Goal: Task Accomplishment & Management: Use online tool/utility

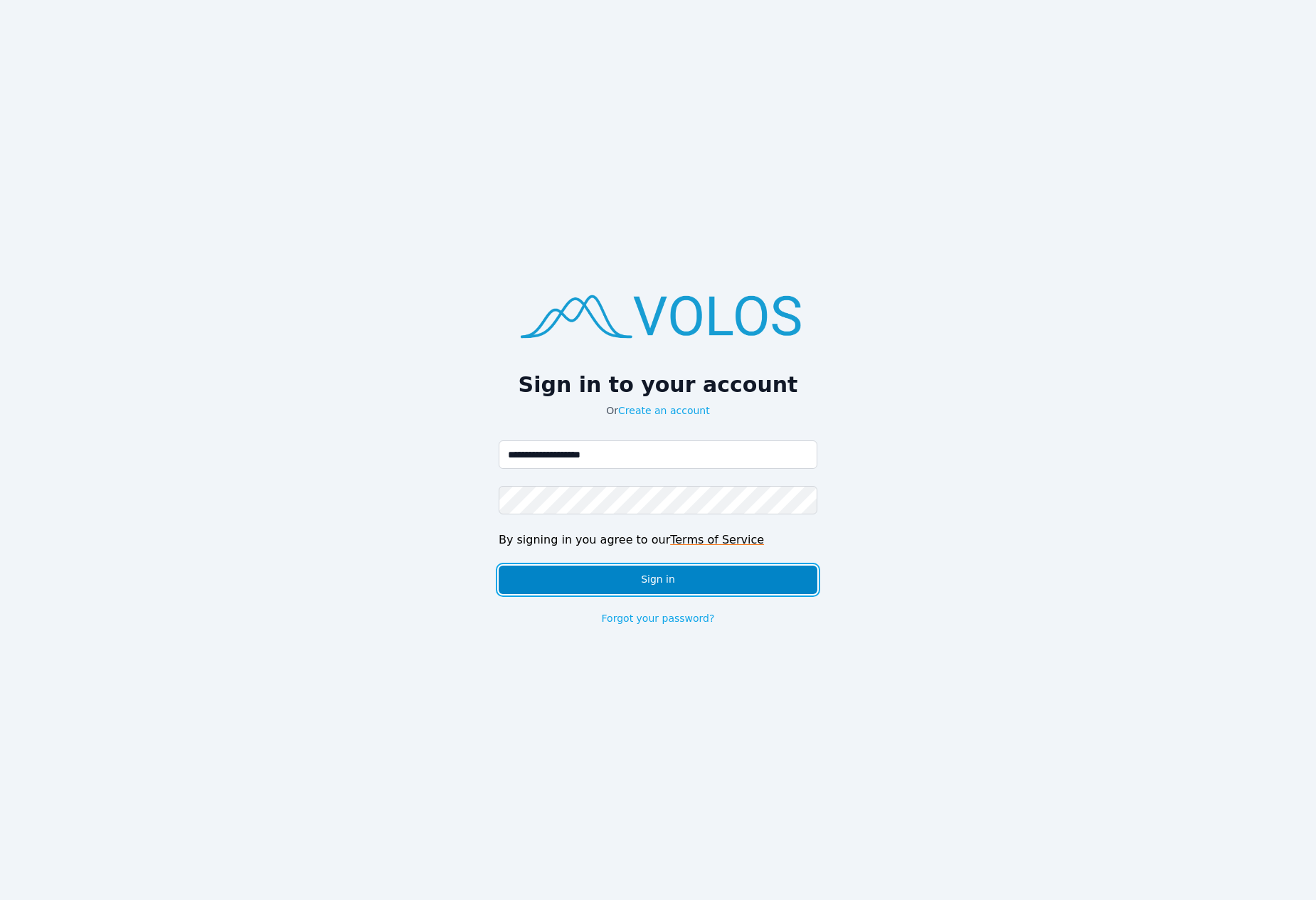
click at [700, 570] on button "Sign in" at bounding box center [658, 580] width 319 height 28
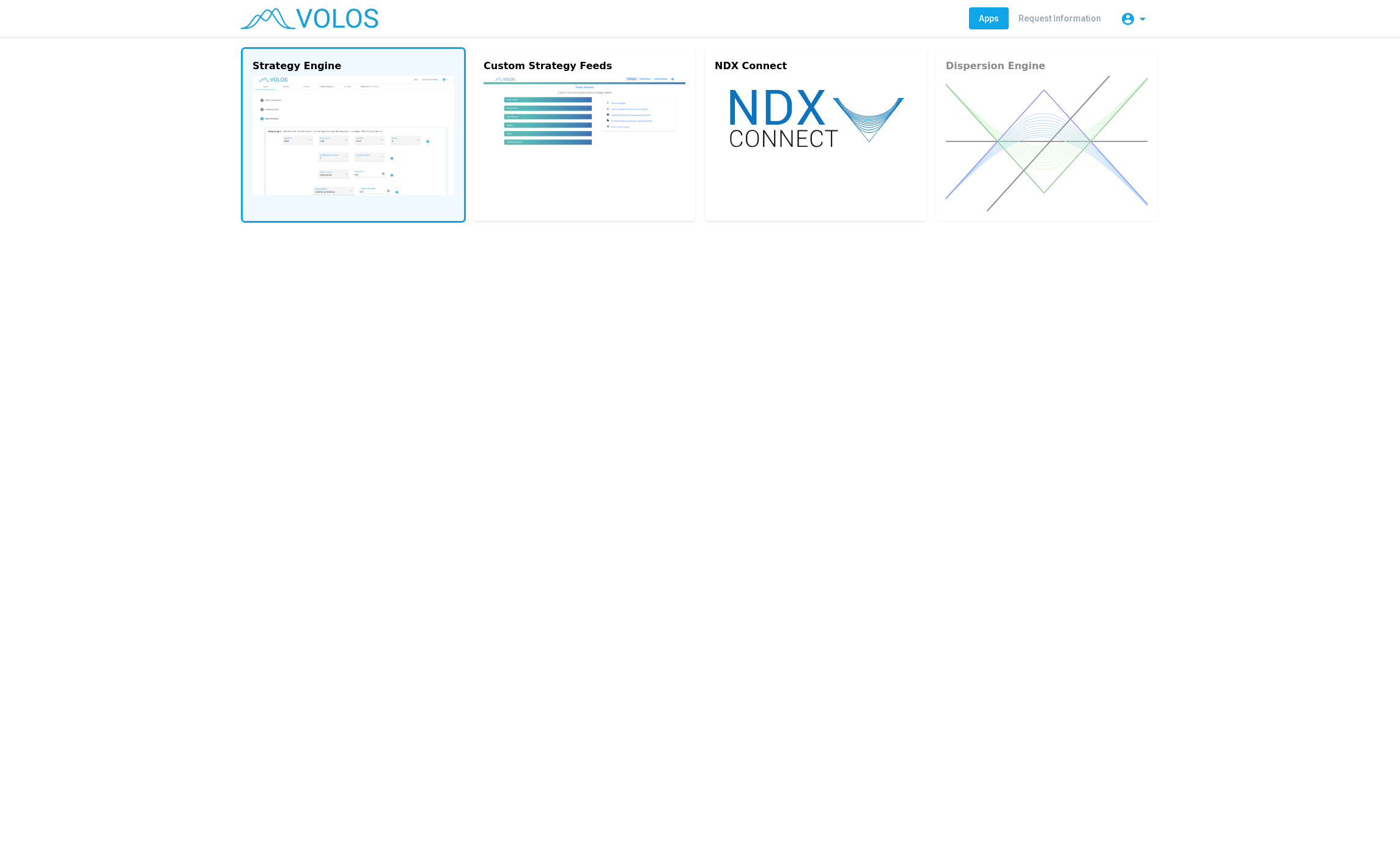
click at [342, 74] on vs-card "Strategy Engine" at bounding box center [353, 135] width 221 height 172
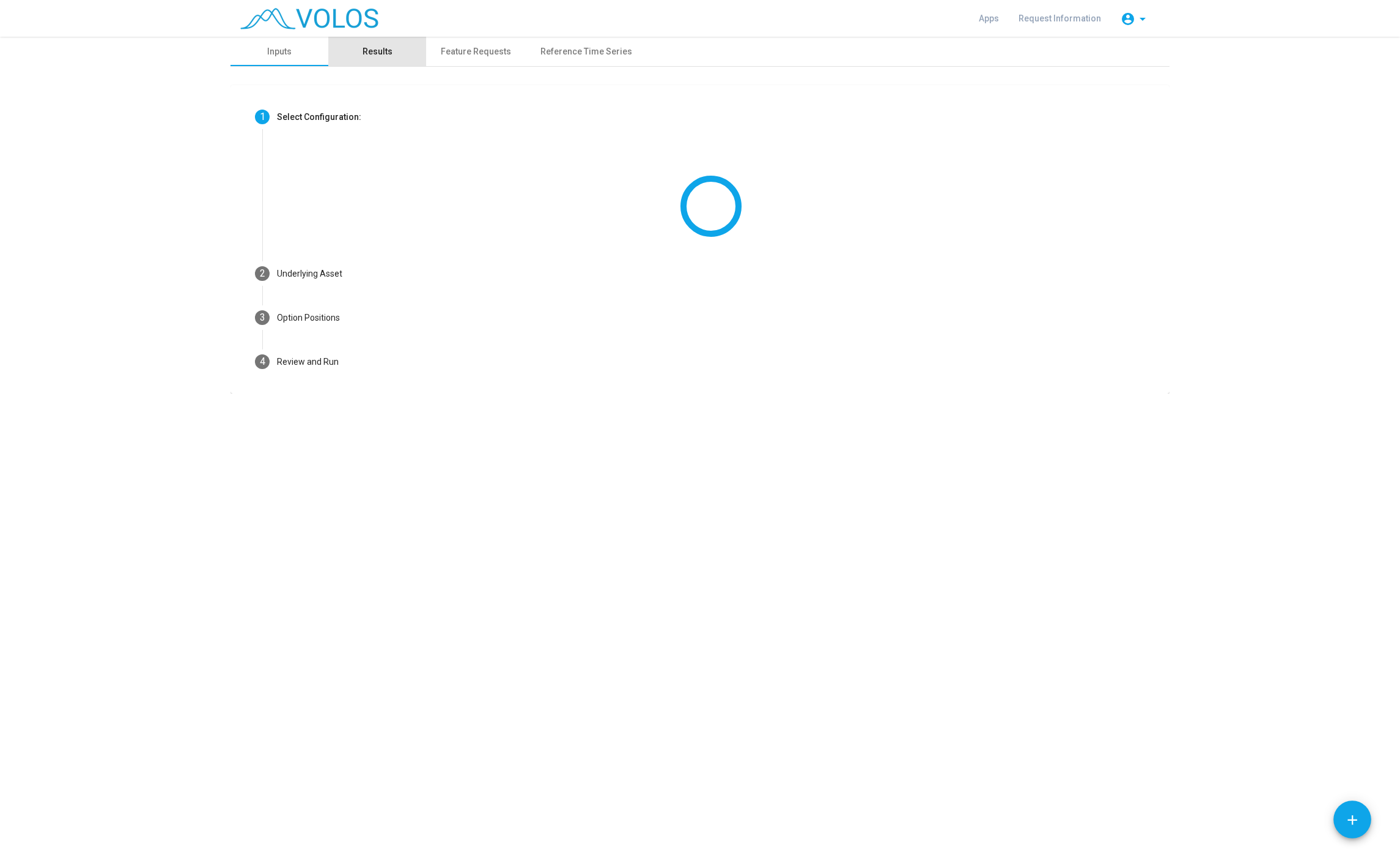
click at [385, 53] on div "Results" at bounding box center [378, 52] width 30 height 13
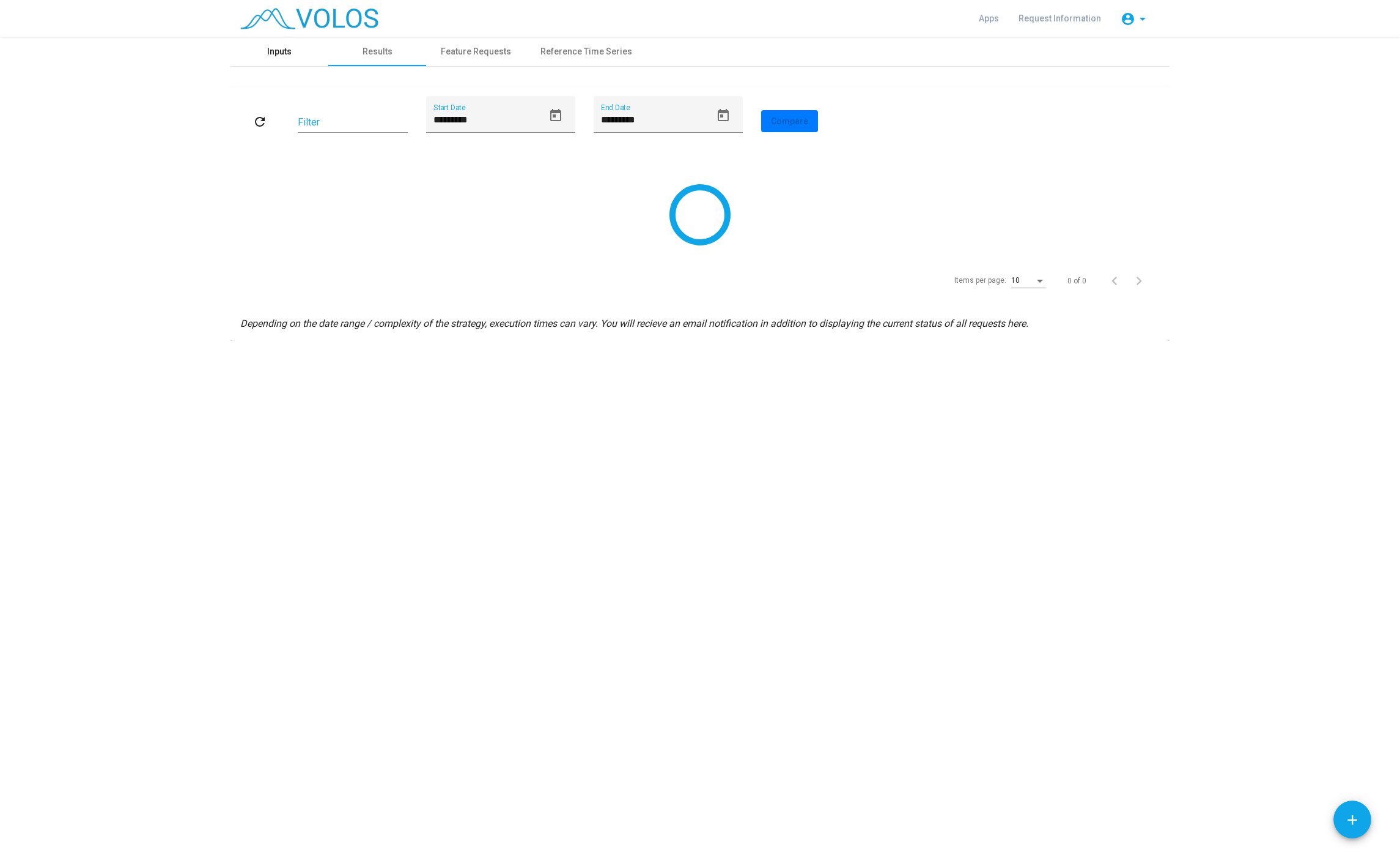
click at [300, 52] on div "Inputs" at bounding box center [279, 51] width 98 height 30
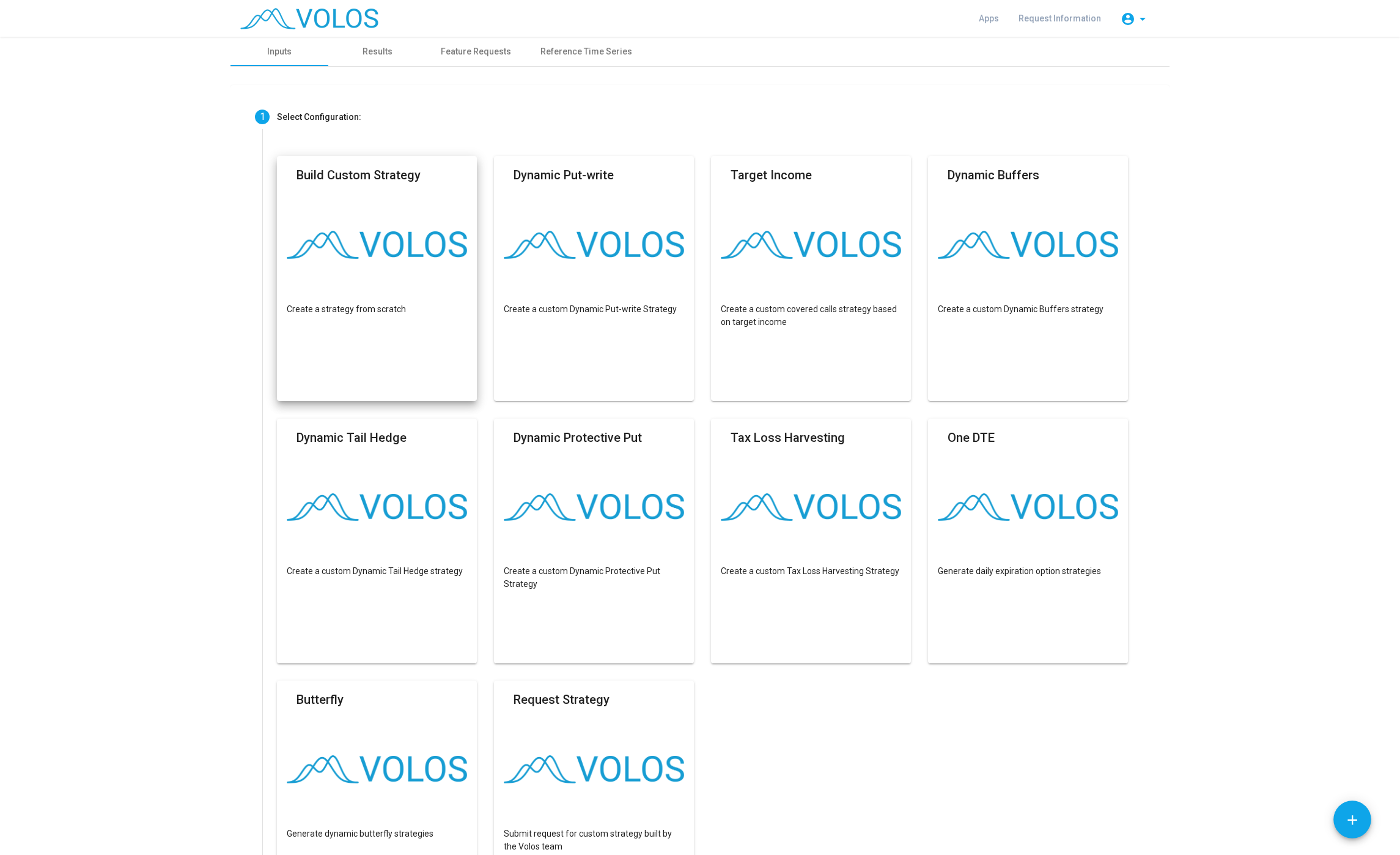
click at [357, 206] on mat-card "Build Custom Strategy Create a strategy from scratch" at bounding box center [377, 278] width 200 height 245
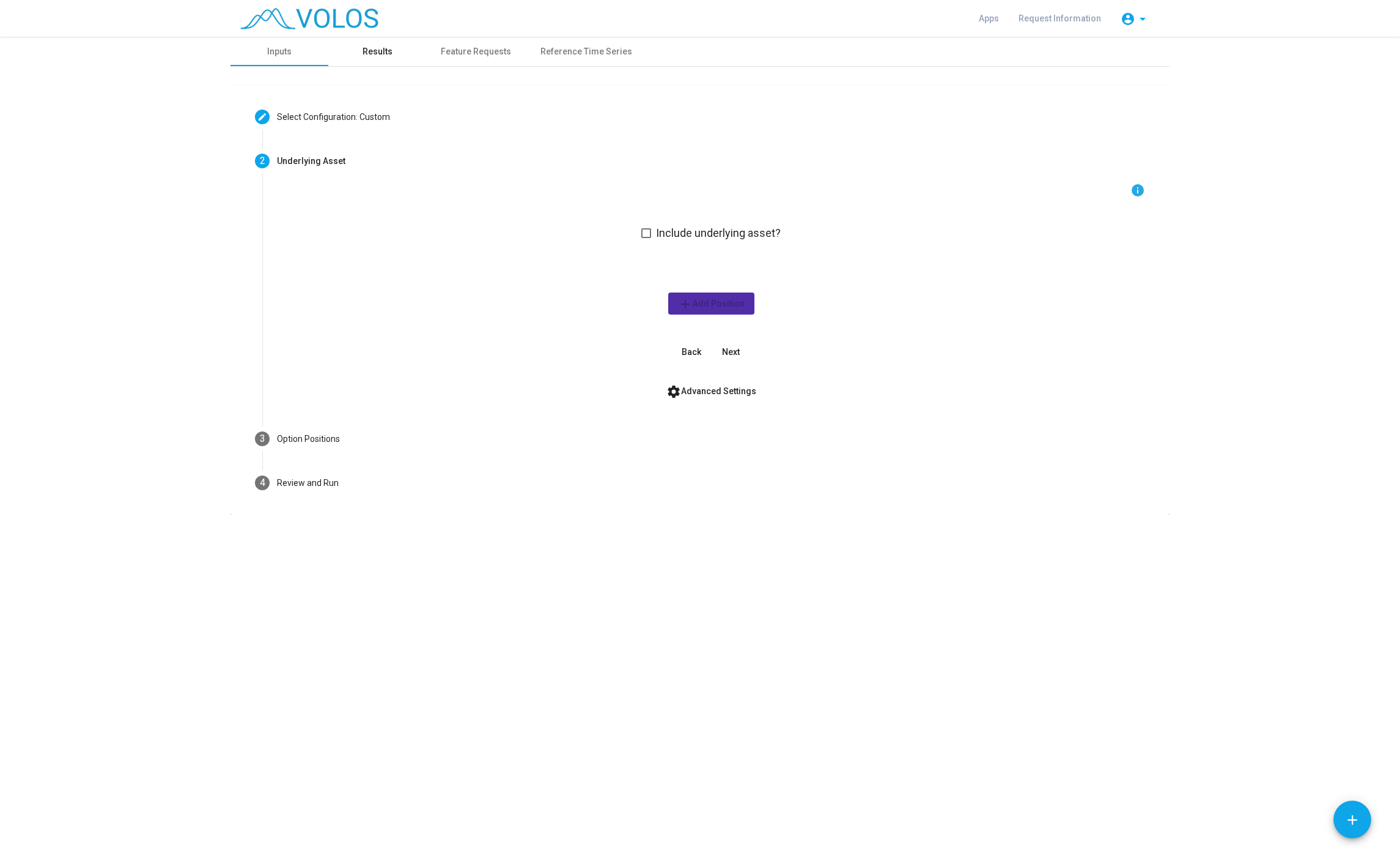
click at [366, 49] on div "Results" at bounding box center [378, 52] width 30 height 13
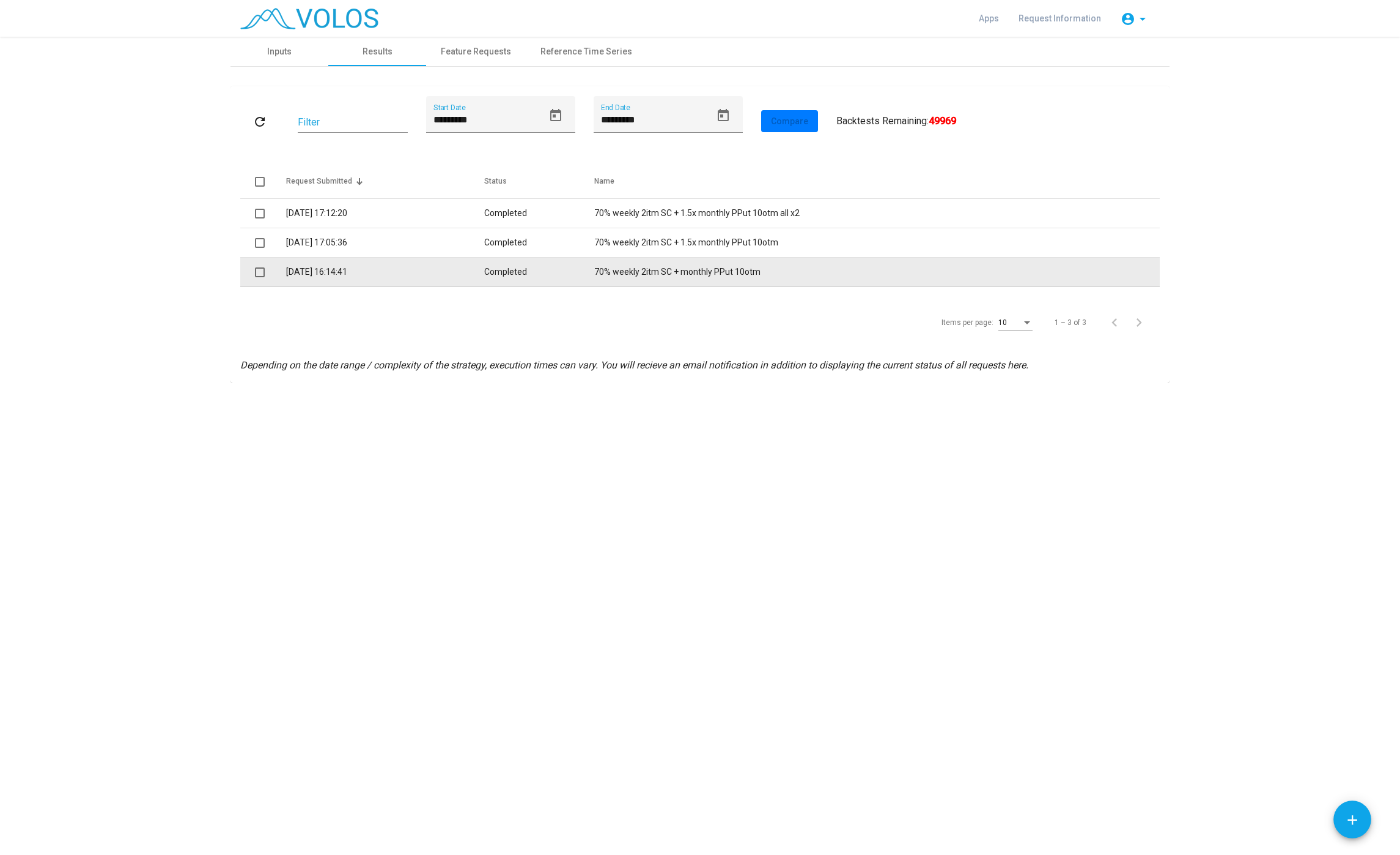
click at [701, 280] on td "70% weekly 2itm SC + monthly PPut 10otm" at bounding box center [877, 272] width 566 height 30
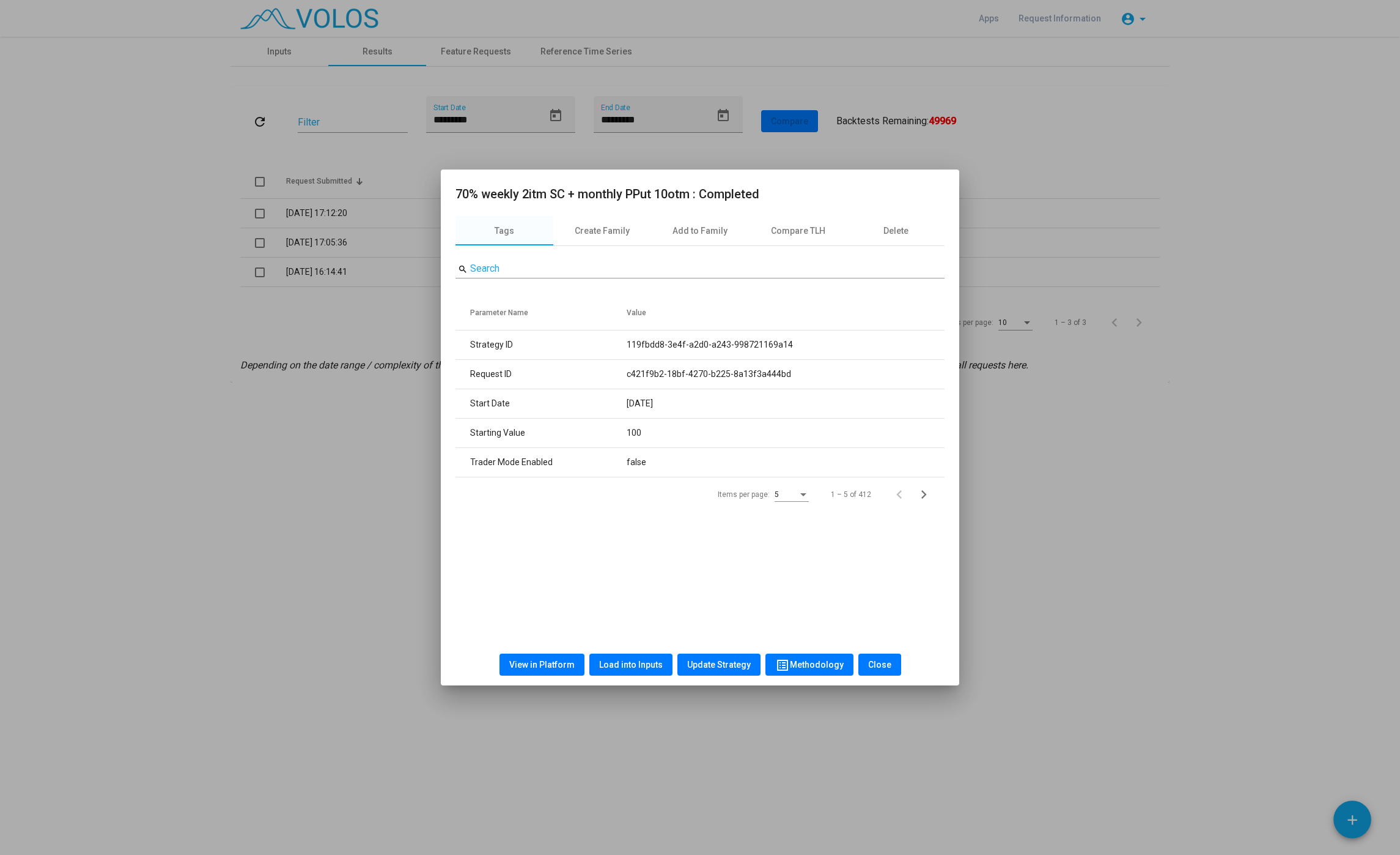
click at [626, 666] on span "Load into Inputs" at bounding box center [631, 664] width 64 height 10
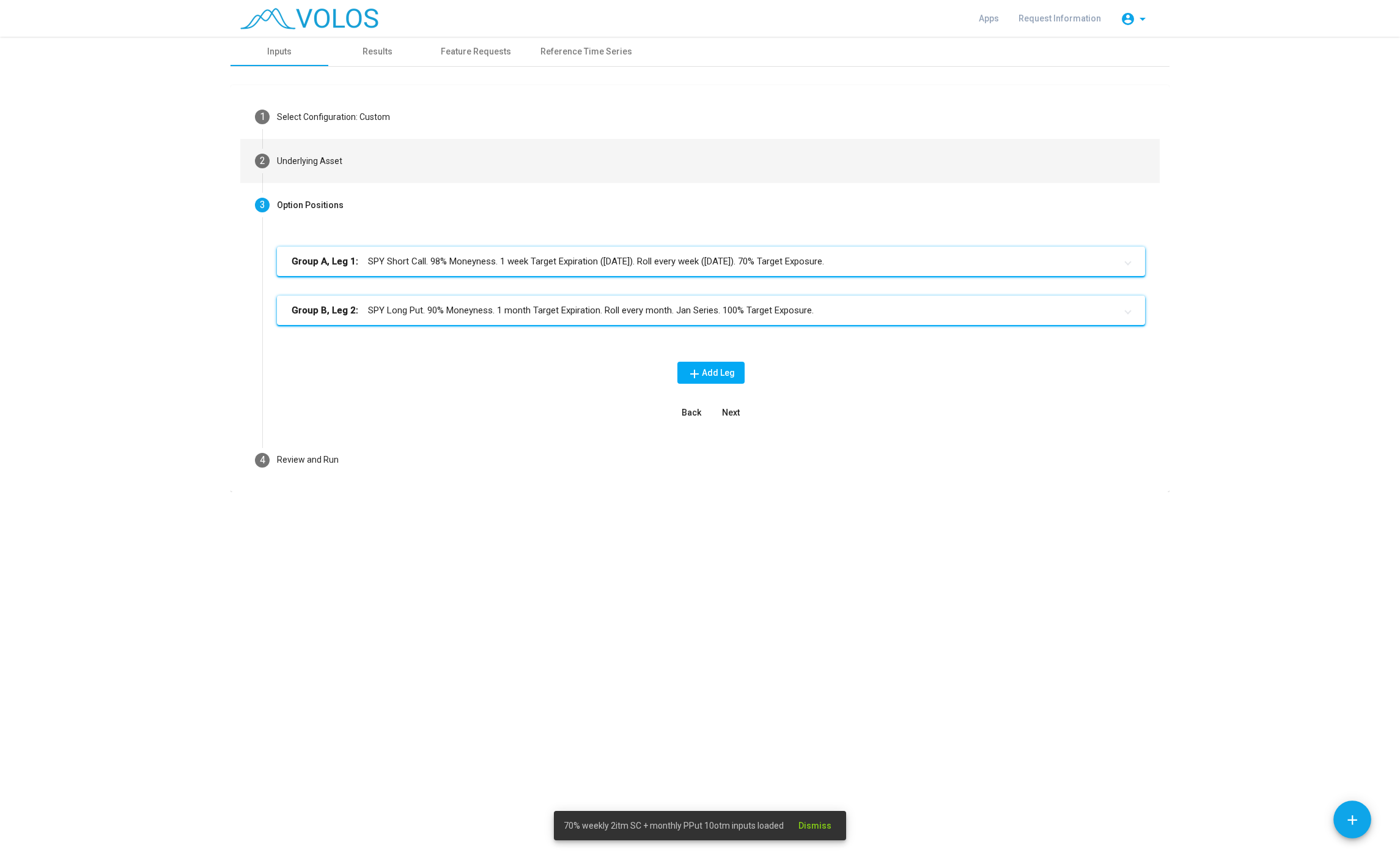
click at [423, 173] on mat-step-header "2 Underlying Asset" at bounding box center [700, 161] width 920 height 44
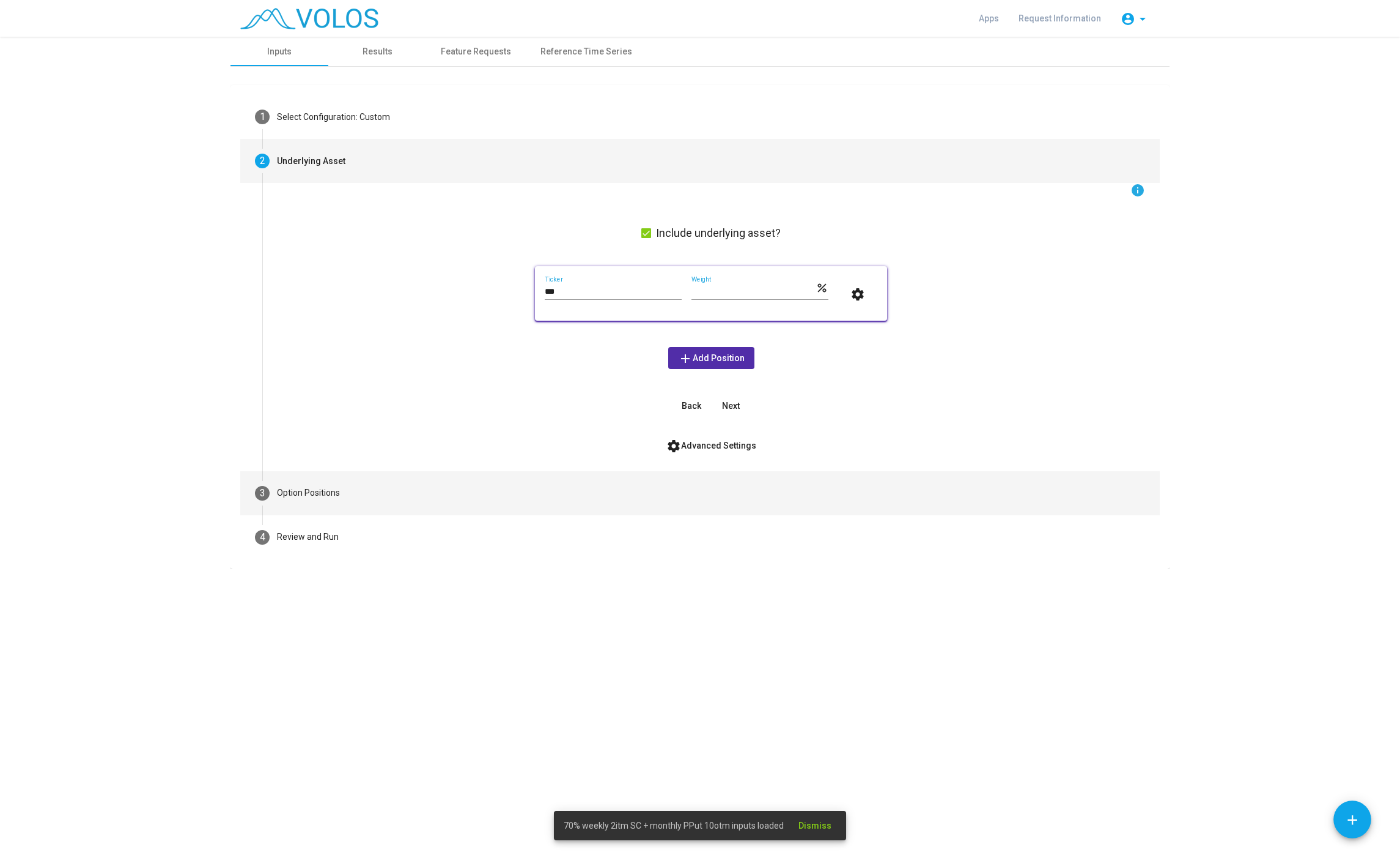
click at [359, 490] on mat-step-header "3 Option Positions" at bounding box center [700, 493] width 920 height 44
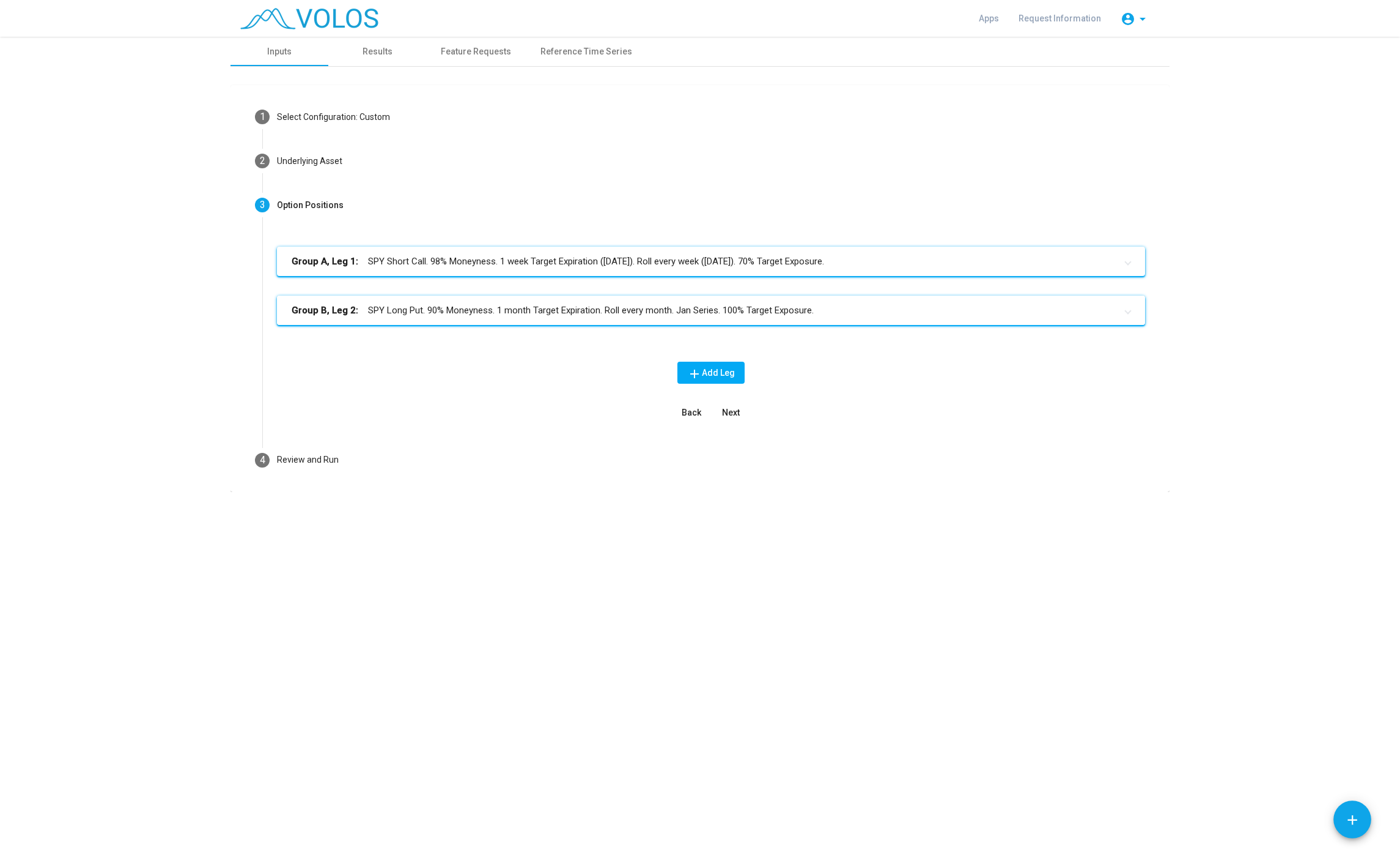
click at [481, 303] on mat-expansion-panel-header "Group B, Leg 2: SPY Long Put. 90% Moneyness. 1 month Target Expiration. Roll ev…" at bounding box center [711, 310] width 868 height 30
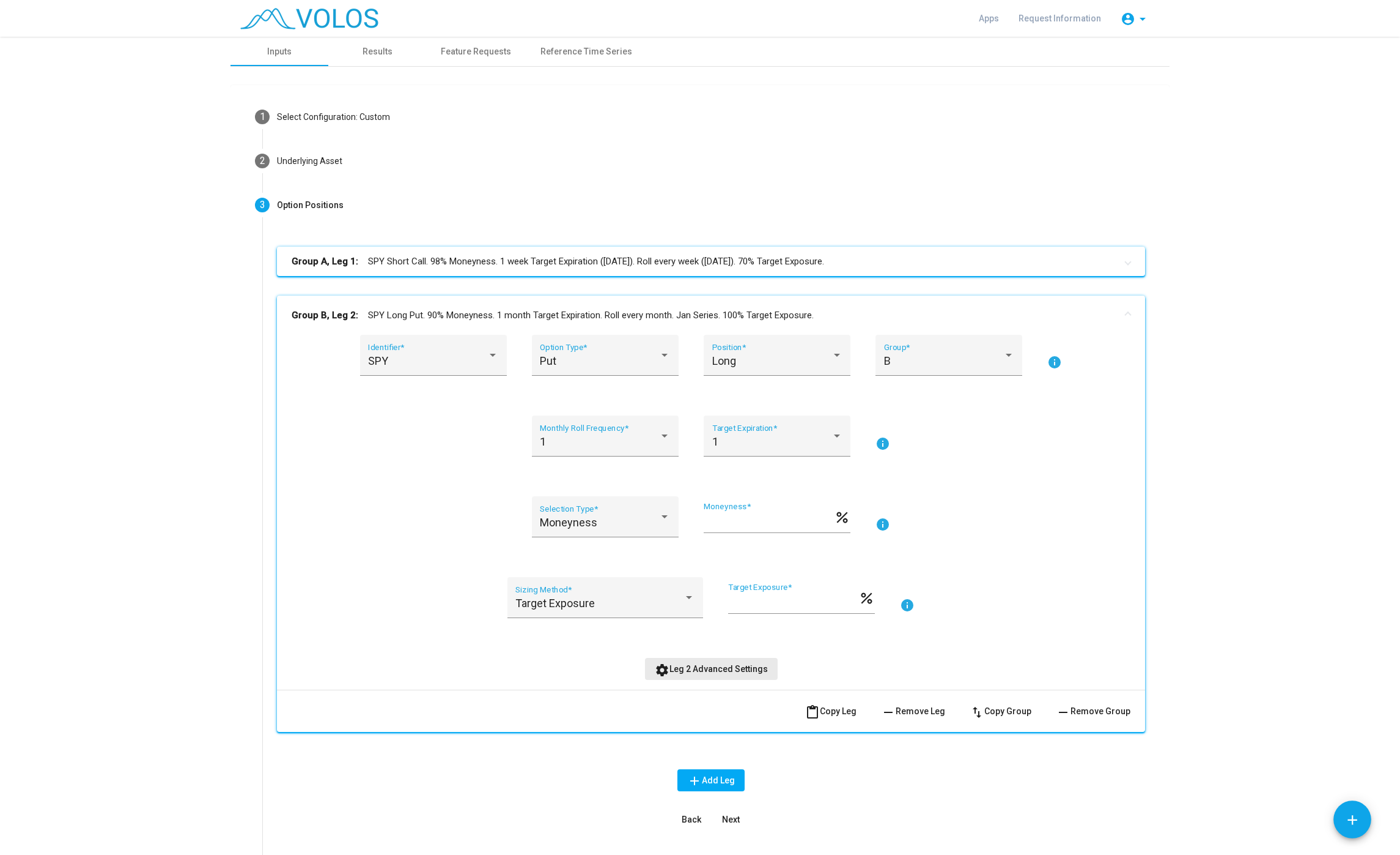
click at [736, 665] on span "settings Leg 2 Advanced Settings" at bounding box center [711, 669] width 113 height 10
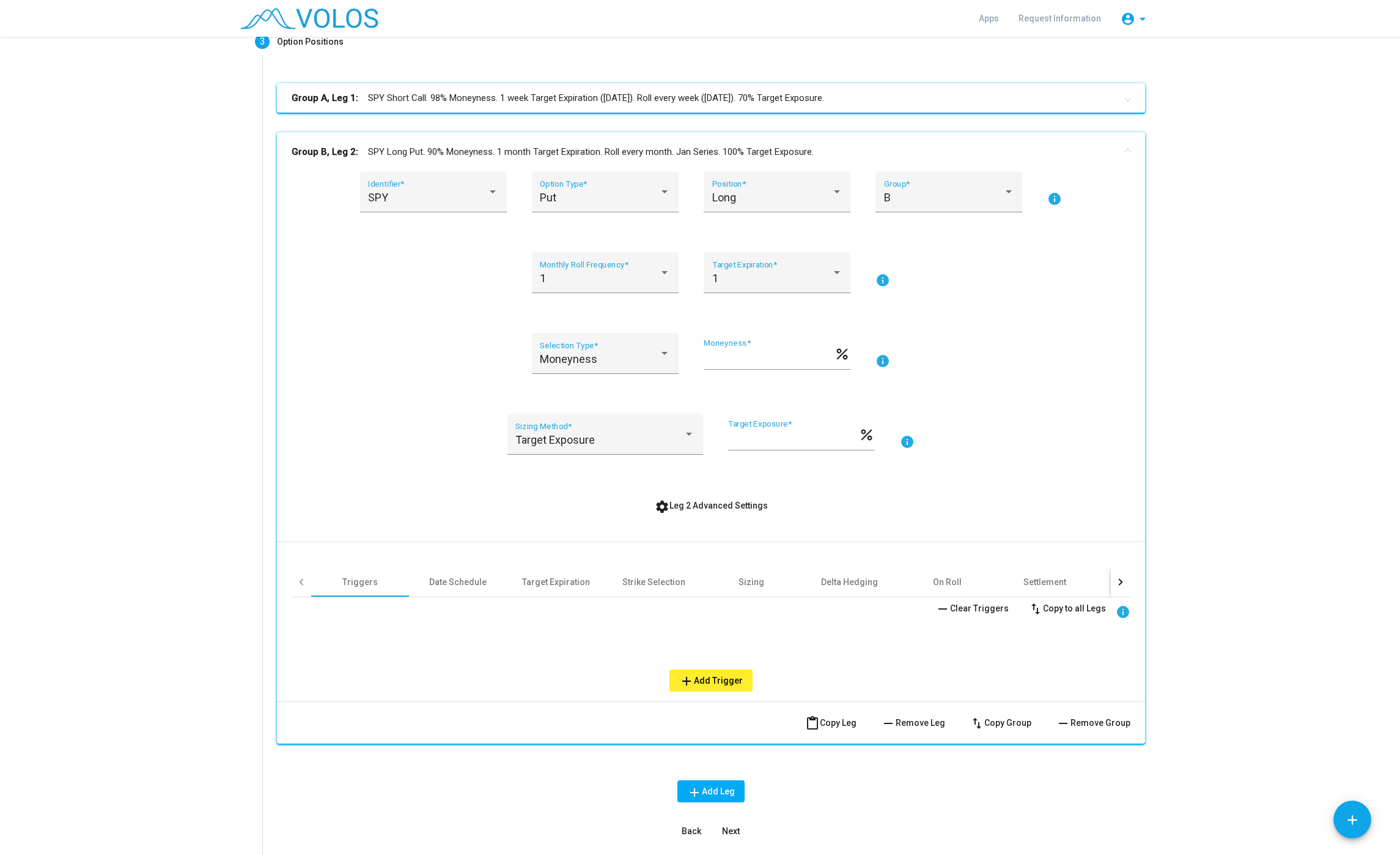
scroll to position [231, 0]
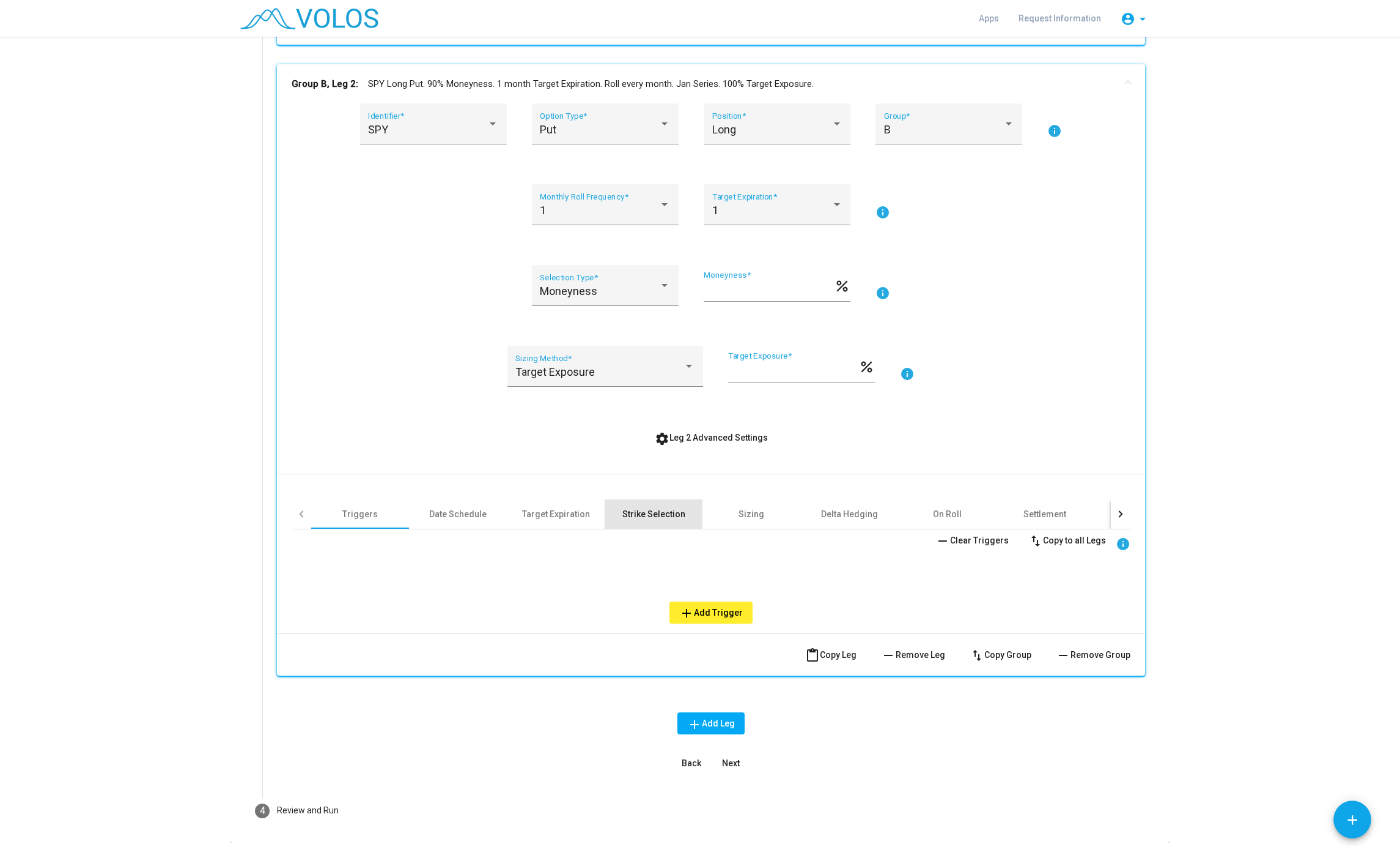
click at [644, 515] on div "Strike Selection" at bounding box center [654, 514] width 63 height 12
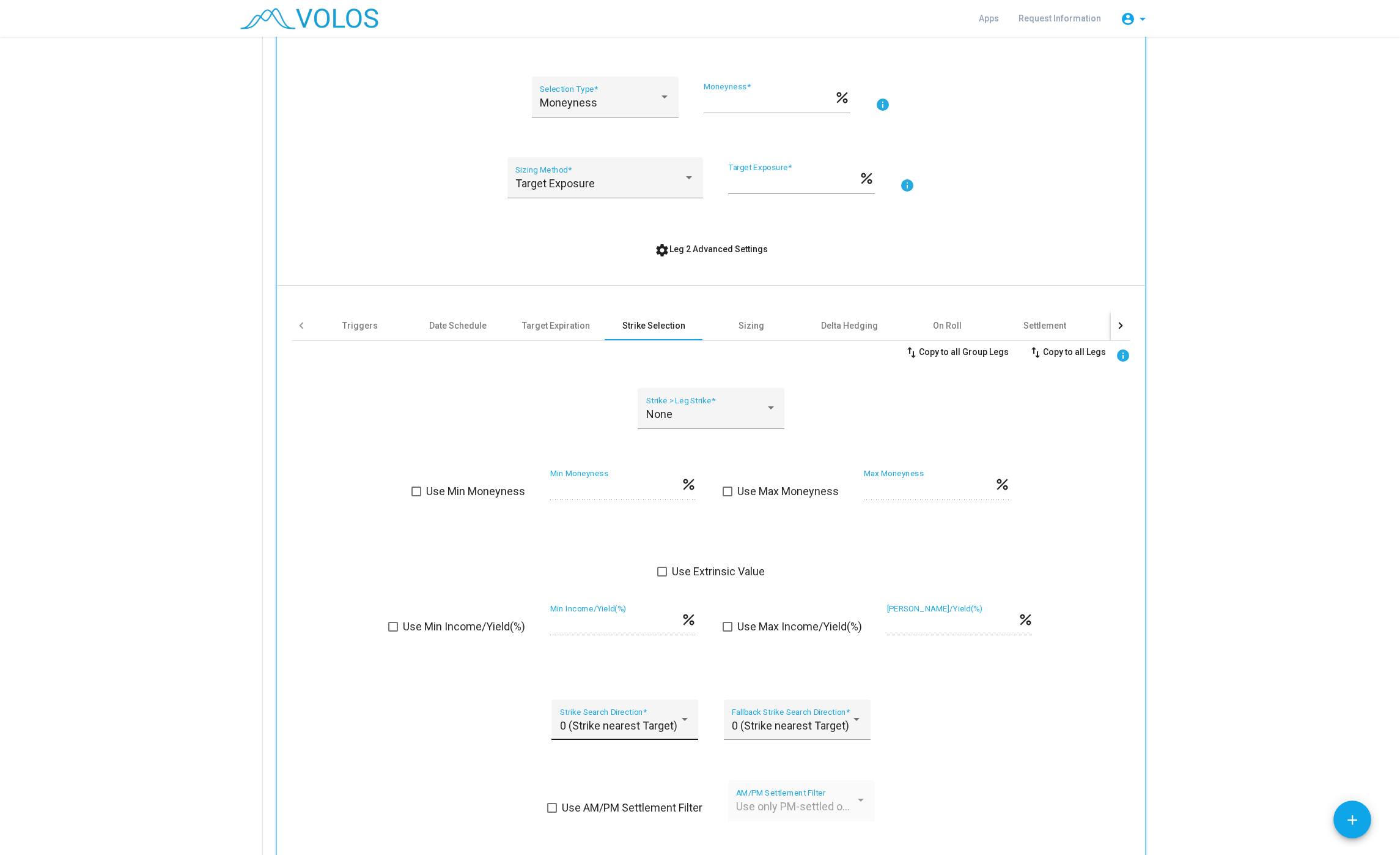
scroll to position [462, 0]
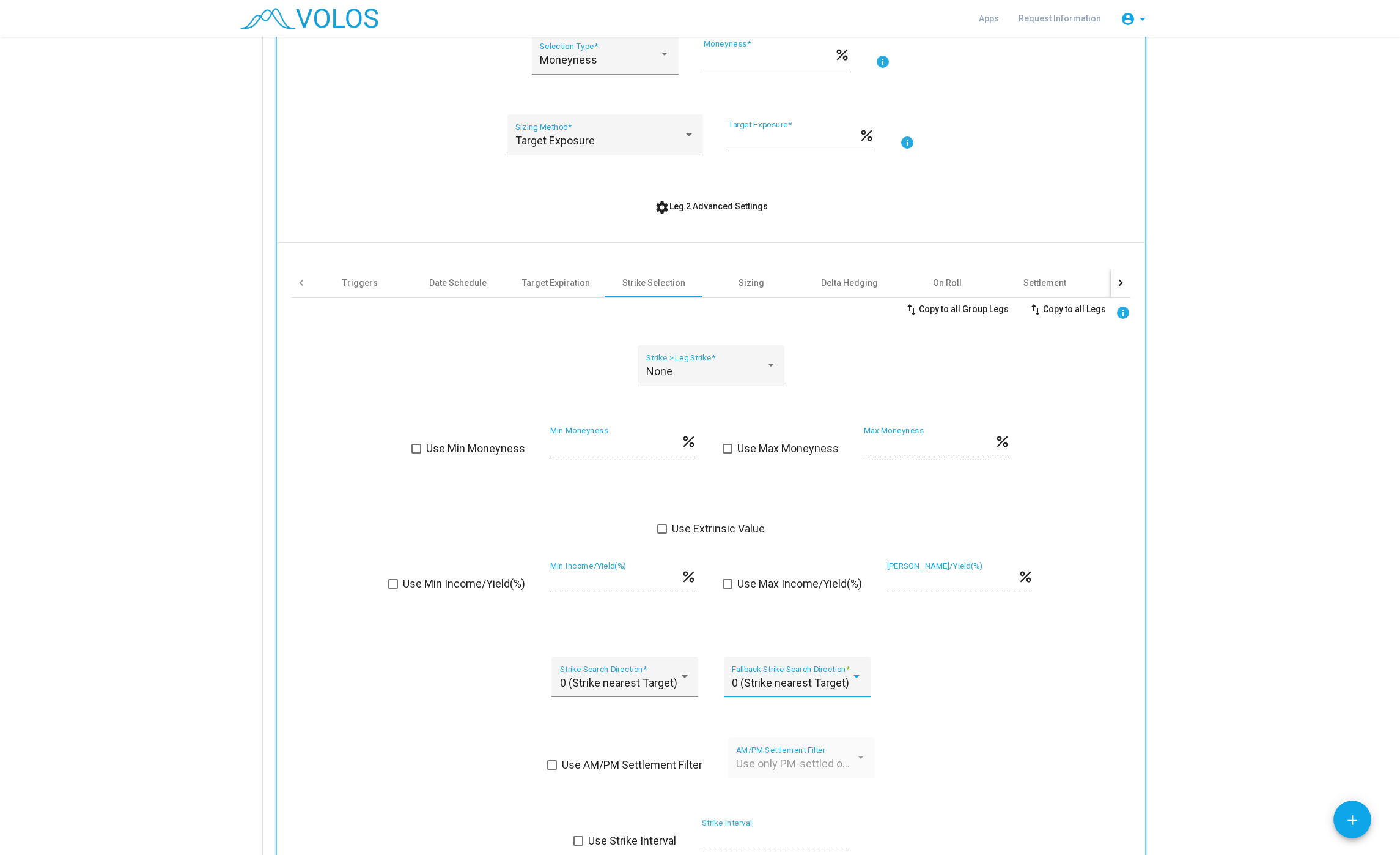
click at [798, 686] on span "0 (Strike nearest Target)" at bounding box center [790, 682] width 117 height 13
click at [515, 682] on div at bounding box center [700, 428] width 1400 height 855
click at [467, 280] on div "Date Schedule" at bounding box center [458, 283] width 58 height 12
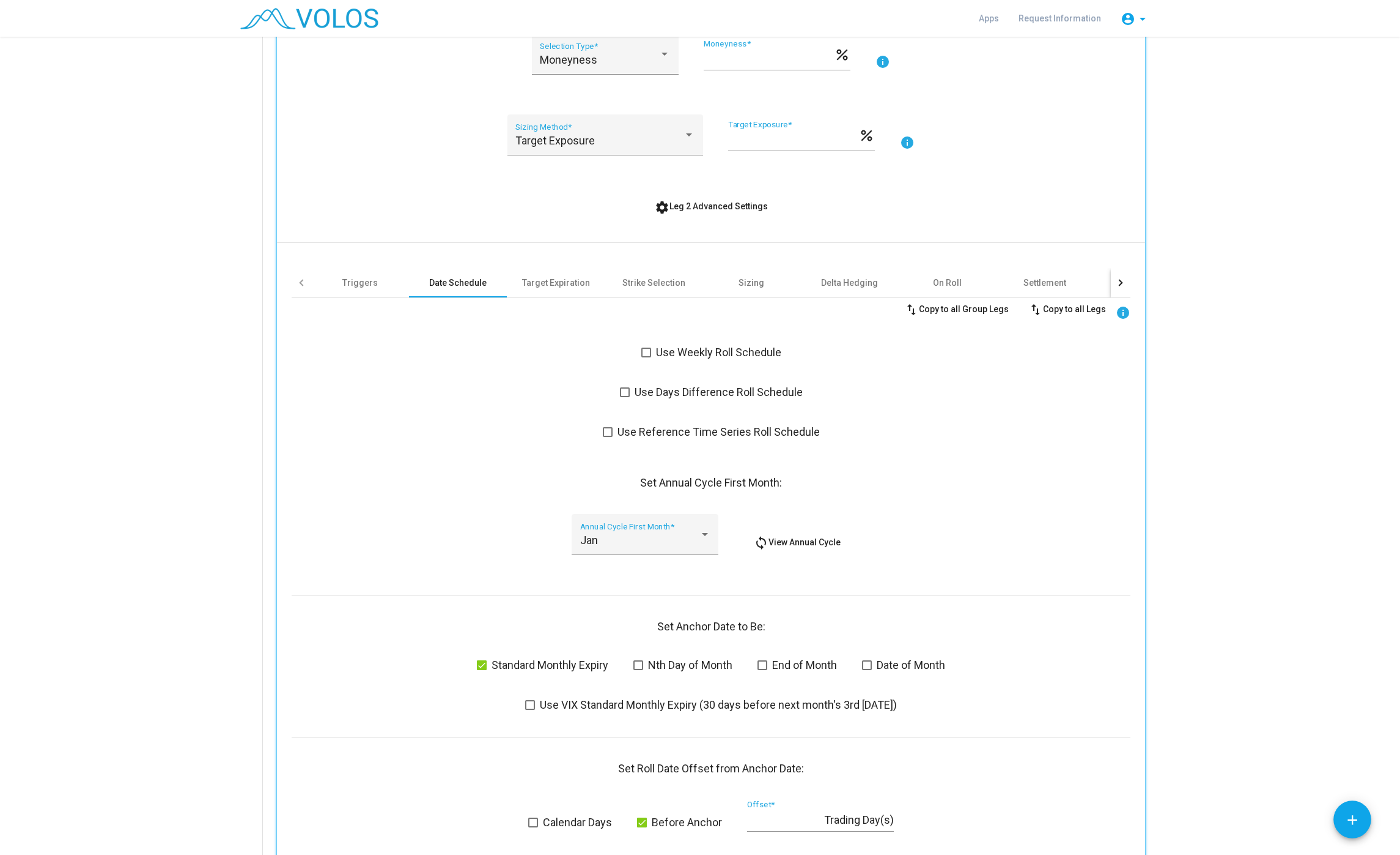
scroll to position [308, 0]
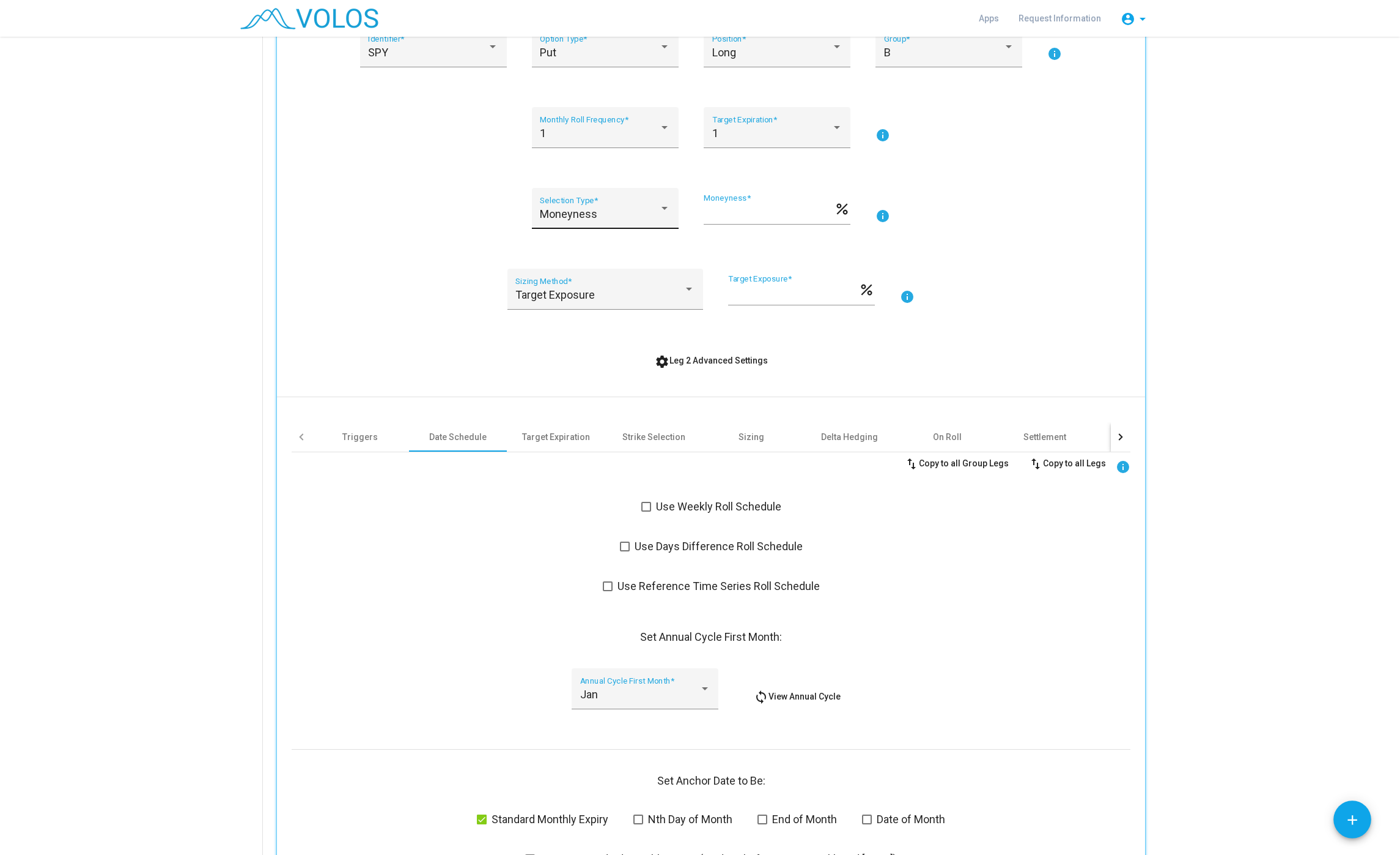
click at [642, 217] on div "Moneyness" at bounding box center [599, 214] width 119 height 12
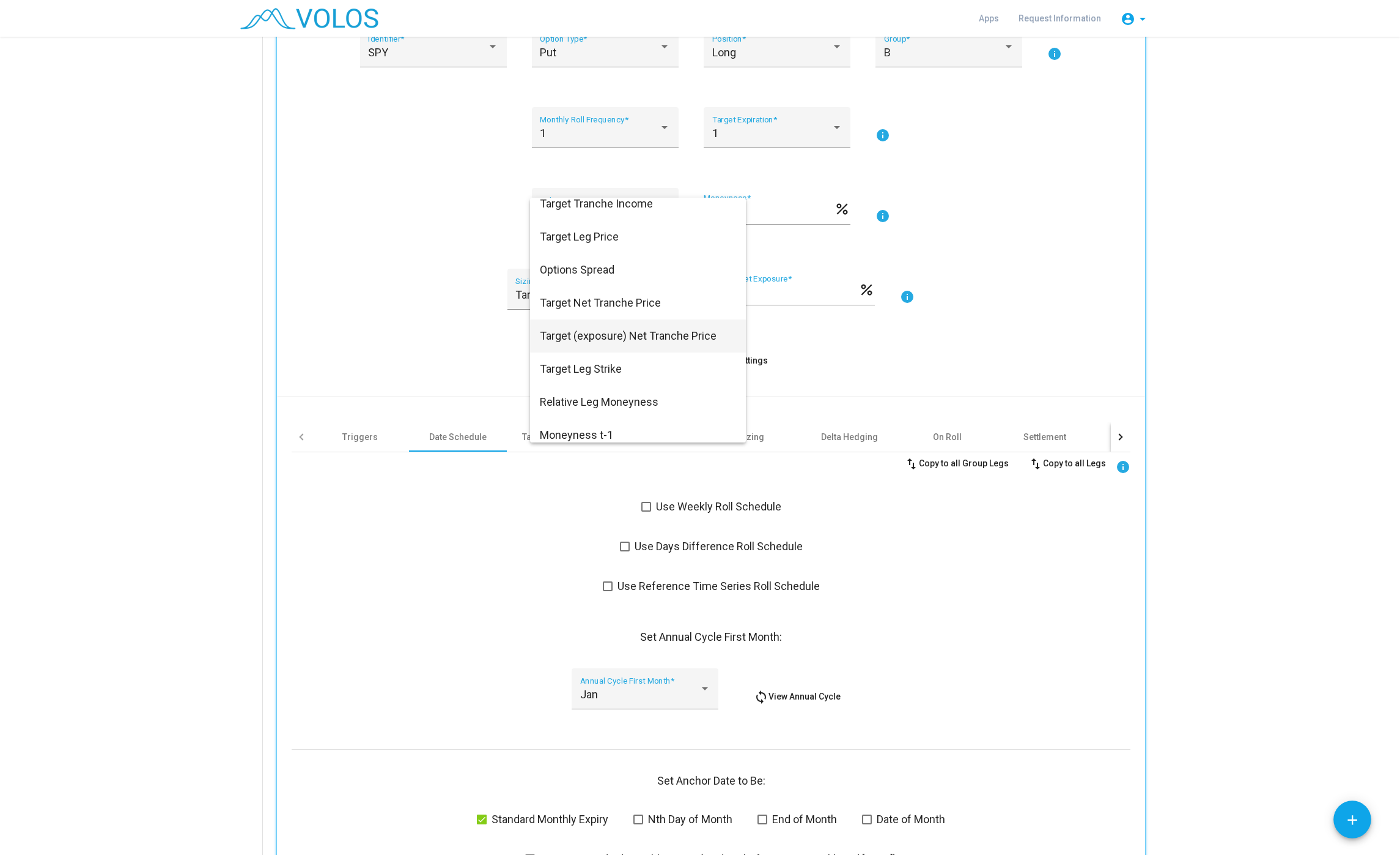
scroll to position [119, 0]
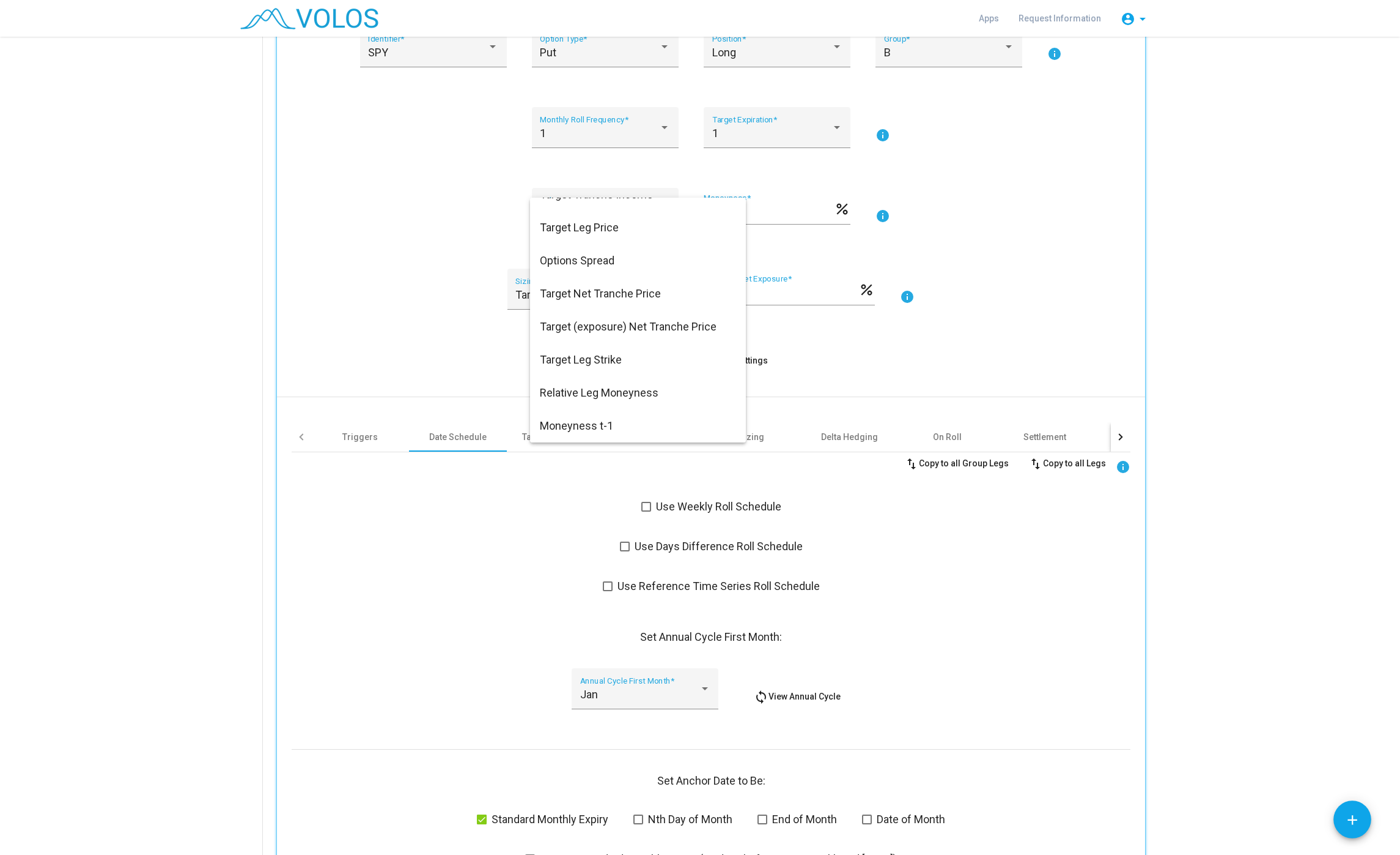
click at [439, 255] on div at bounding box center [700, 428] width 1400 height 855
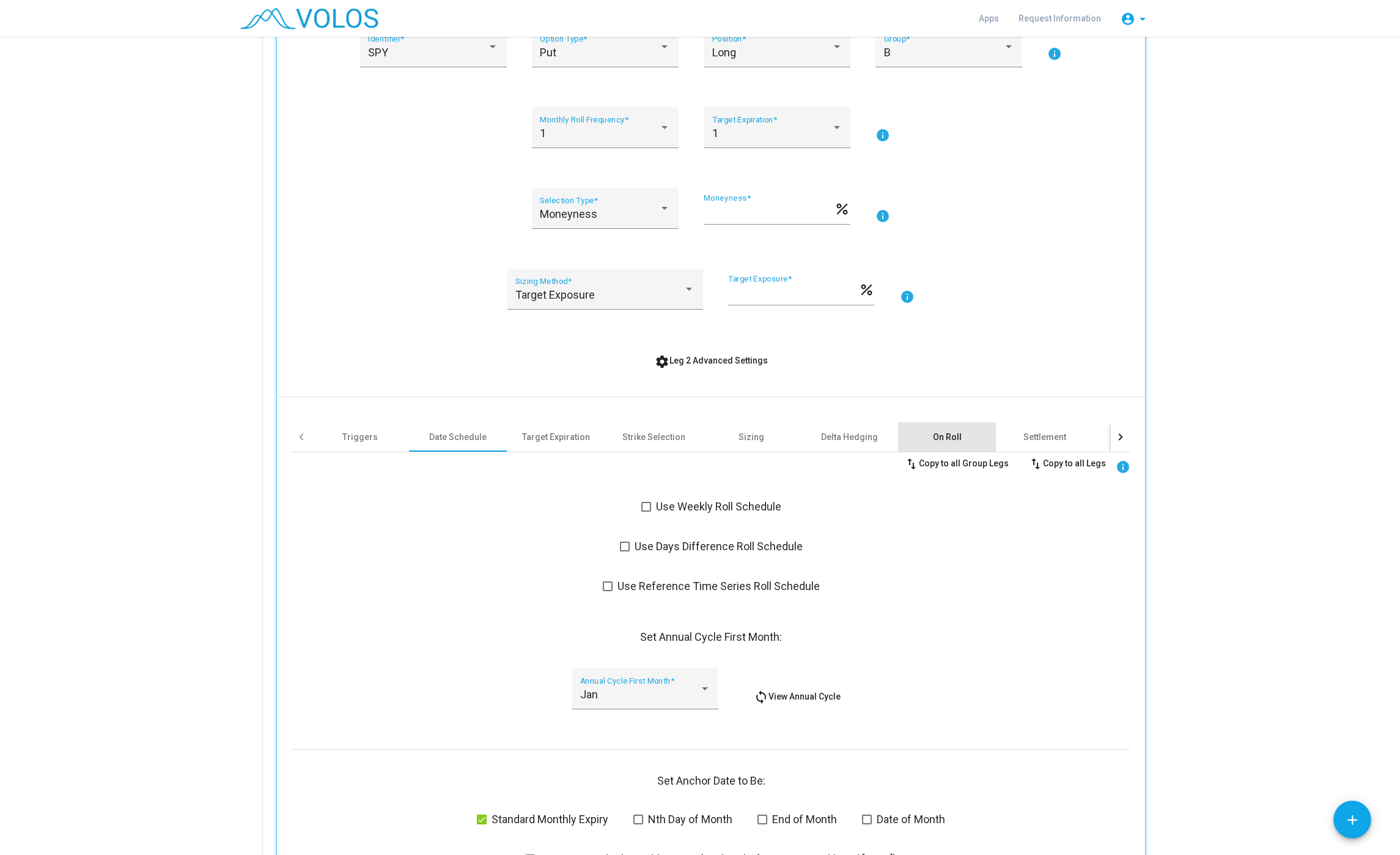
click at [948, 434] on div "On Roll" at bounding box center [948, 437] width 29 height 12
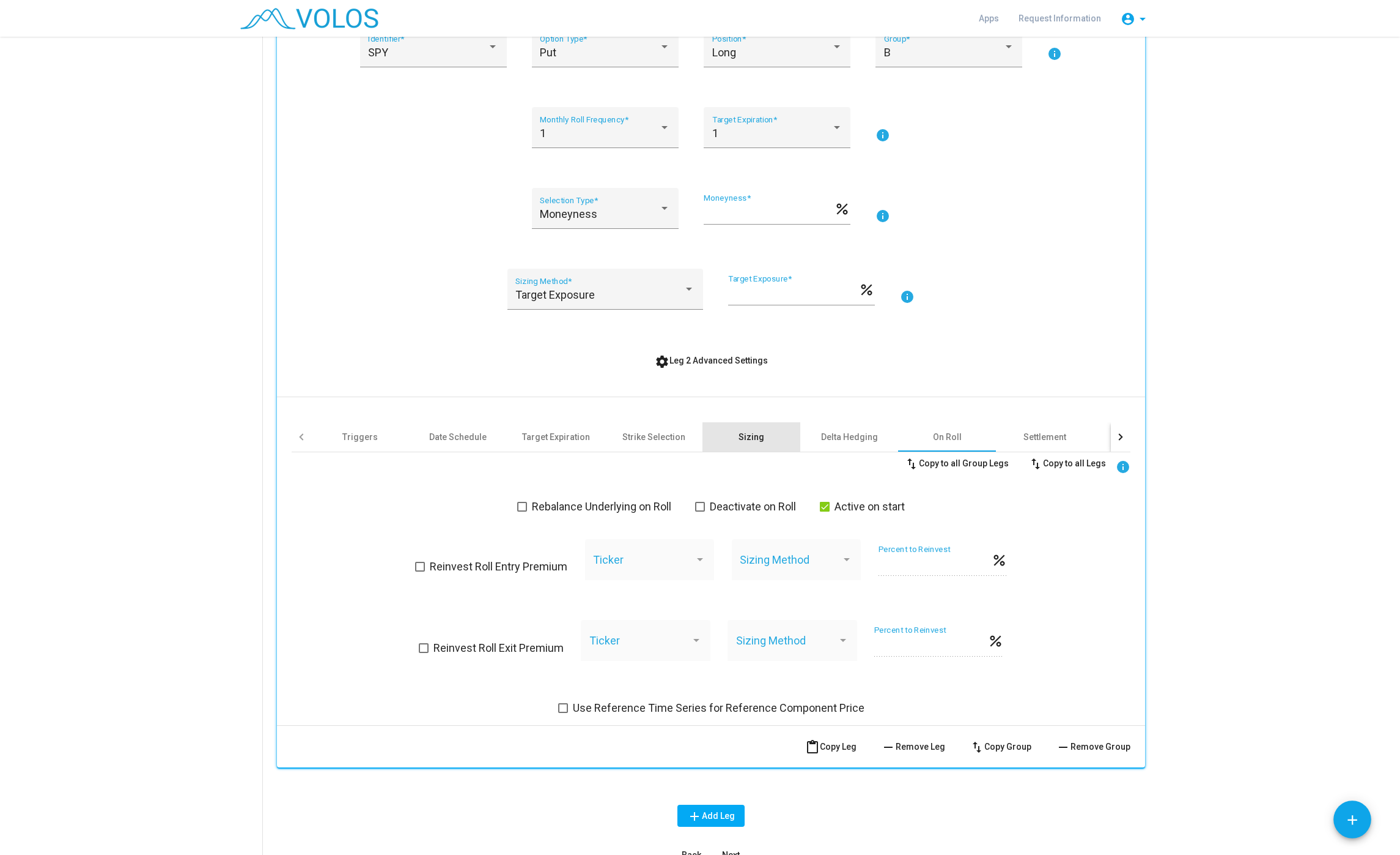
click at [737, 433] on div "Sizing" at bounding box center [751, 437] width 98 height 30
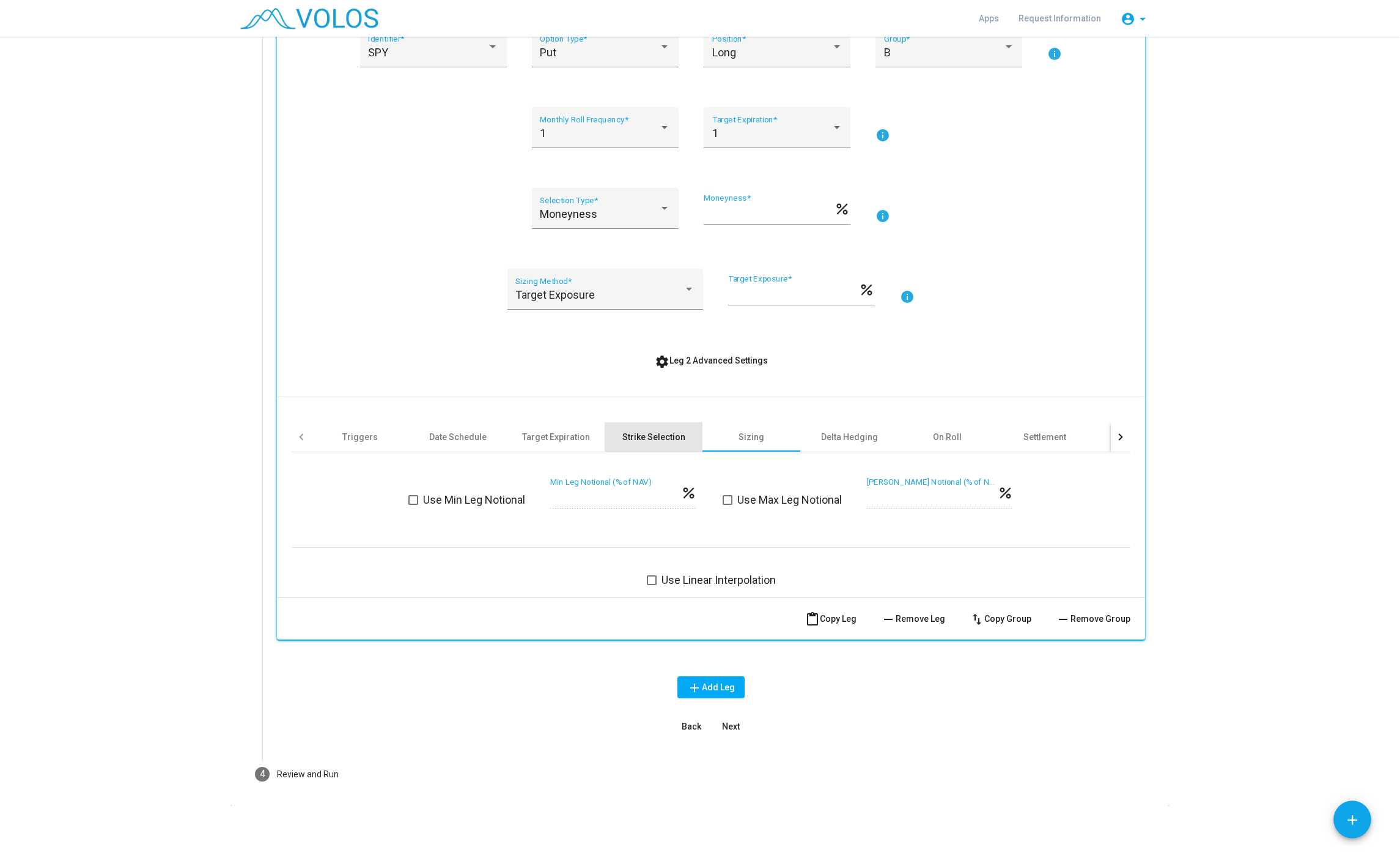
click at [698, 432] on div "Strike Selection" at bounding box center [653, 437] width 98 height 30
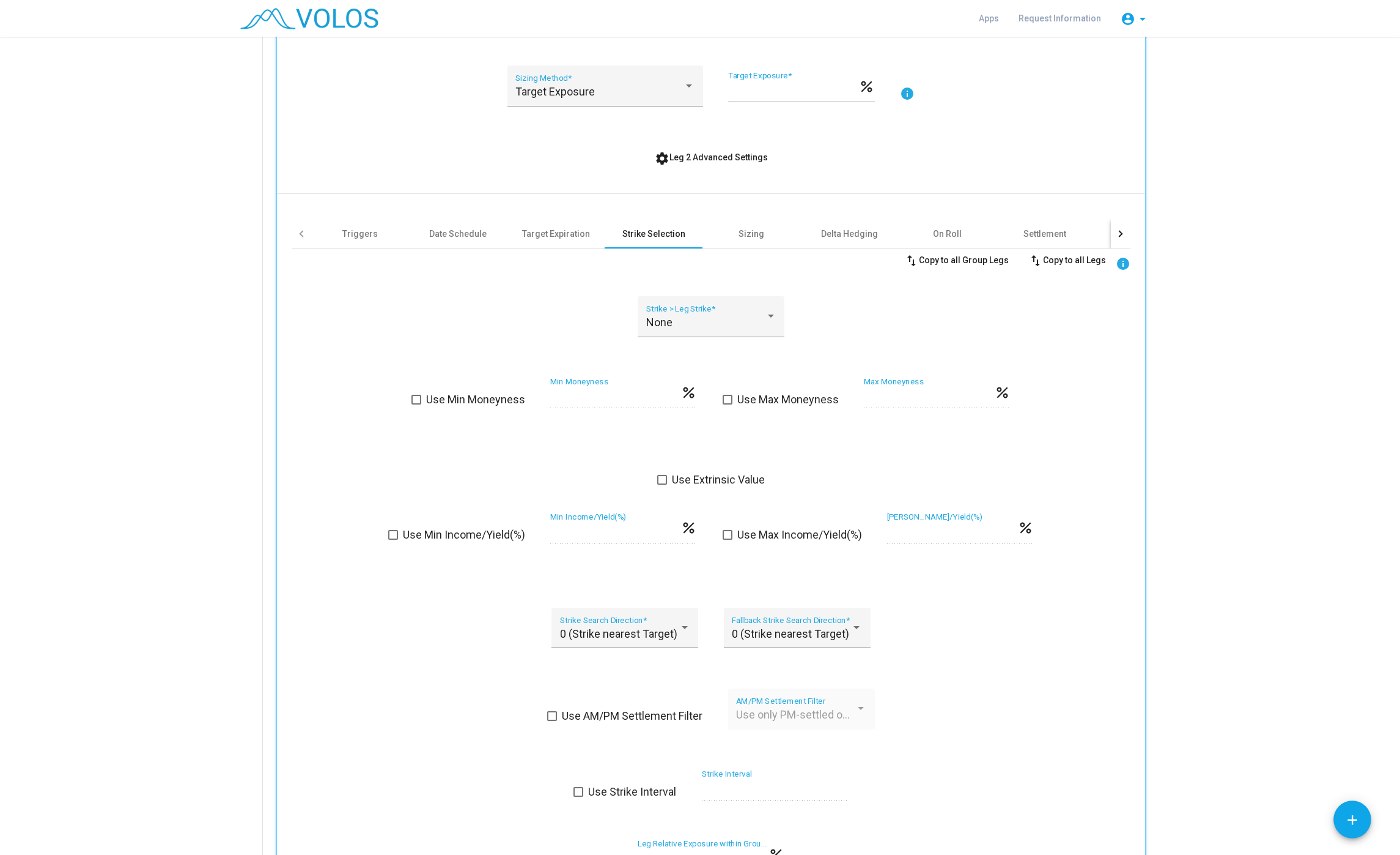
scroll to position [540, 0]
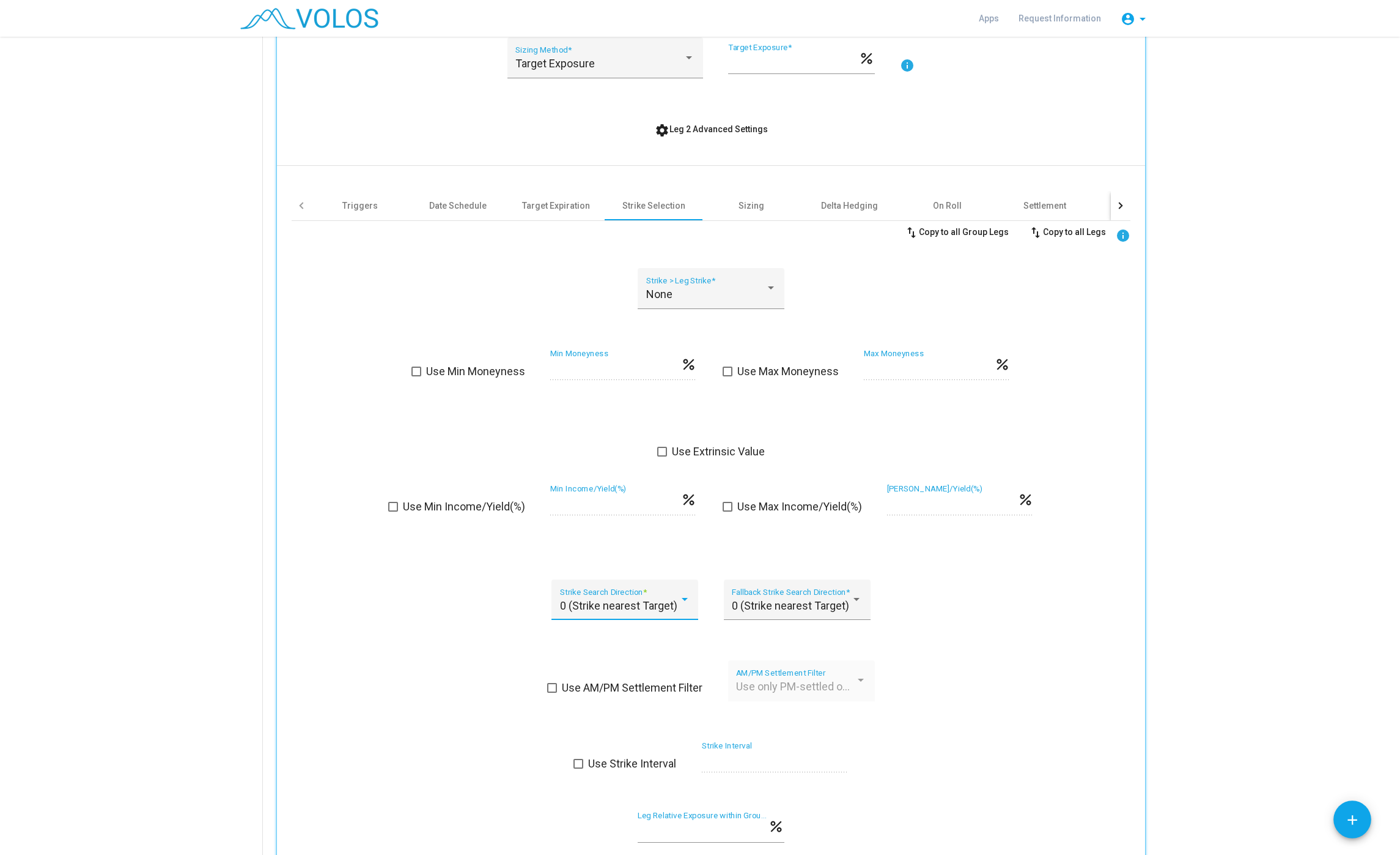
click at [616, 612] on span "0 (Strike nearest Target)" at bounding box center [618, 605] width 117 height 13
click at [953, 591] on div at bounding box center [700, 428] width 1400 height 855
click at [853, 595] on div at bounding box center [857, 600] width 11 height 12
click at [838, 601] on span "0 (Strike nearest Target)" at bounding box center [800, 606] width 137 height 33
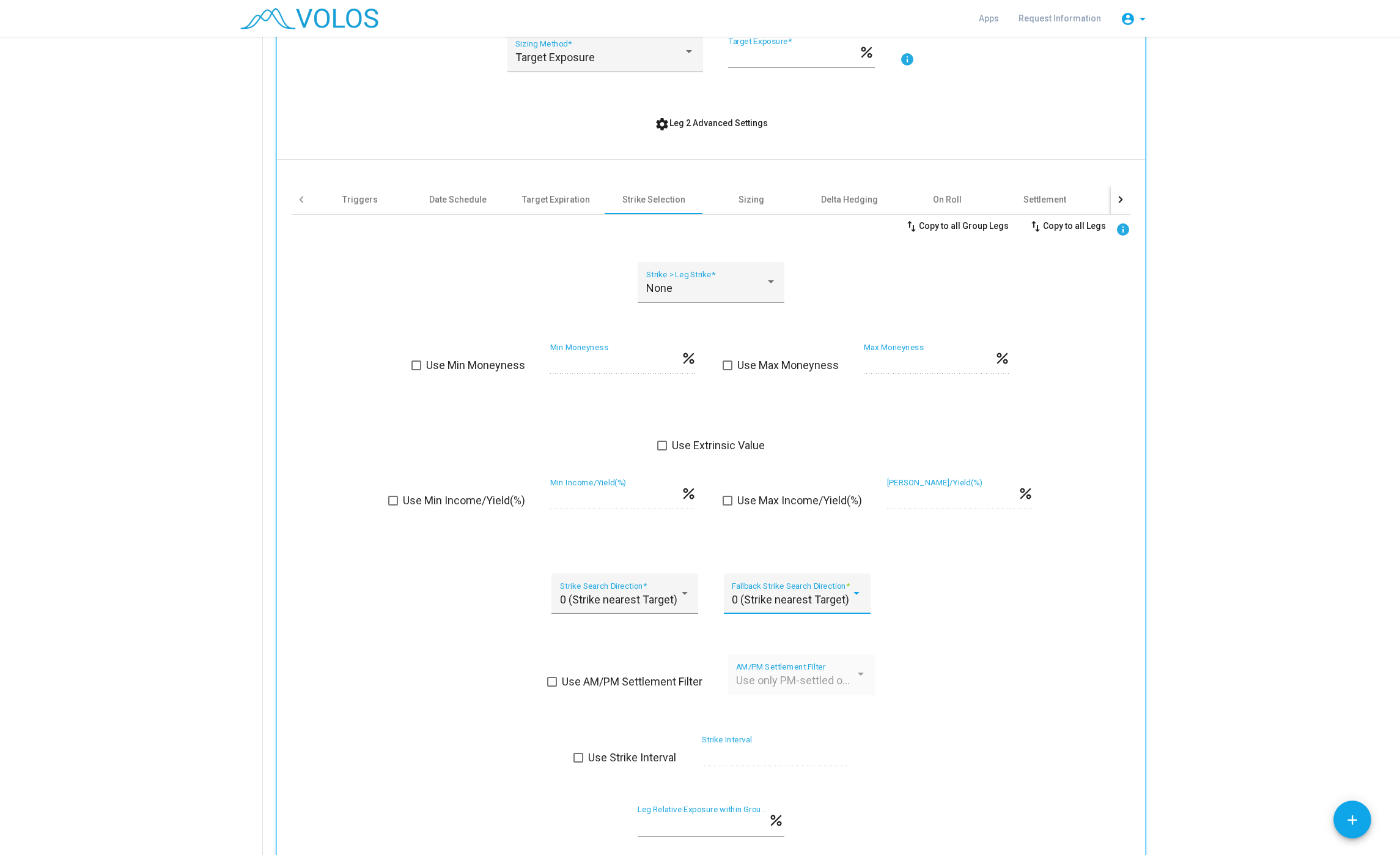
scroll to position [462, 0]
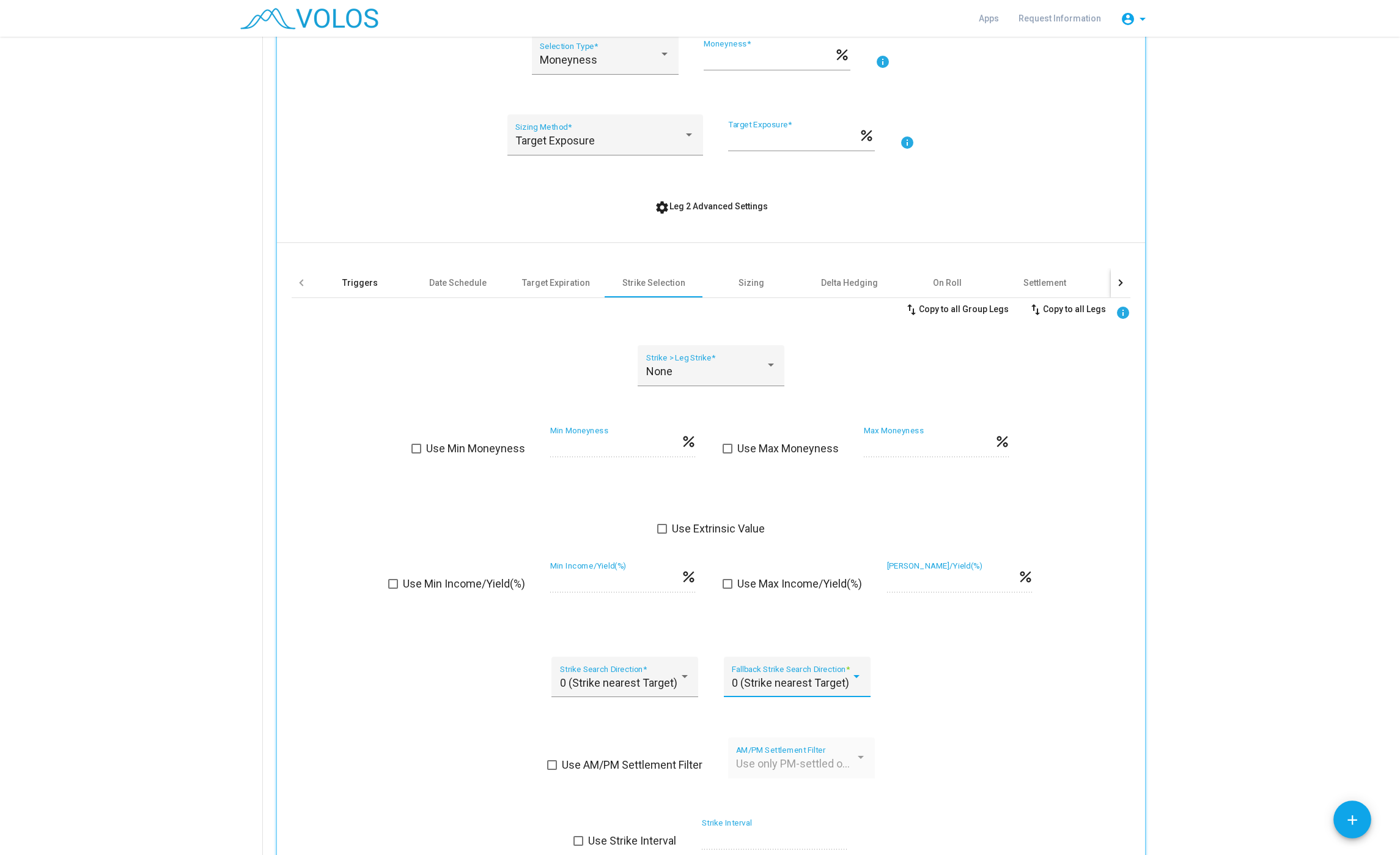
click at [360, 288] on div "Triggers" at bounding box center [360, 283] width 36 height 12
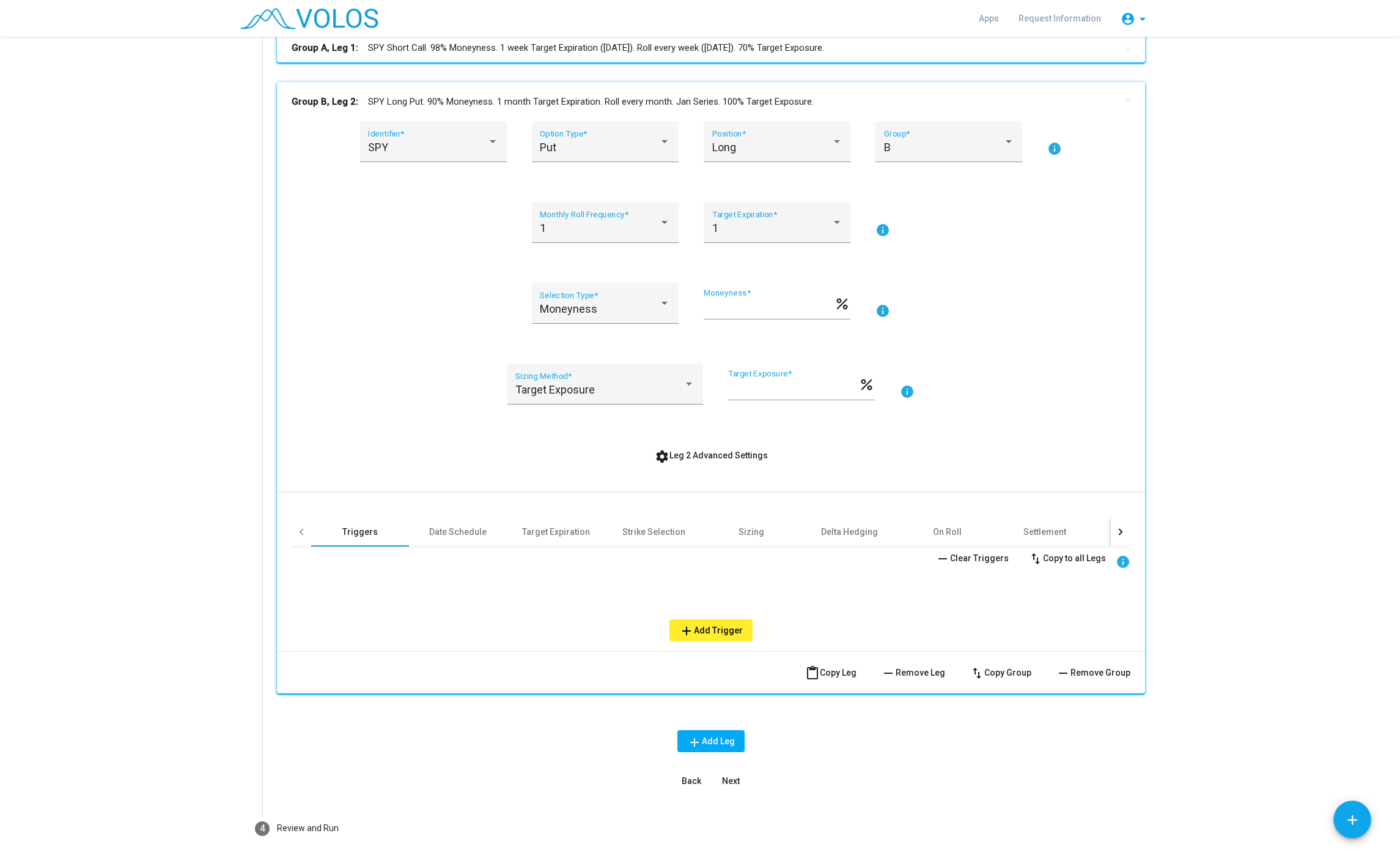
scroll to position [191, 0]
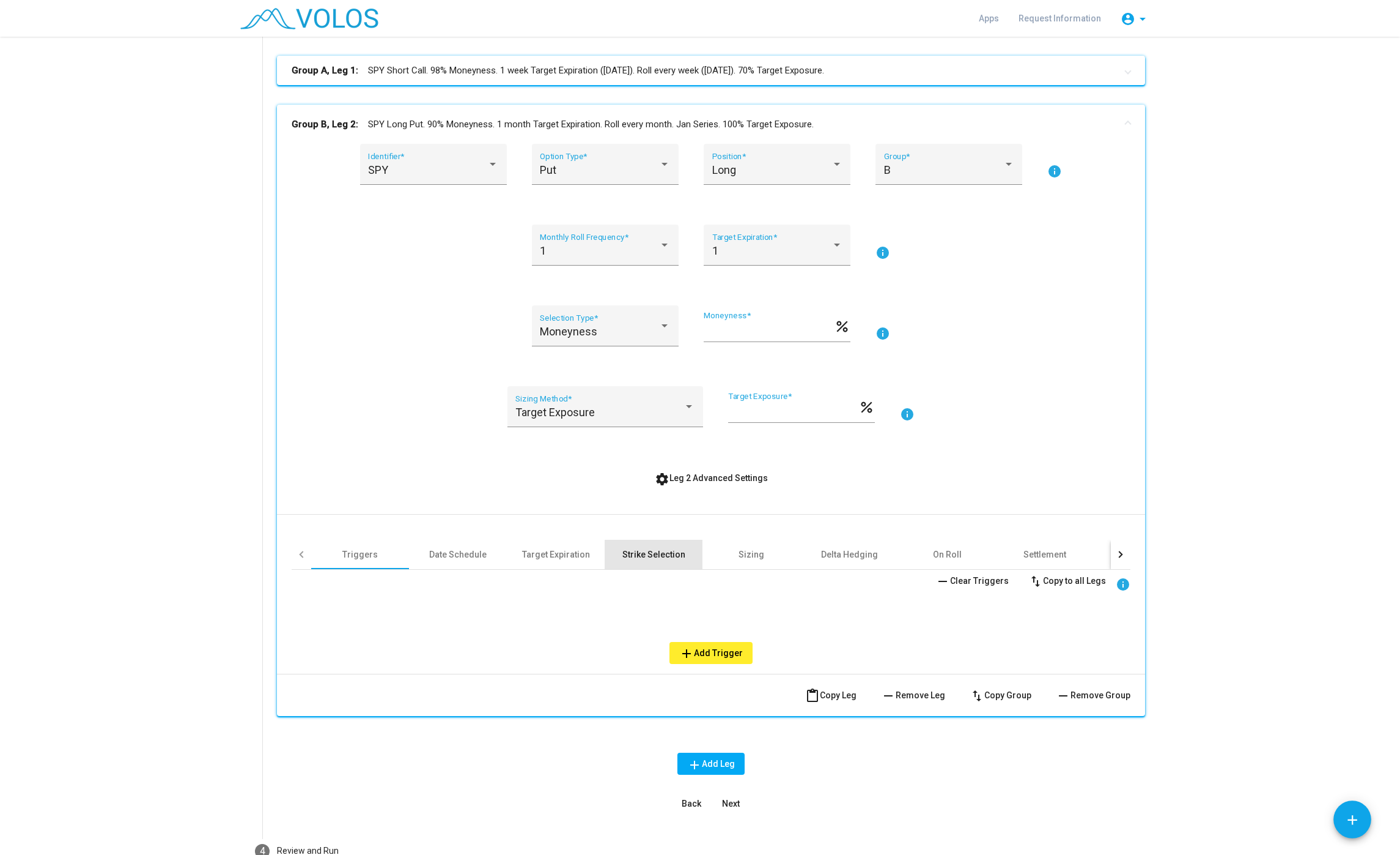
click at [683, 557] on div "Strike Selection" at bounding box center [654, 554] width 63 height 12
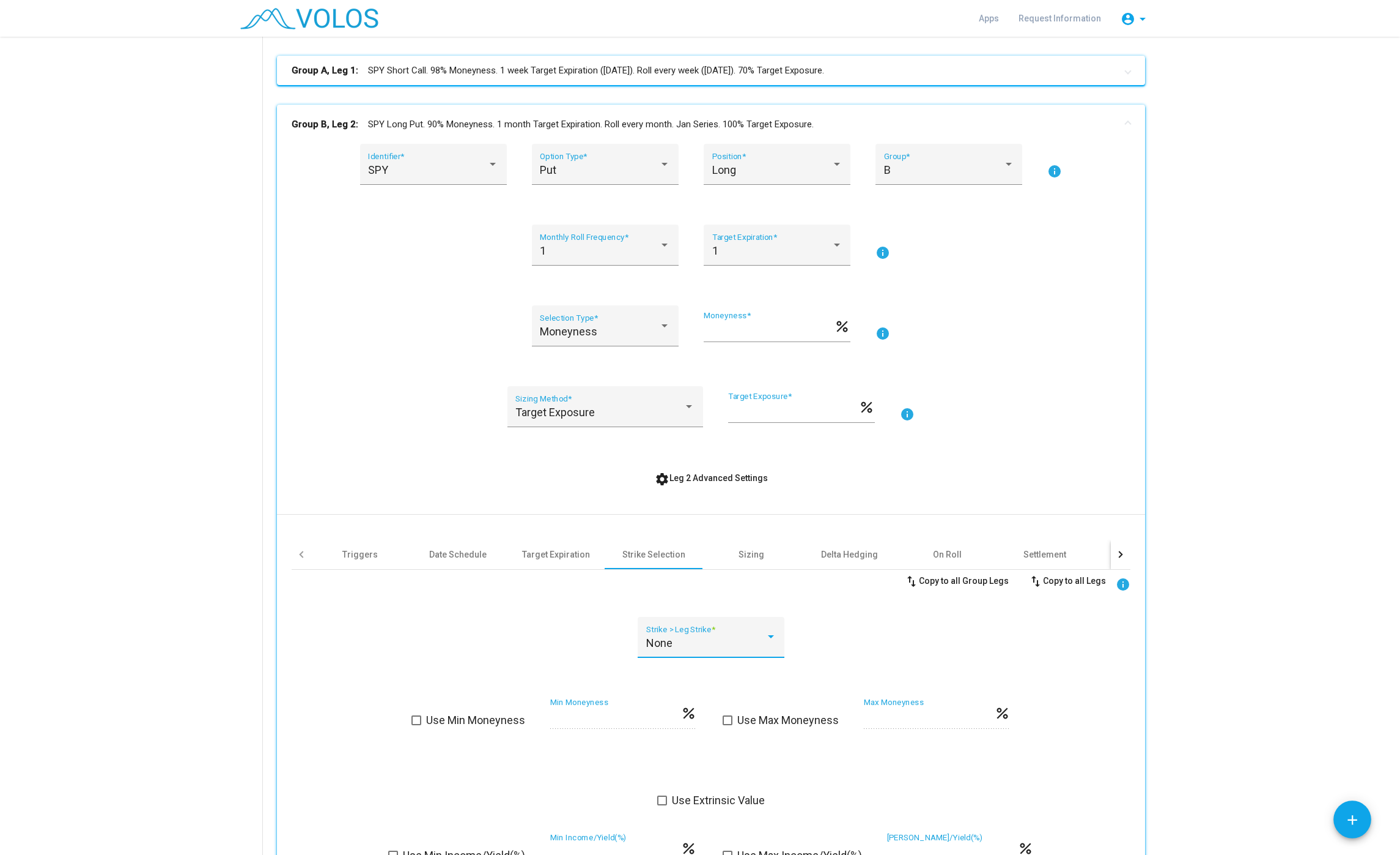
click at [711, 648] on div "None" at bounding box center [705, 643] width 119 height 12
click at [693, 674] on span "1" at bounding box center [711, 676] width 130 height 33
click at [695, 646] on div "1" at bounding box center [705, 643] width 119 height 12
click at [698, 606] on span "None" at bounding box center [711, 610] width 130 height 33
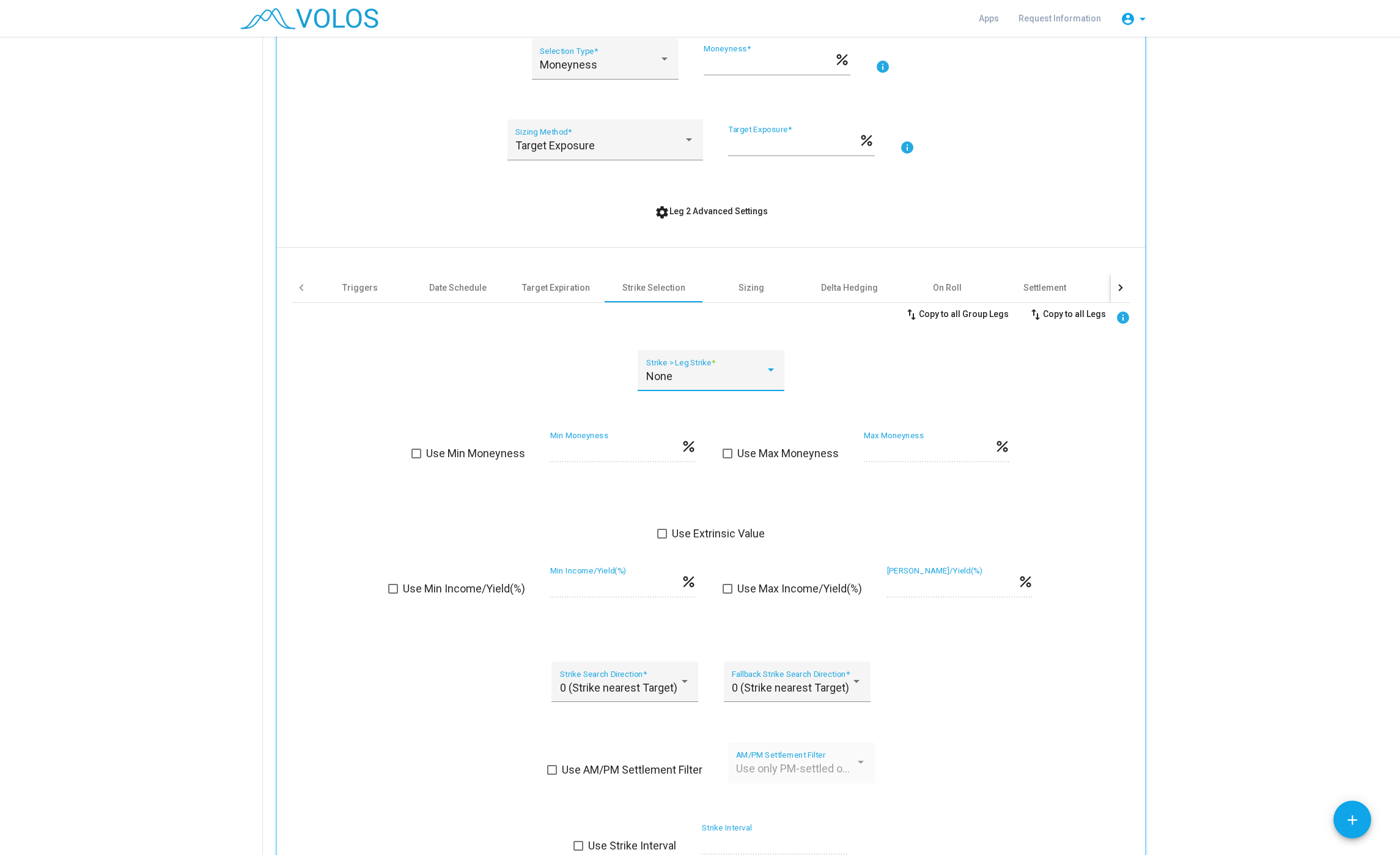
scroll to position [500, 0]
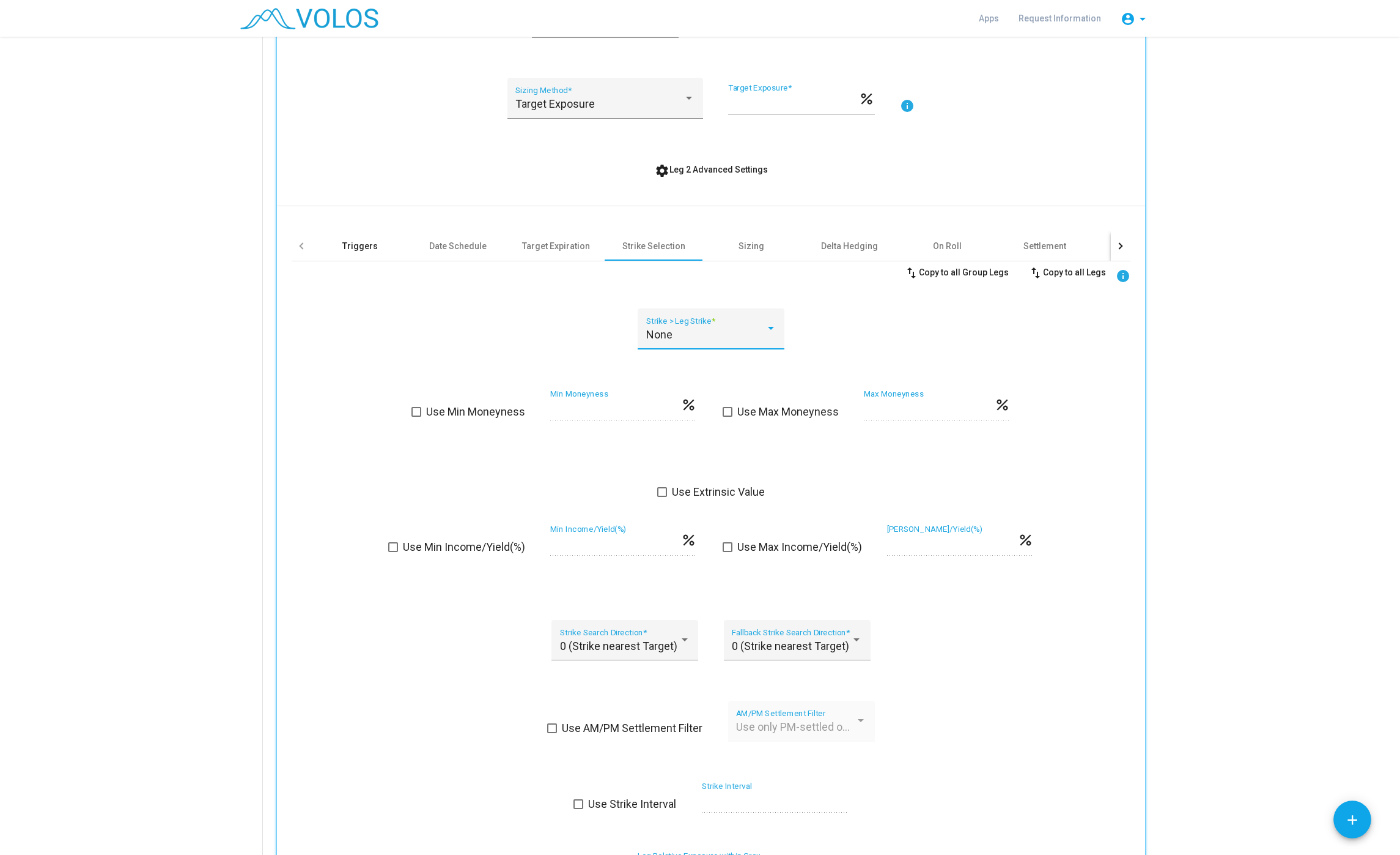
click at [335, 252] on div "Triggers" at bounding box center [360, 246] width 98 height 30
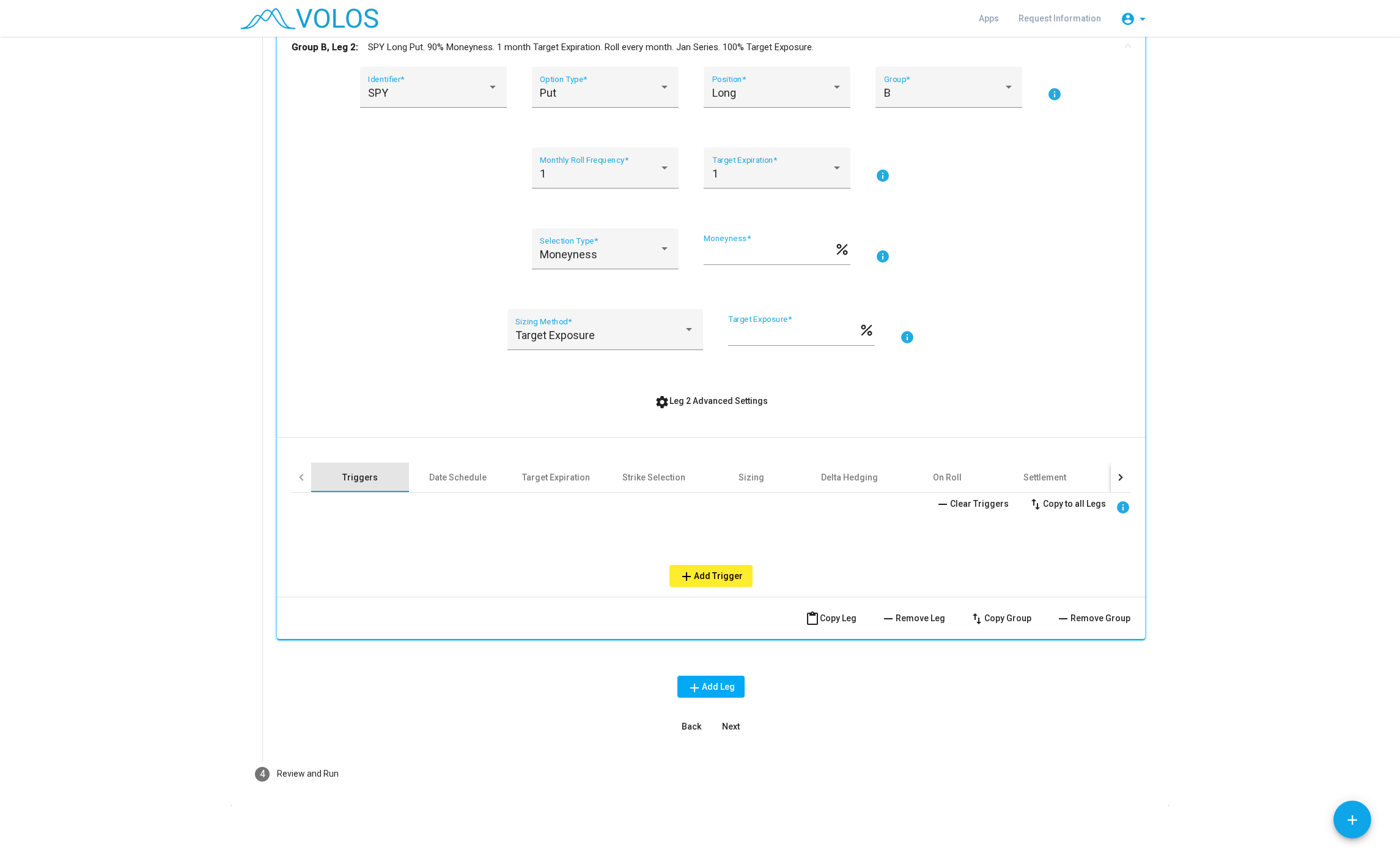
scroll to position [268, 0]
click at [317, 481] on div "Triggers" at bounding box center [360, 477] width 98 height 30
click at [309, 481] on div at bounding box center [302, 477] width 20 height 30
click at [304, 481] on div at bounding box center [302, 477] width 20 height 30
click at [578, 327] on div "Target Exposure Sizing Method *" at bounding box center [605, 334] width 179 height 33
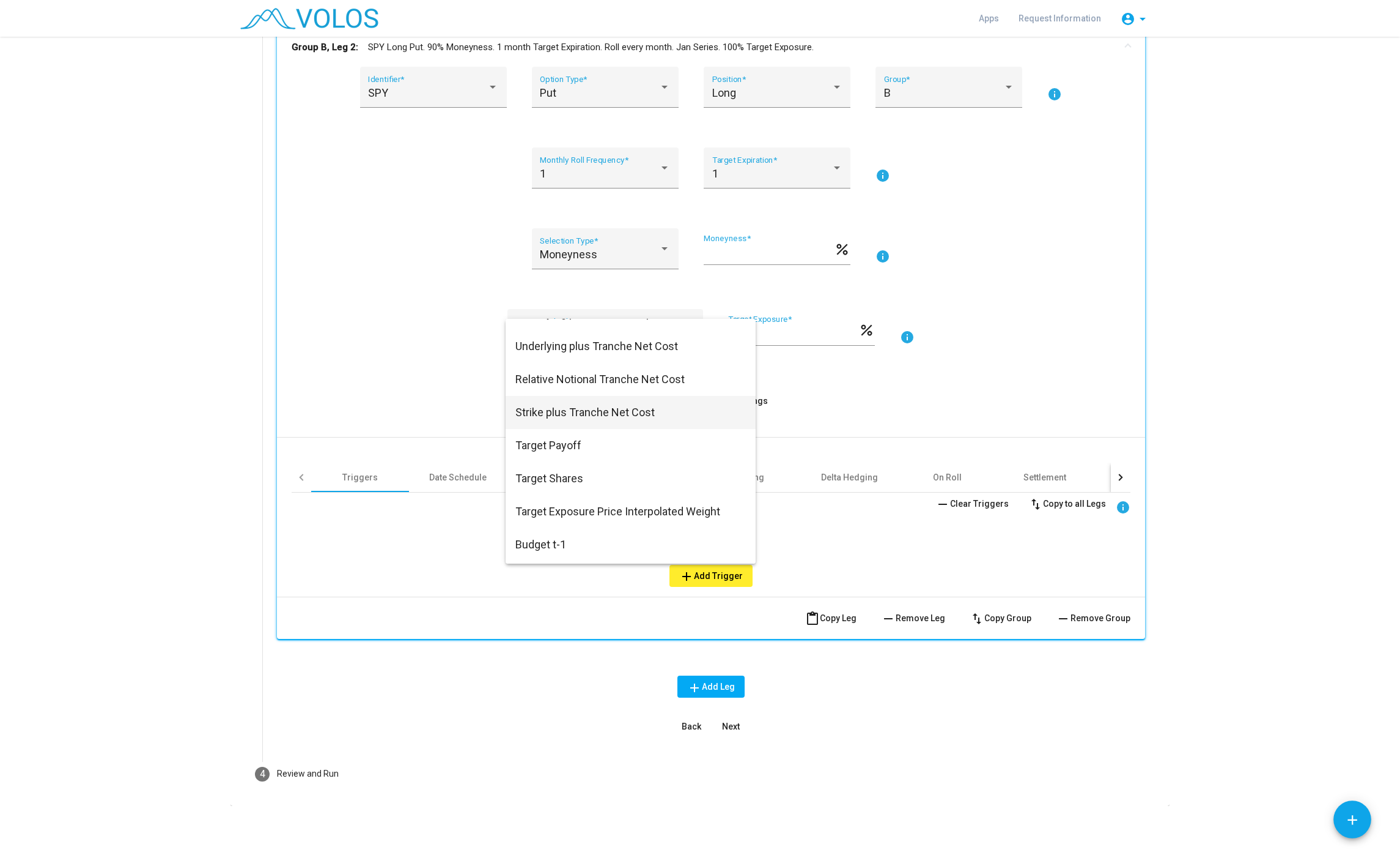
scroll to position [647, 0]
click at [447, 564] on div at bounding box center [700, 428] width 1400 height 855
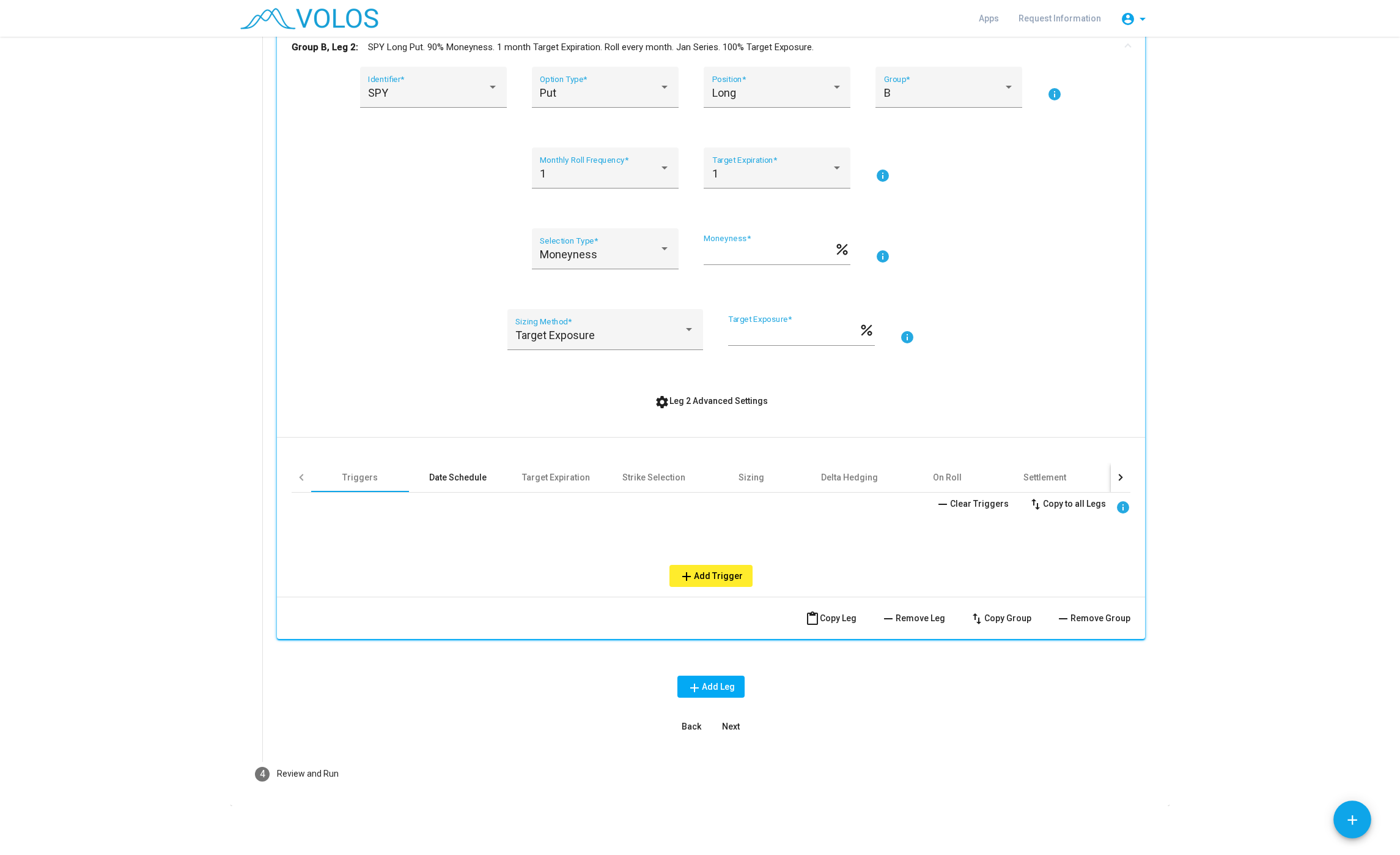
click at [487, 478] on div "Date Schedule" at bounding box center [458, 477] width 98 height 30
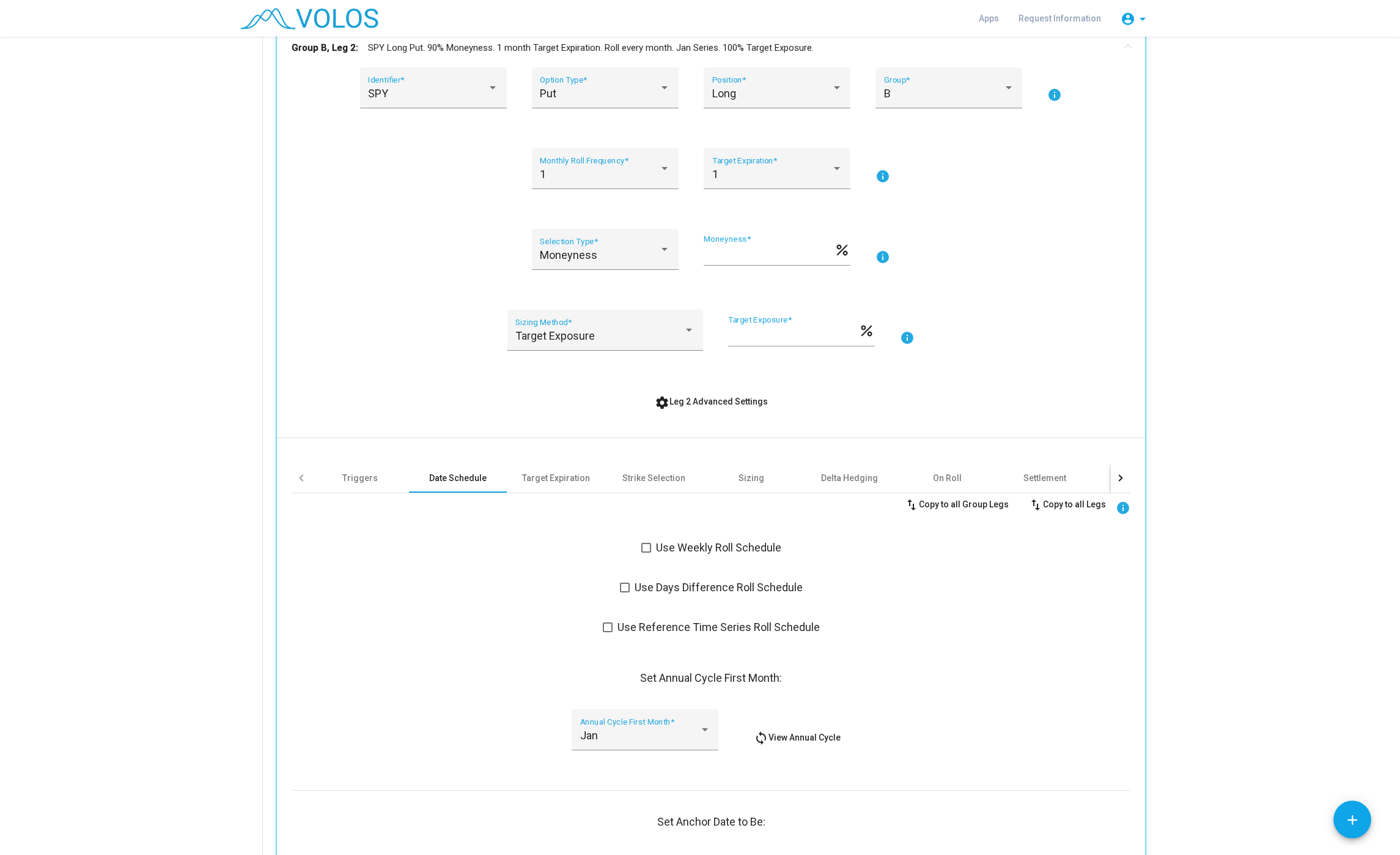
scroll to position [0, 0]
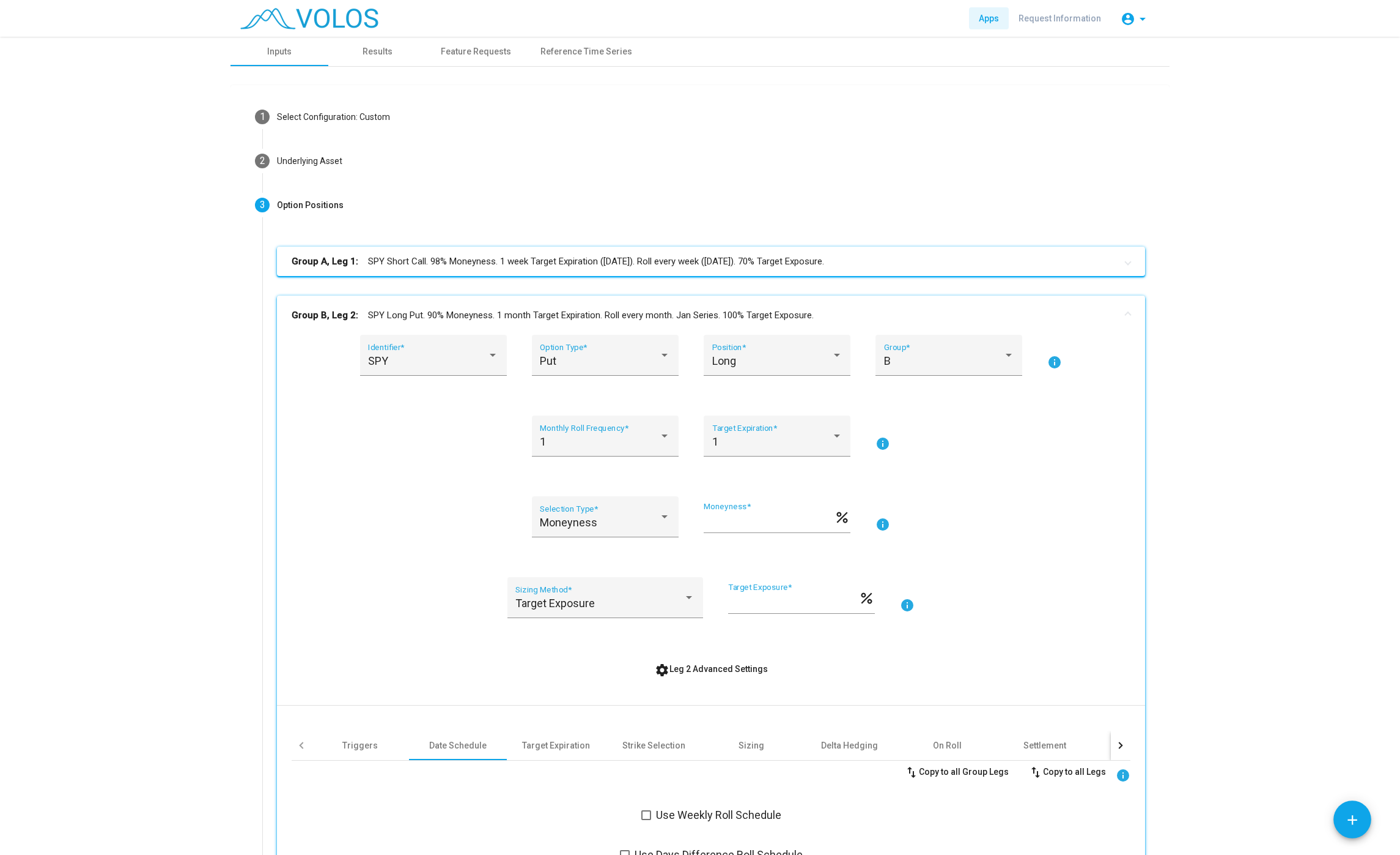
click at [994, 17] on span "Apps" at bounding box center [989, 18] width 20 height 10
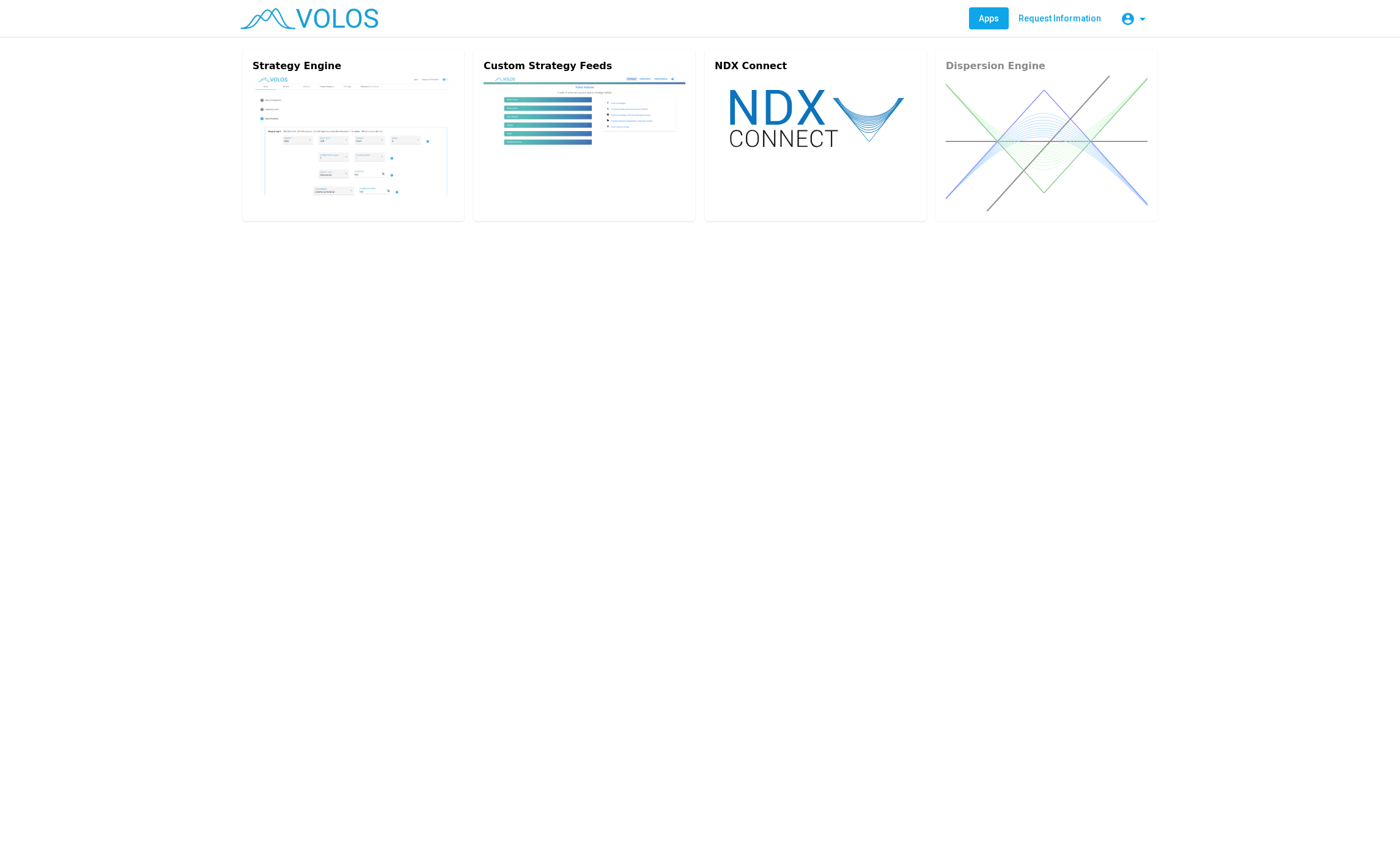
click at [1090, 25] on link "Request Information" at bounding box center [1060, 18] width 102 height 22
click at [1121, 14] on mat-icon "account_circle" at bounding box center [1128, 18] width 14 height 14
click at [306, 122] on div at bounding box center [700, 428] width 1400 height 855
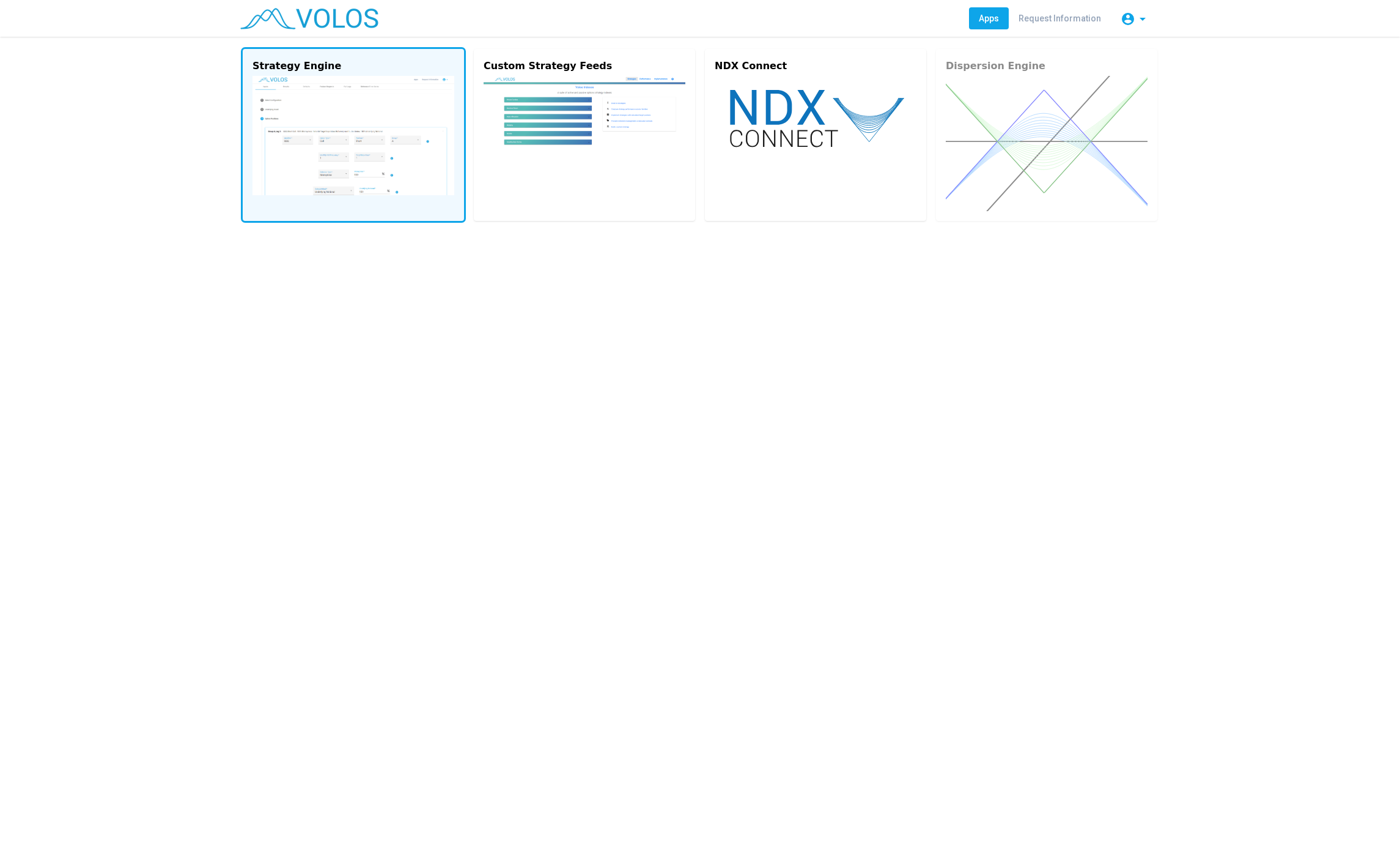
click at [298, 79] on img at bounding box center [353, 135] width 202 height 119
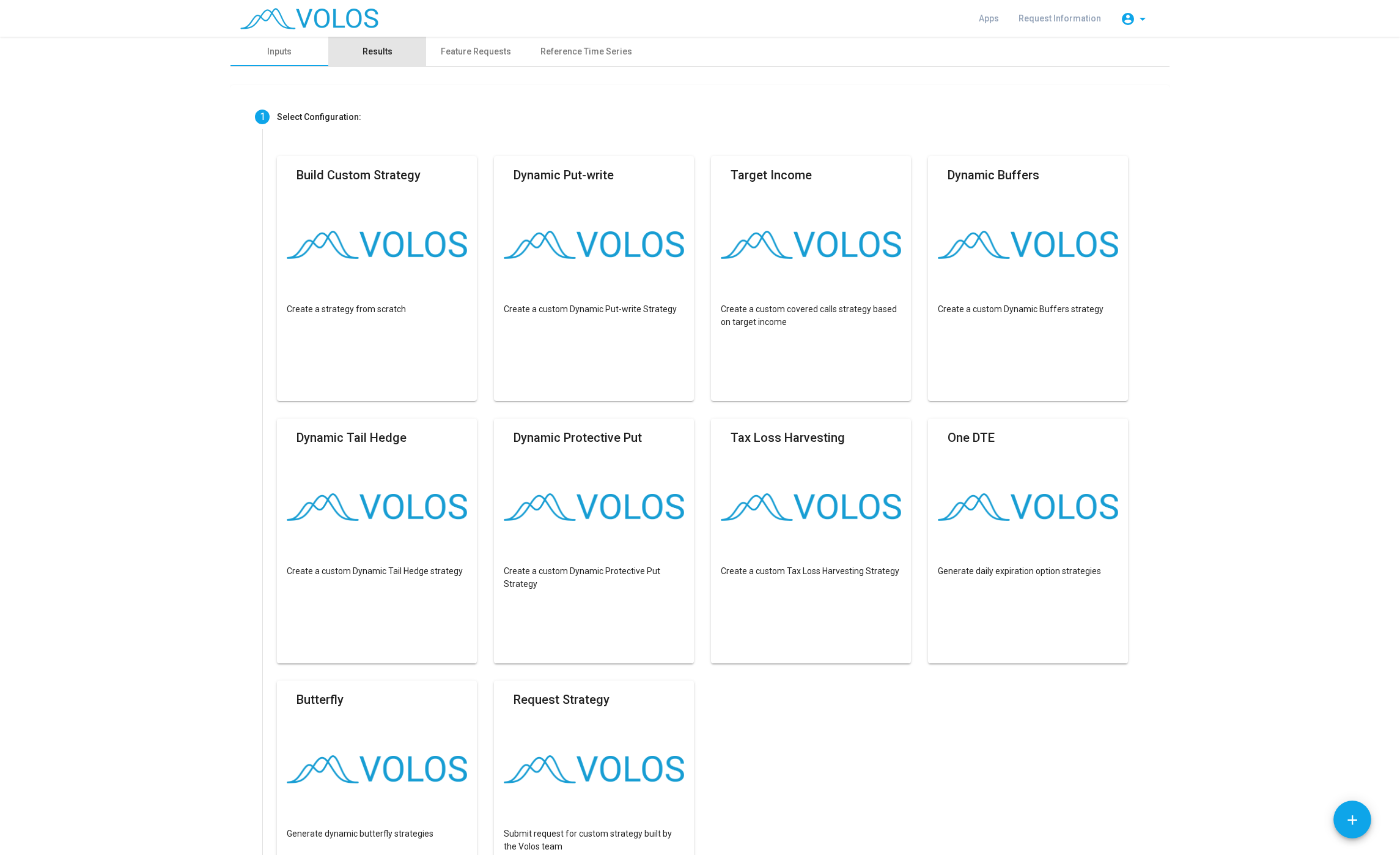
click at [373, 57] on div "Results" at bounding box center [378, 52] width 30 height 13
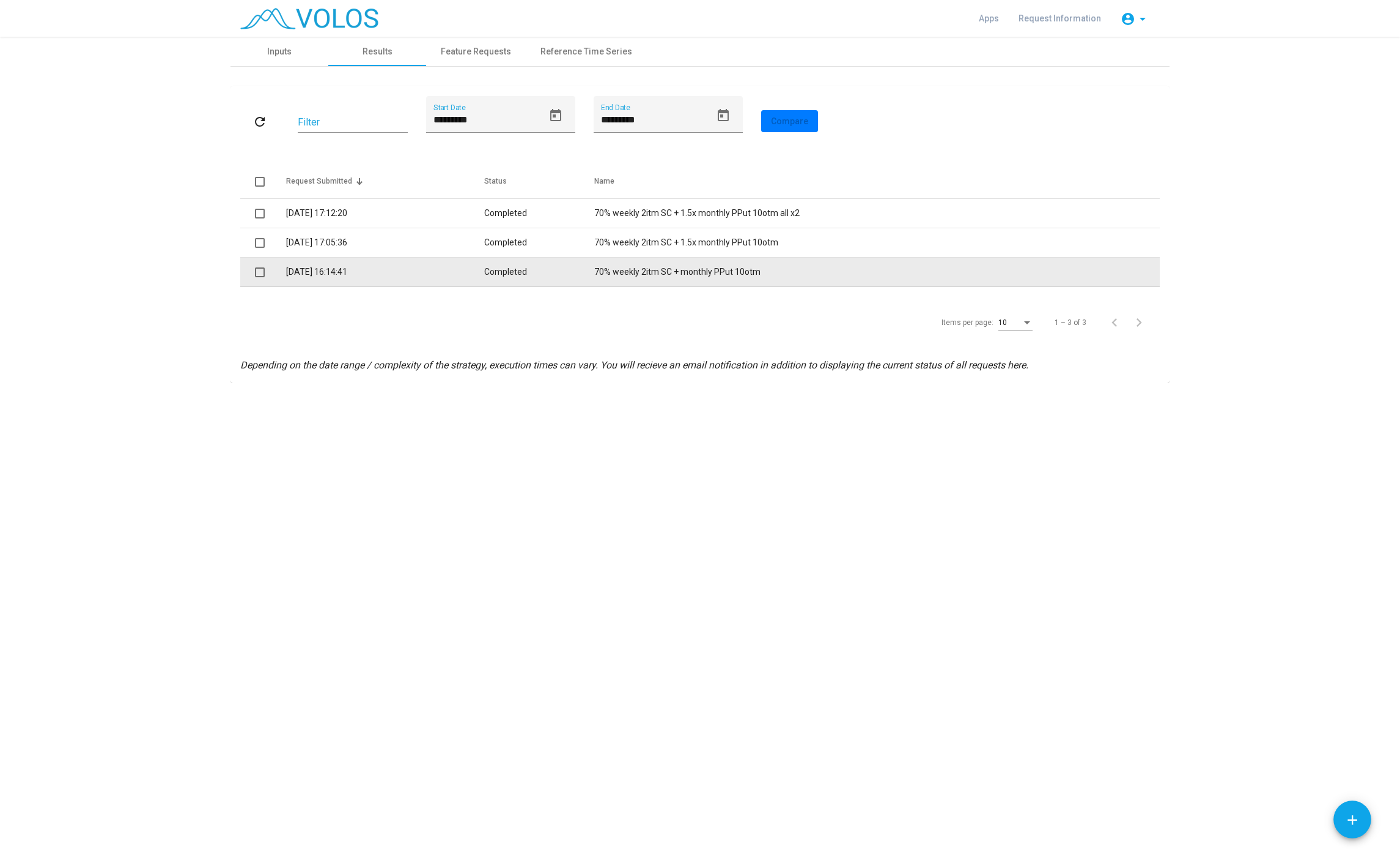
click at [598, 273] on td "70% weekly 2itm SC + monthly PPut 10otm" at bounding box center [877, 272] width 566 height 30
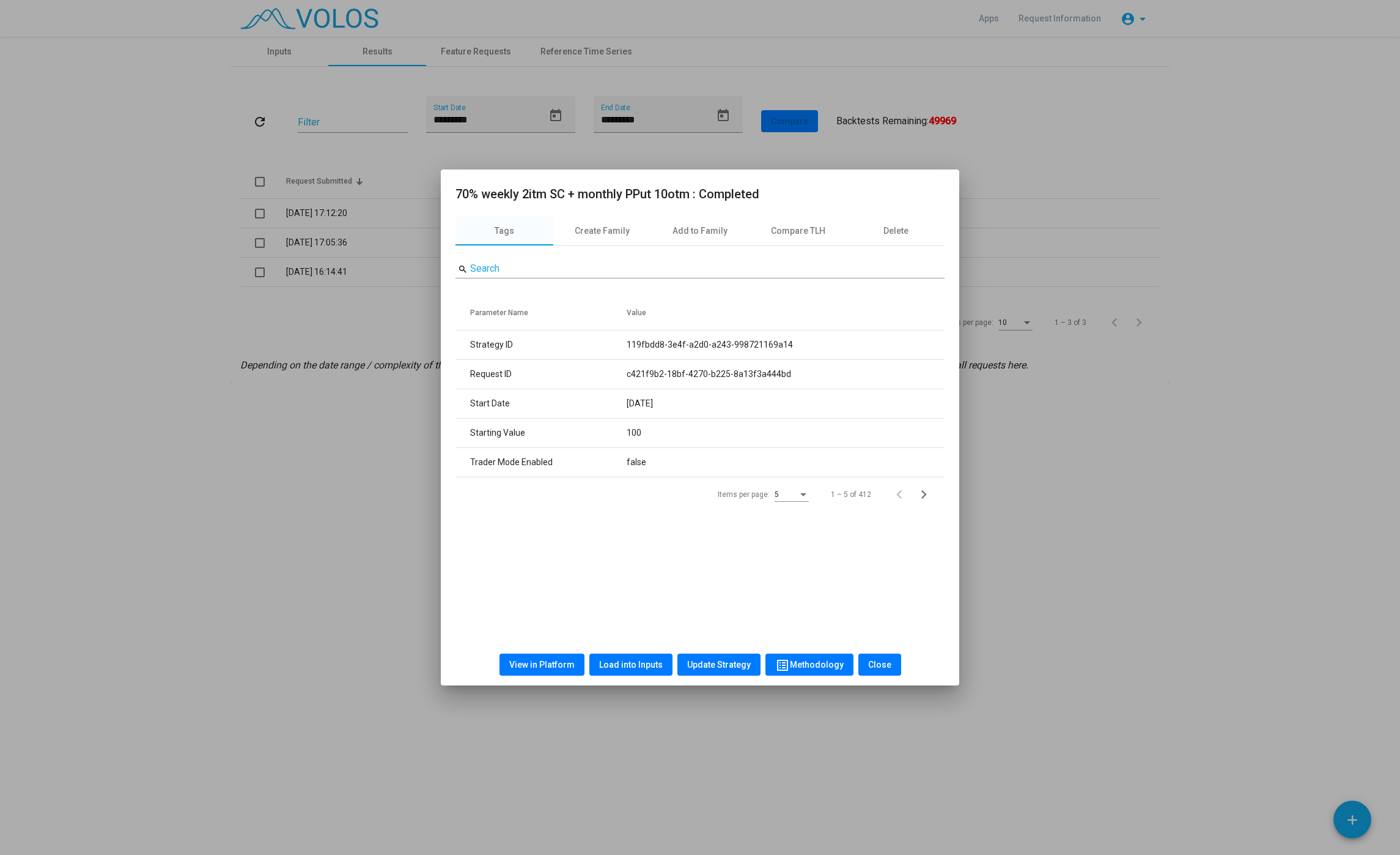
click at [626, 669] on span "Load into Inputs" at bounding box center [631, 664] width 64 height 10
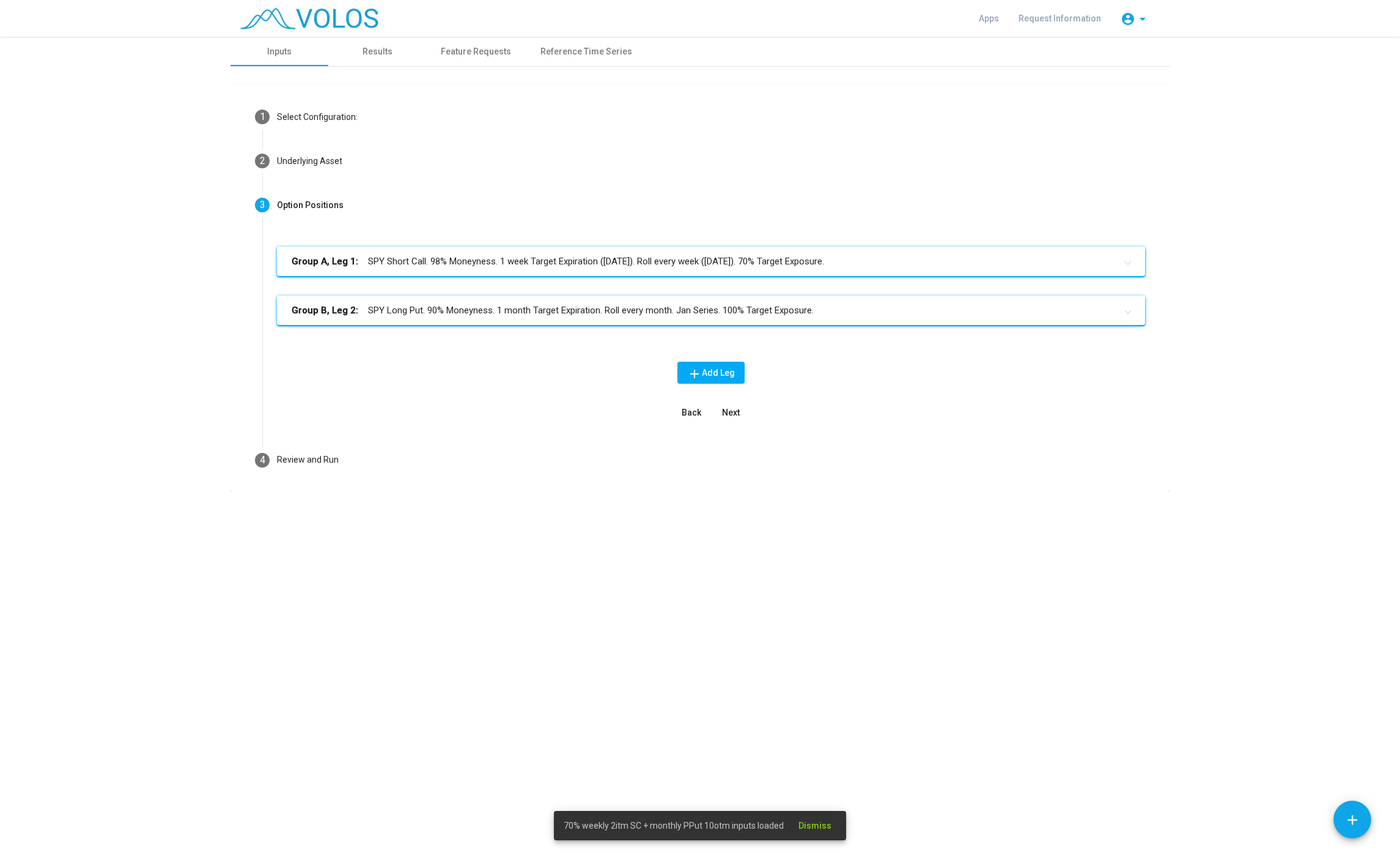
click at [536, 313] on mat-panel-title "Group B, Leg 2: SPY Long Put. 90% Moneyness. 1 month Target Expiration. Roll ev…" at bounding box center [704, 310] width 824 height 14
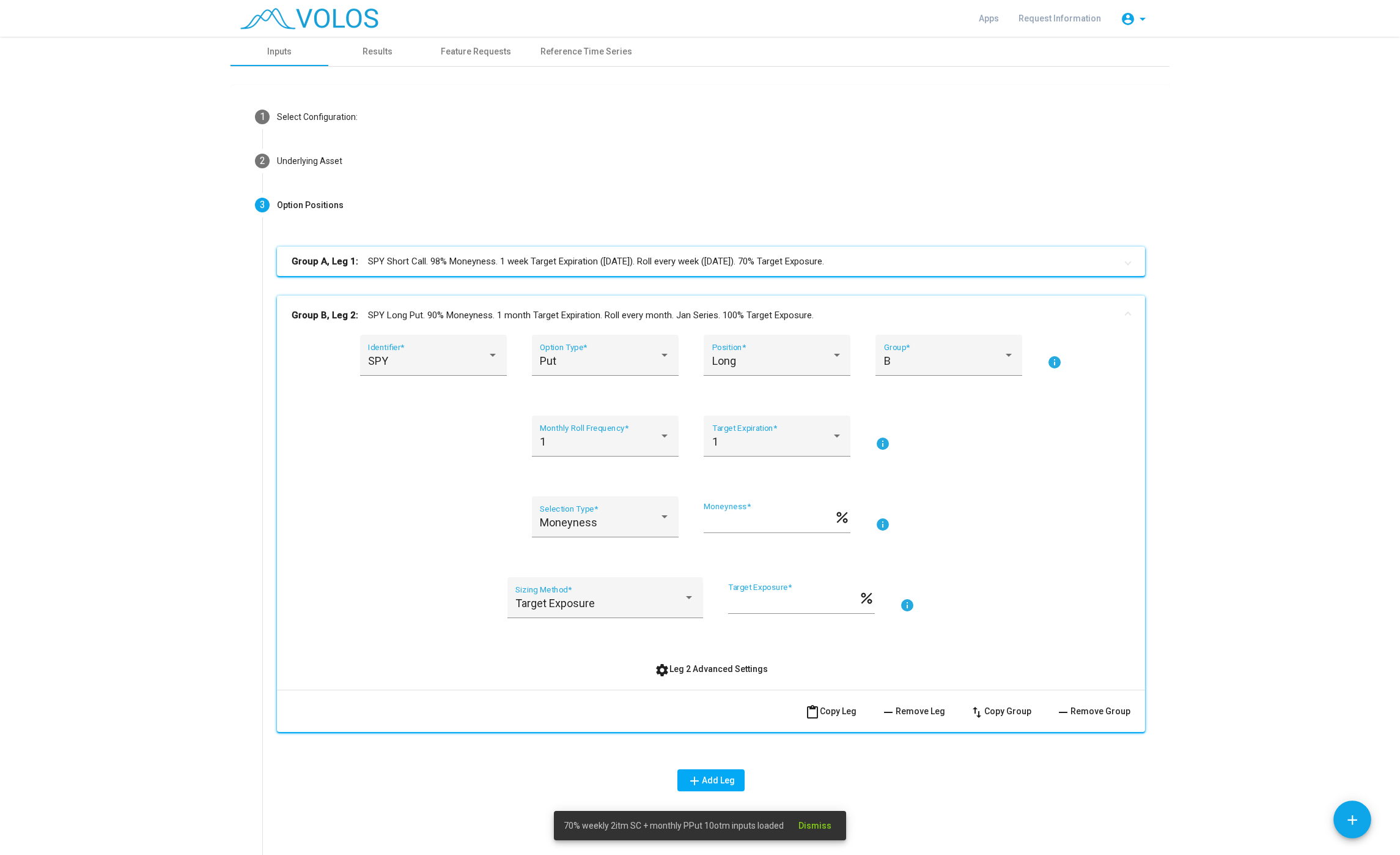
click at [705, 661] on button "settings Leg 2 Advanced Settings" at bounding box center [711, 669] width 133 height 22
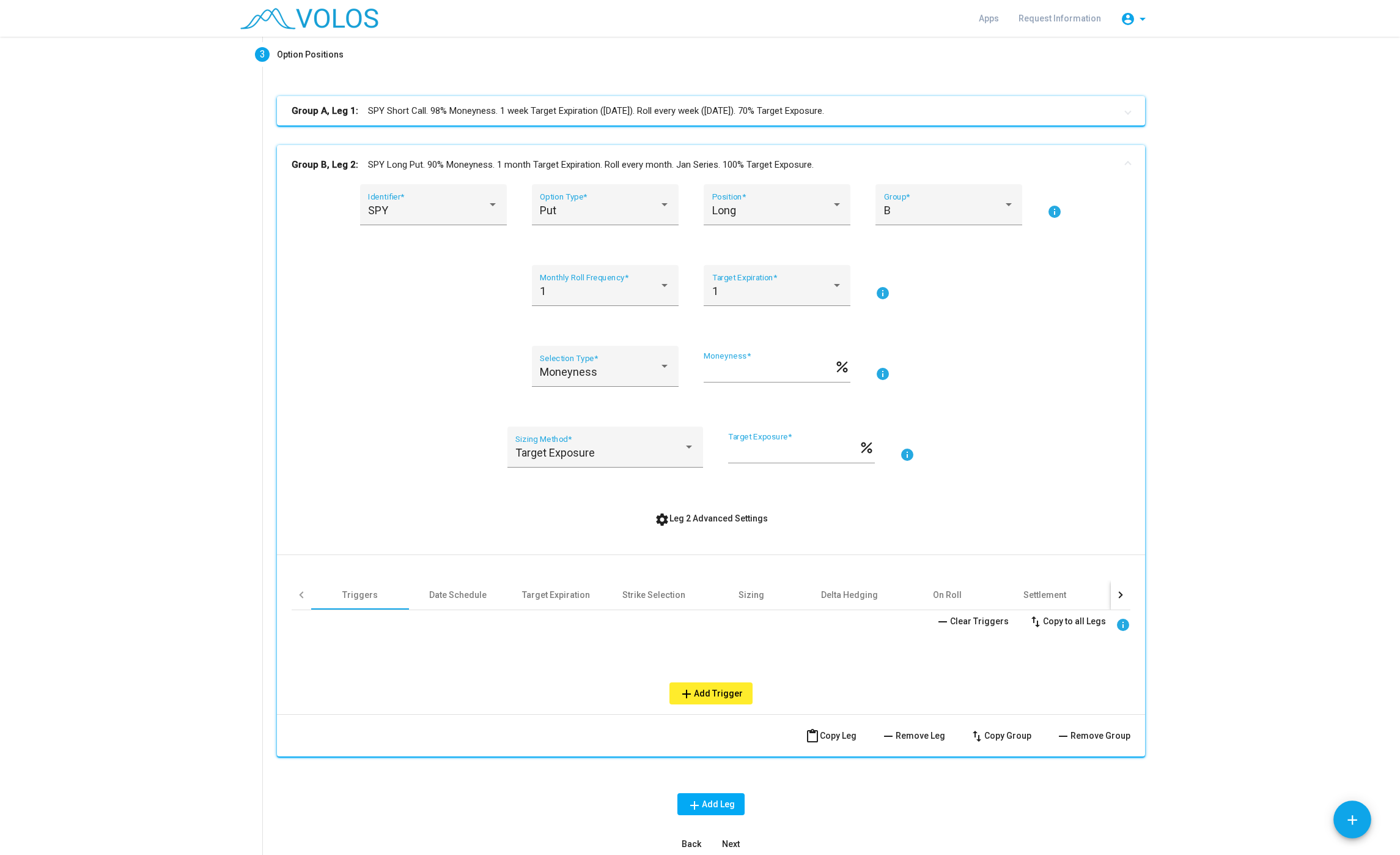
scroll to position [268, 0]
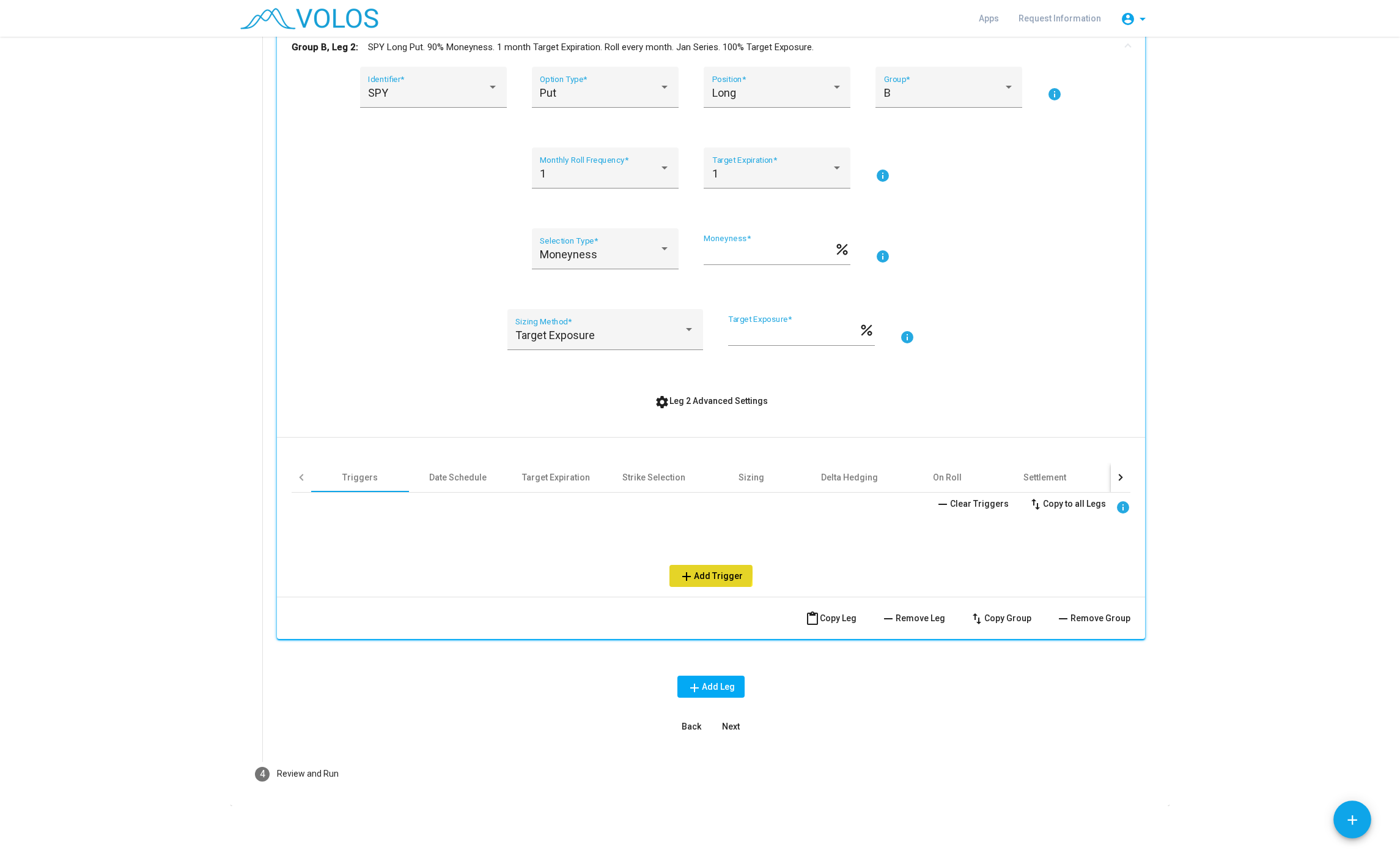
click at [695, 572] on span "add Add Trigger" at bounding box center [711, 575] width 64 height 10
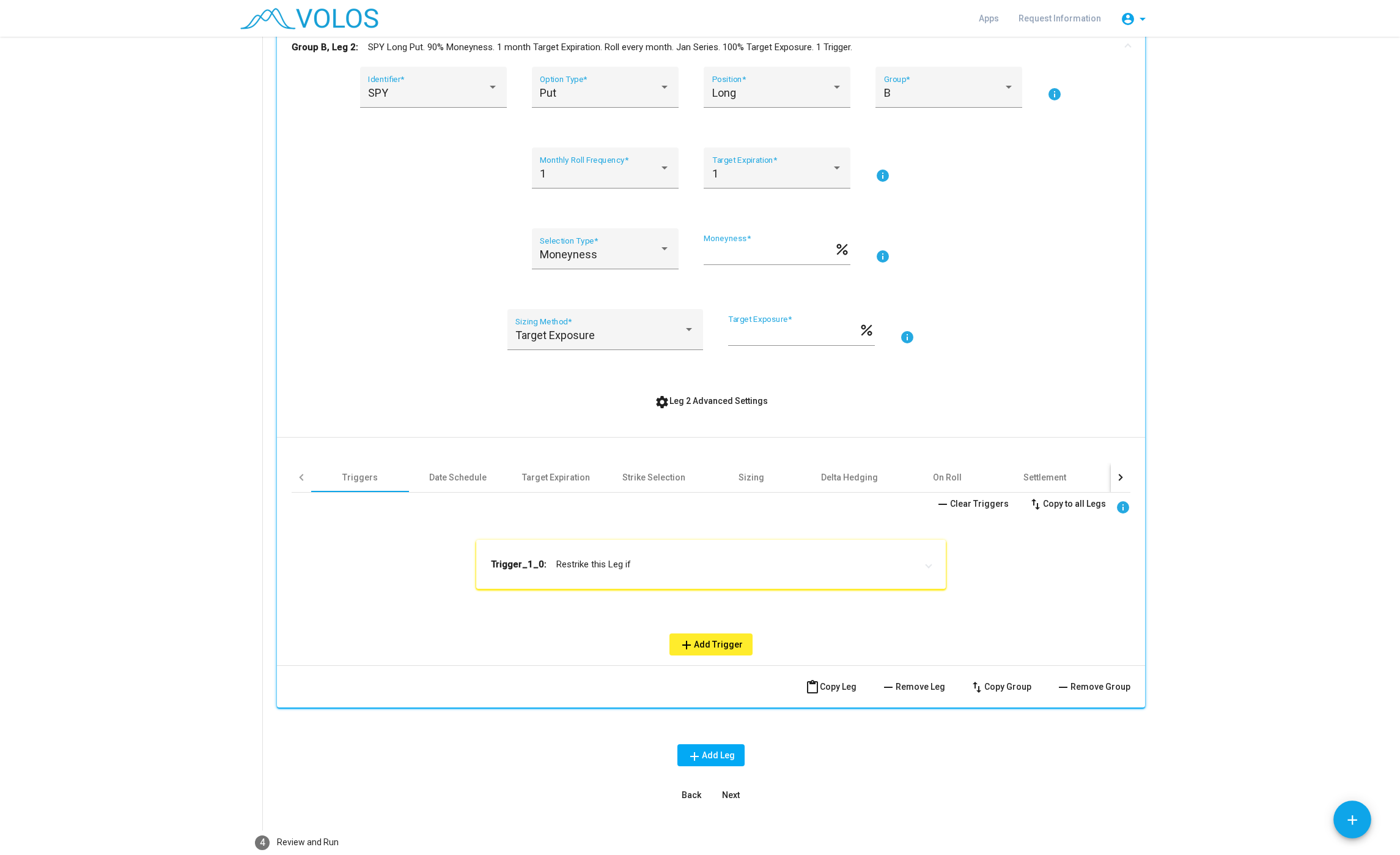
click at [594, 568] on mat-panel-title "Trigger_1_0: Restrike this Leg if" at bounding box center [704, 564] width 426 height 12
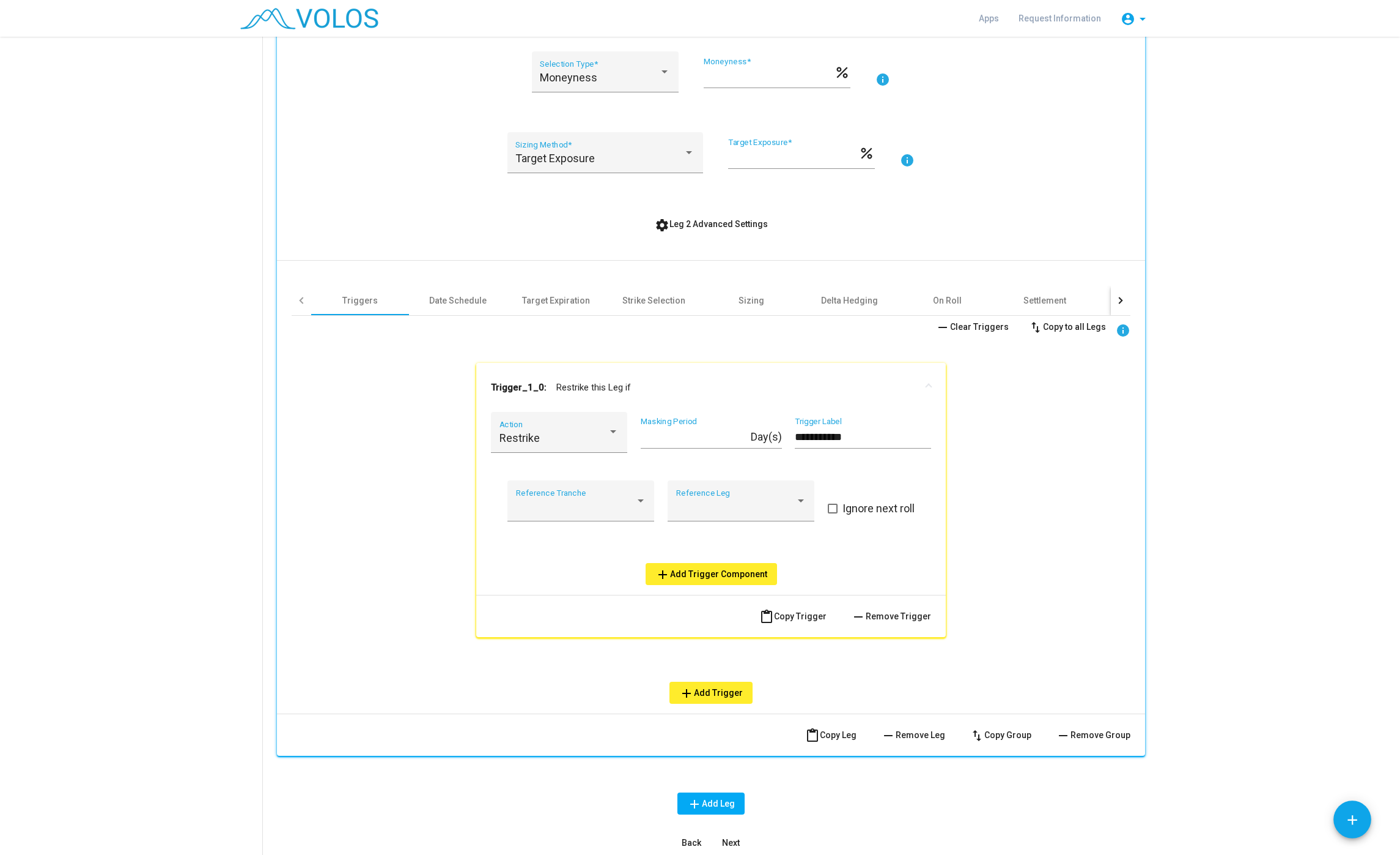
scroll to position [500, 0]
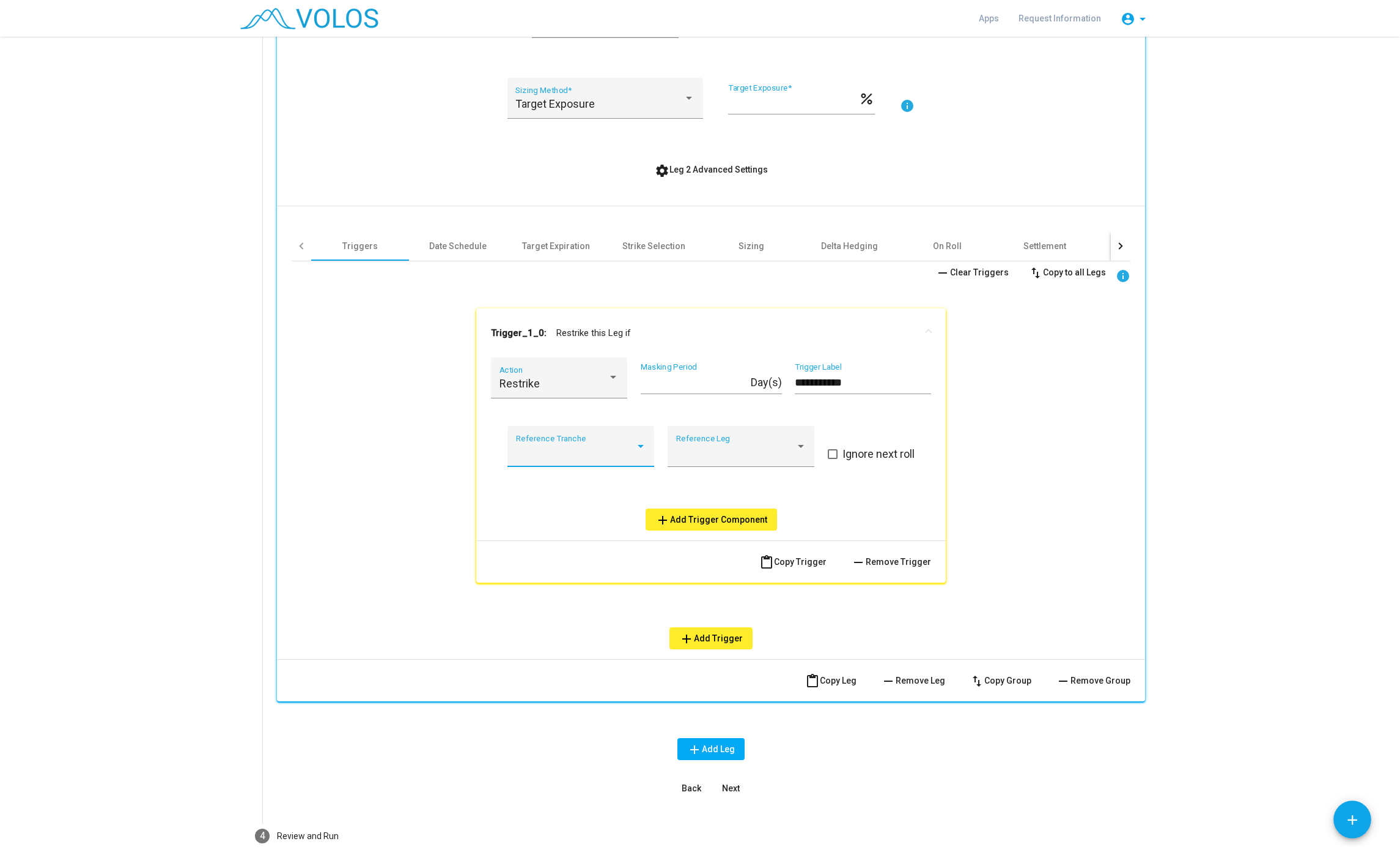
click at [566, 456] on div at bounding box center [575, 452] width 119 height 12
click at [566, 536] on span "B" at bounding box center [580, 551] width 130 height 33
click at [737, 443] on div "Reference Leg" at bounding box center [742, 450] width 130 height 33
click at [737, 443] on mat-option at bounding box center [741, 453] width 150 height 33
click at [547, 375] on div "Restrike Action" at bounding box center [559, 381] width 120 height 33
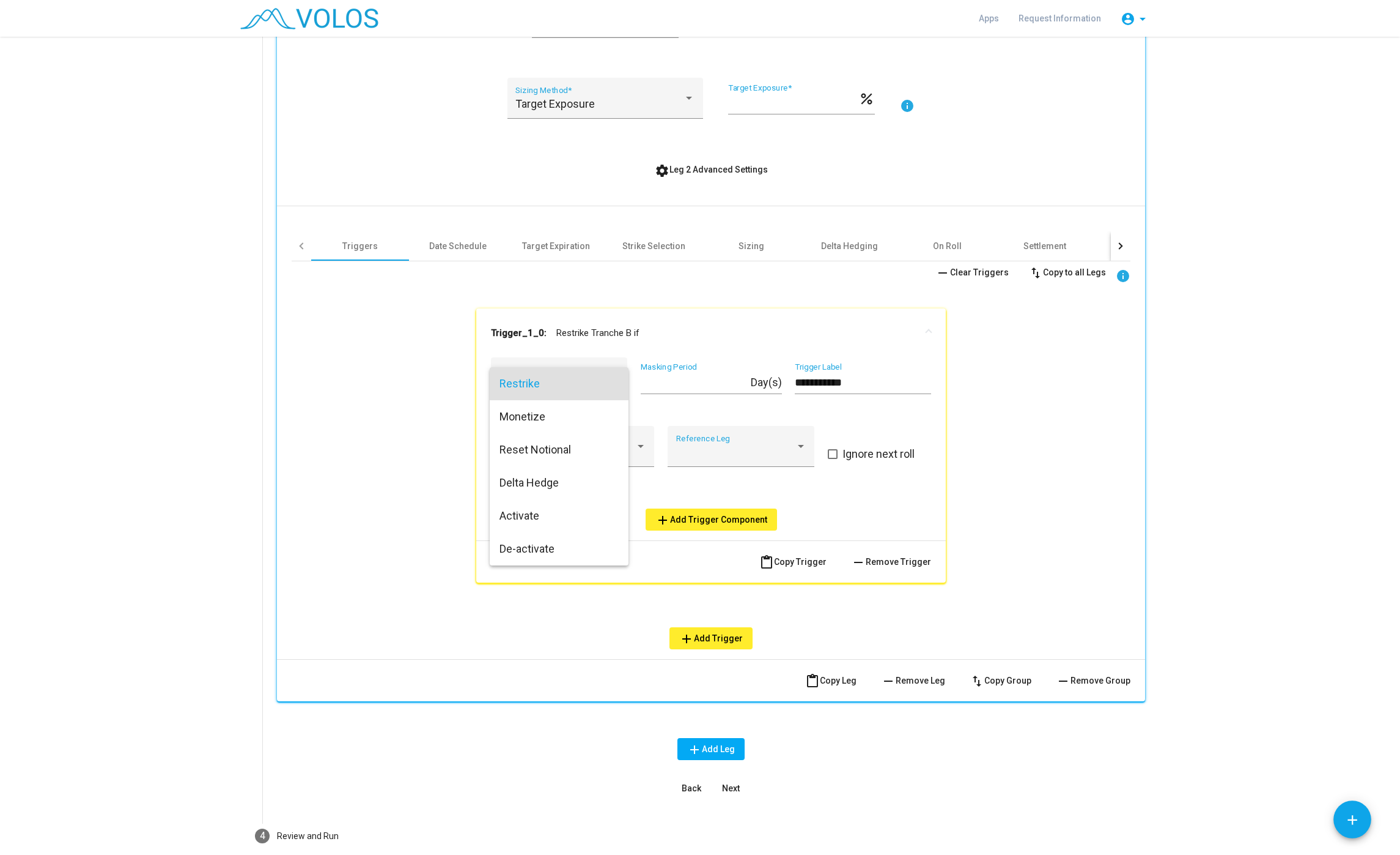
click at [440, 380] on div at bounding box center [700, 428] width 1400 height 855
click at [696, 365] on div "* Masking Period" at bounding box center [695, 378] width 110 height 31
click at [569, 457] on div "B" at bounding box center [575, 452] width 119 height 12
click at [563, 387] on span "*" at bounding box center [580, 387] width 130 height 33
click at [739, 512] on button "add Add Trigger Component" at bounding box center [711, 519] width 132 height 22
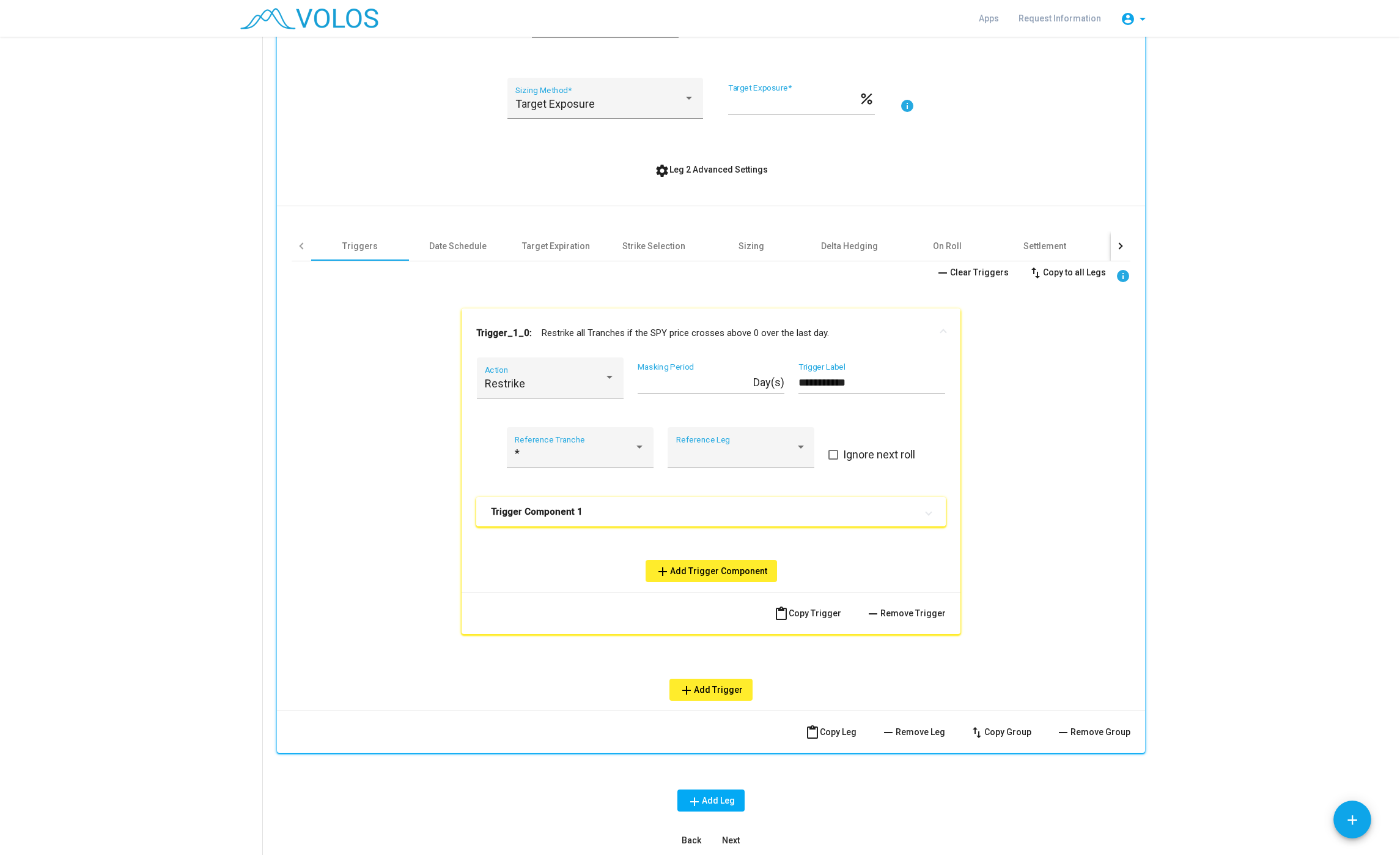
click at [630, 506] on mat-panel-title "Trigger Component 1" at bounding box center [704, 512] width 426 height 12
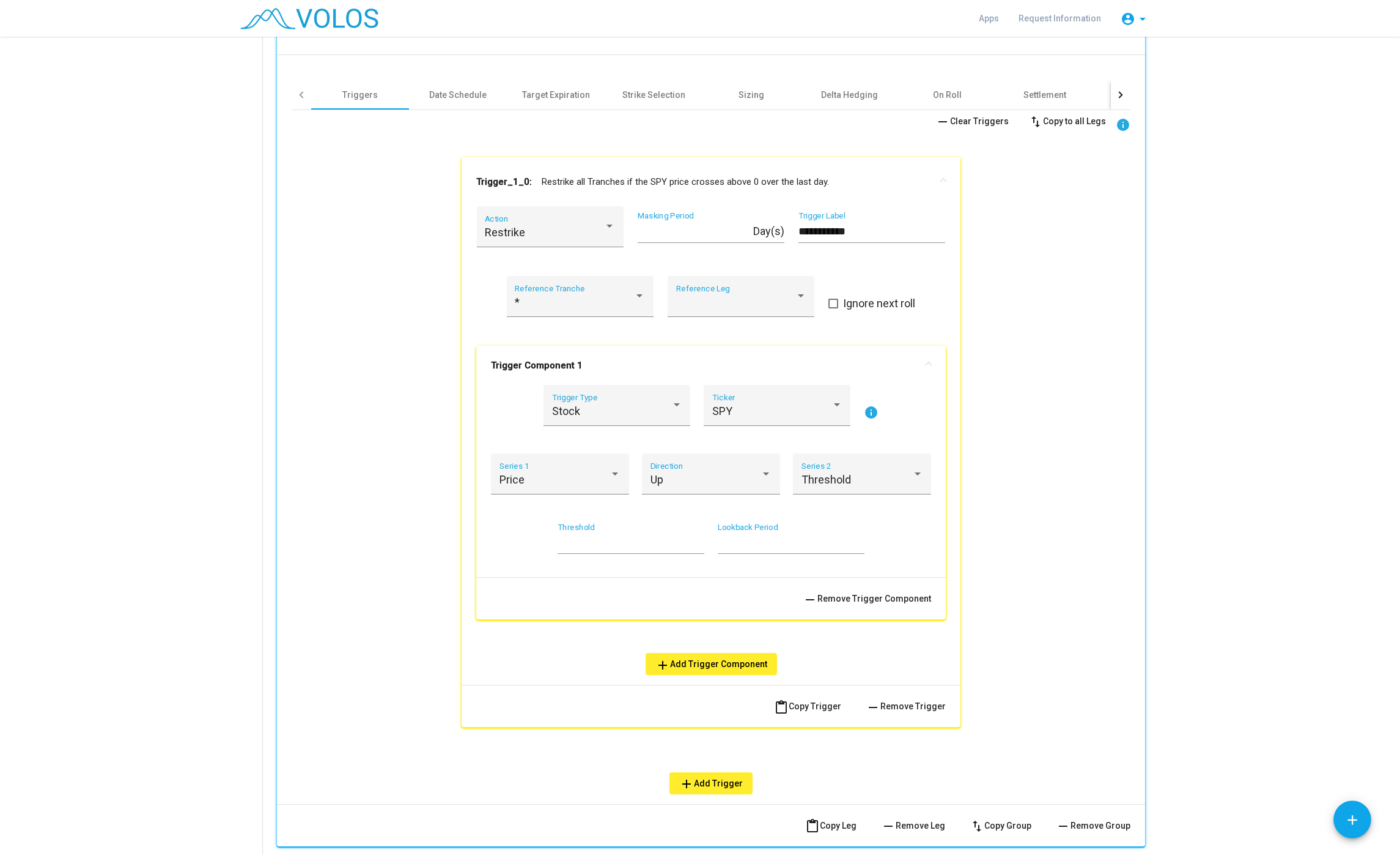
scroll to position [653, 0]
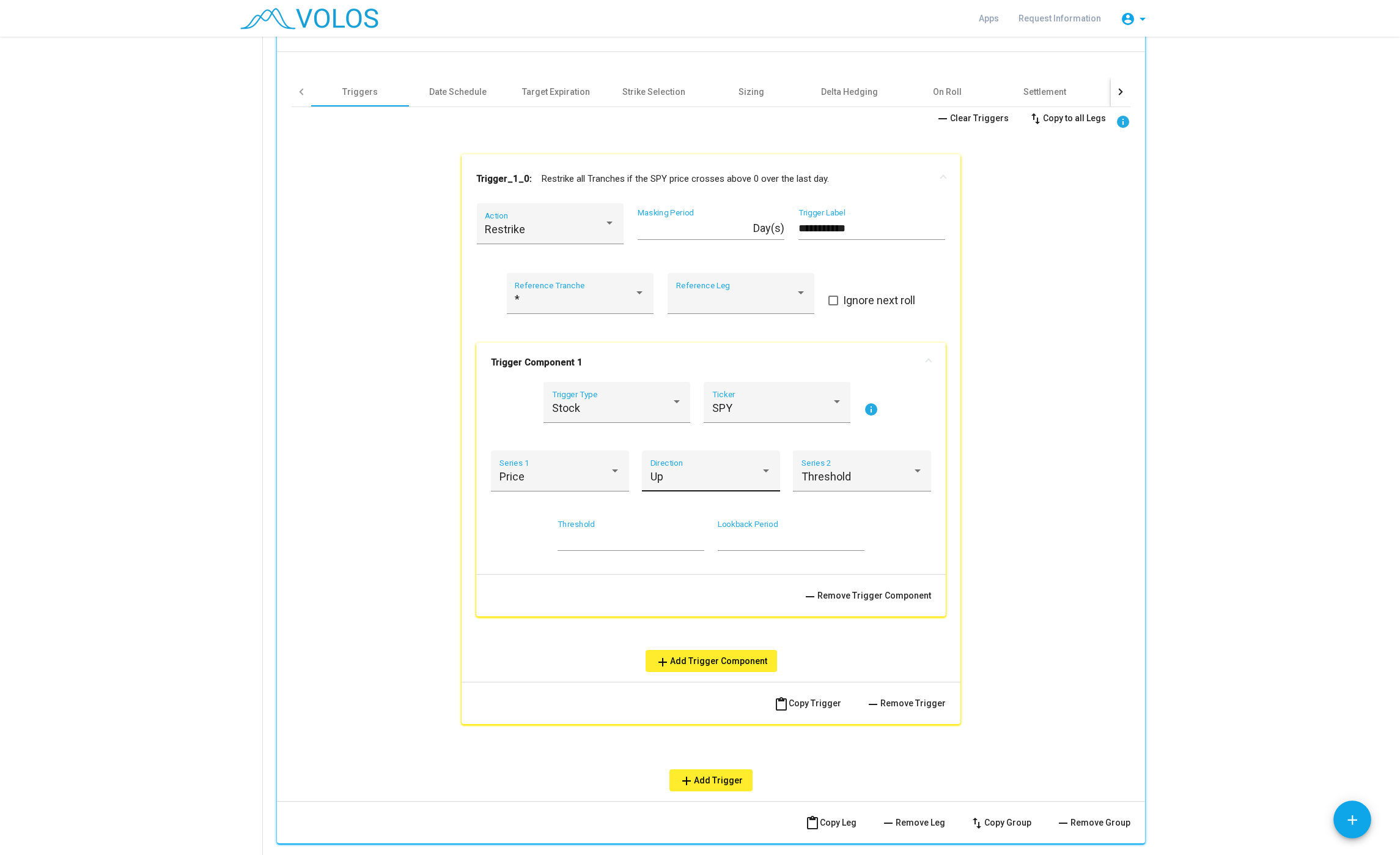
click at [731, 481] on div "Up" at bounding box center [706, 477] width 111 height 12
click at [704, 506] on span "Down" at bounding box center [711, 510] width 122 height 33
click at [555, 308] on div "* Reference Tranche" at bounding box center [580, 296] width 130 height 33
click at [552, 360] on span "B" at bounding box center [580, 365] width 130 height 33
click at [236, 334] on mat-card "1 Select Configuration: Build Custom Strategy Create a strategy from scratch Dy…" at bounding box center [700, 221] width 939 height 1578
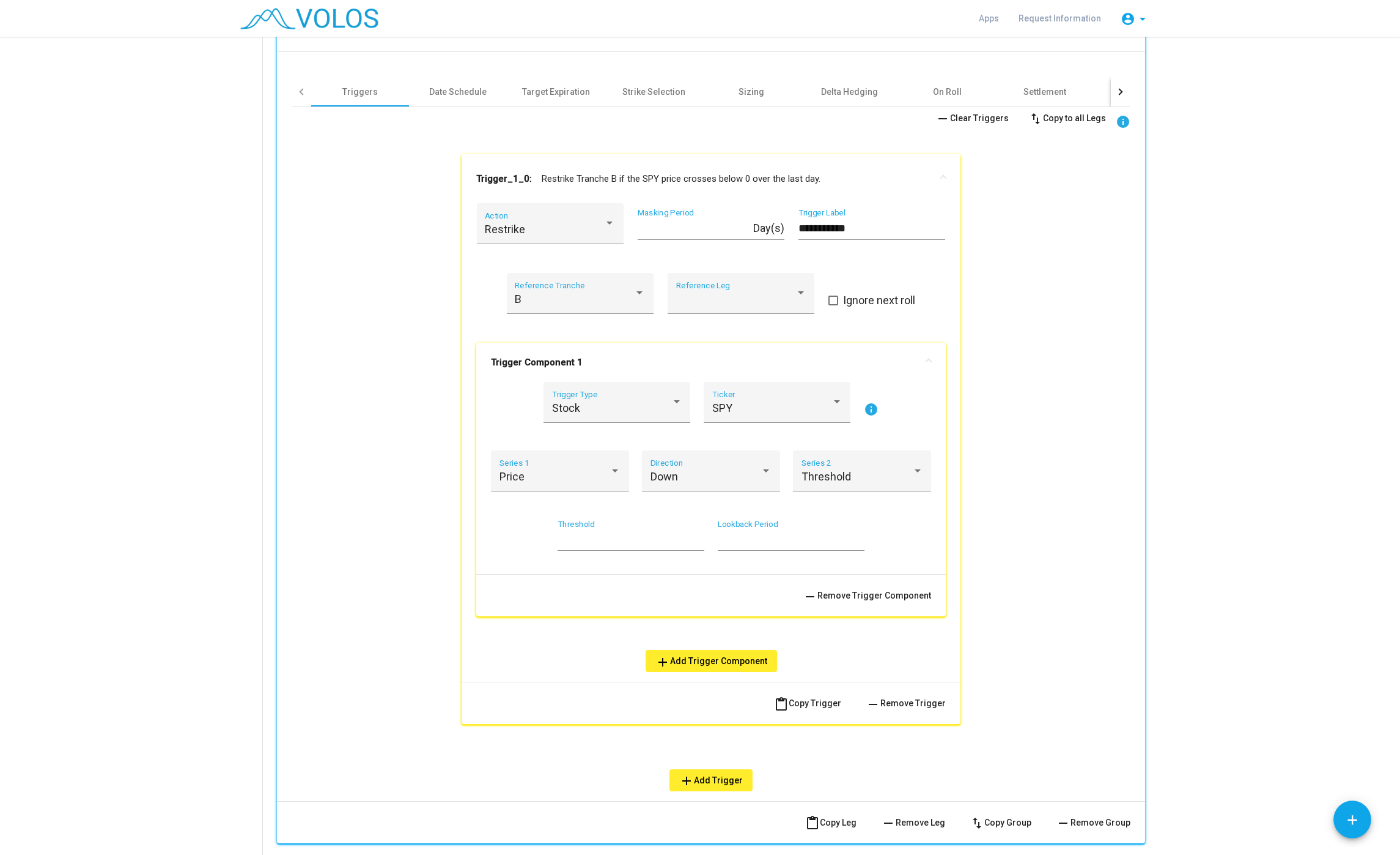
click at [316, 354] on div "**********" at bounding box center [711, 449] width 839 height 684
click at [1105, 226] on div "**********" at bounding box center [711, 449] width 839 height 684
click at [408, 399] on div "**********" at bounding box center [711, 449] width 839 height 684
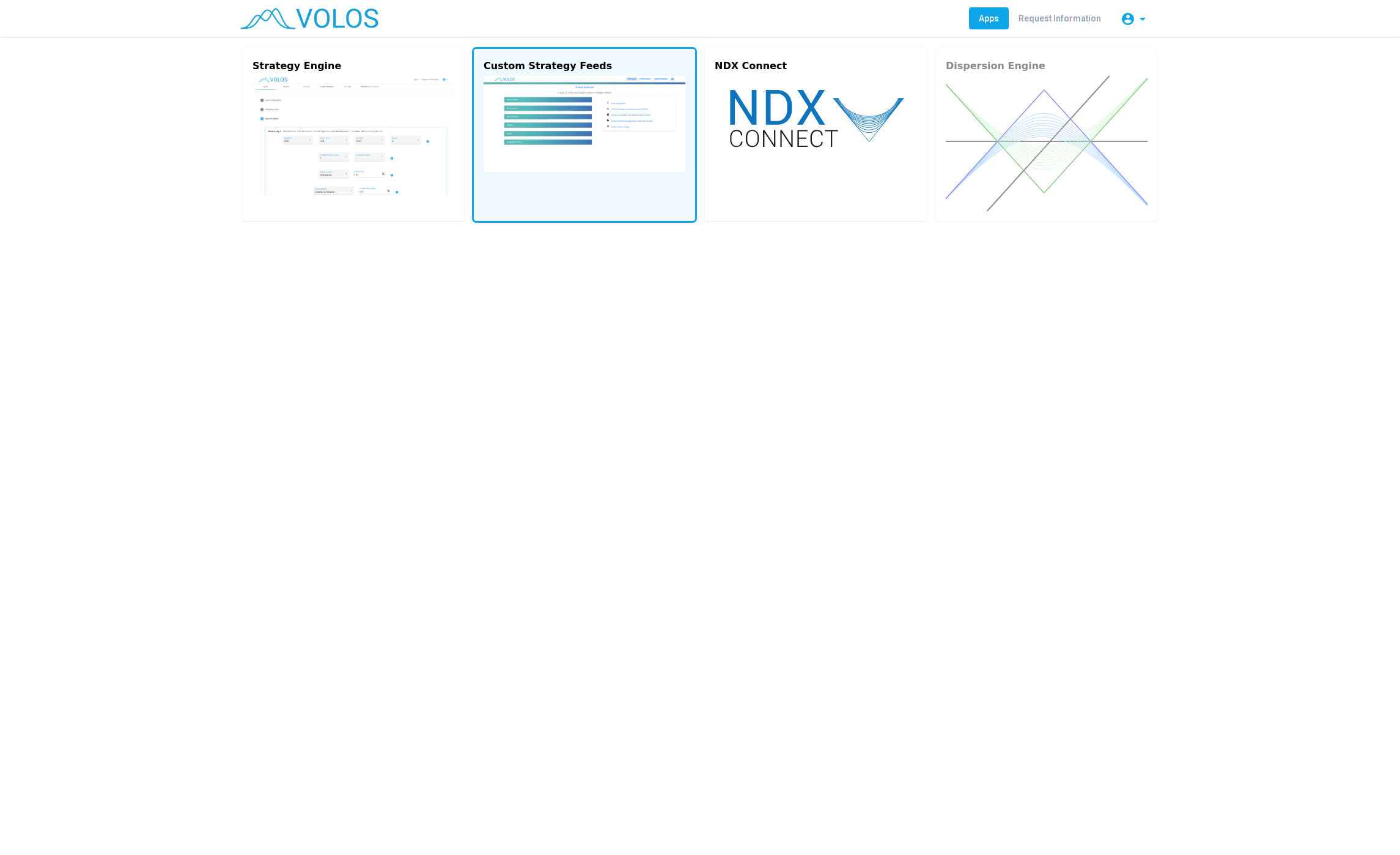
click at [544, 87] on img at bounding box center [584, 124] width 202 height 96
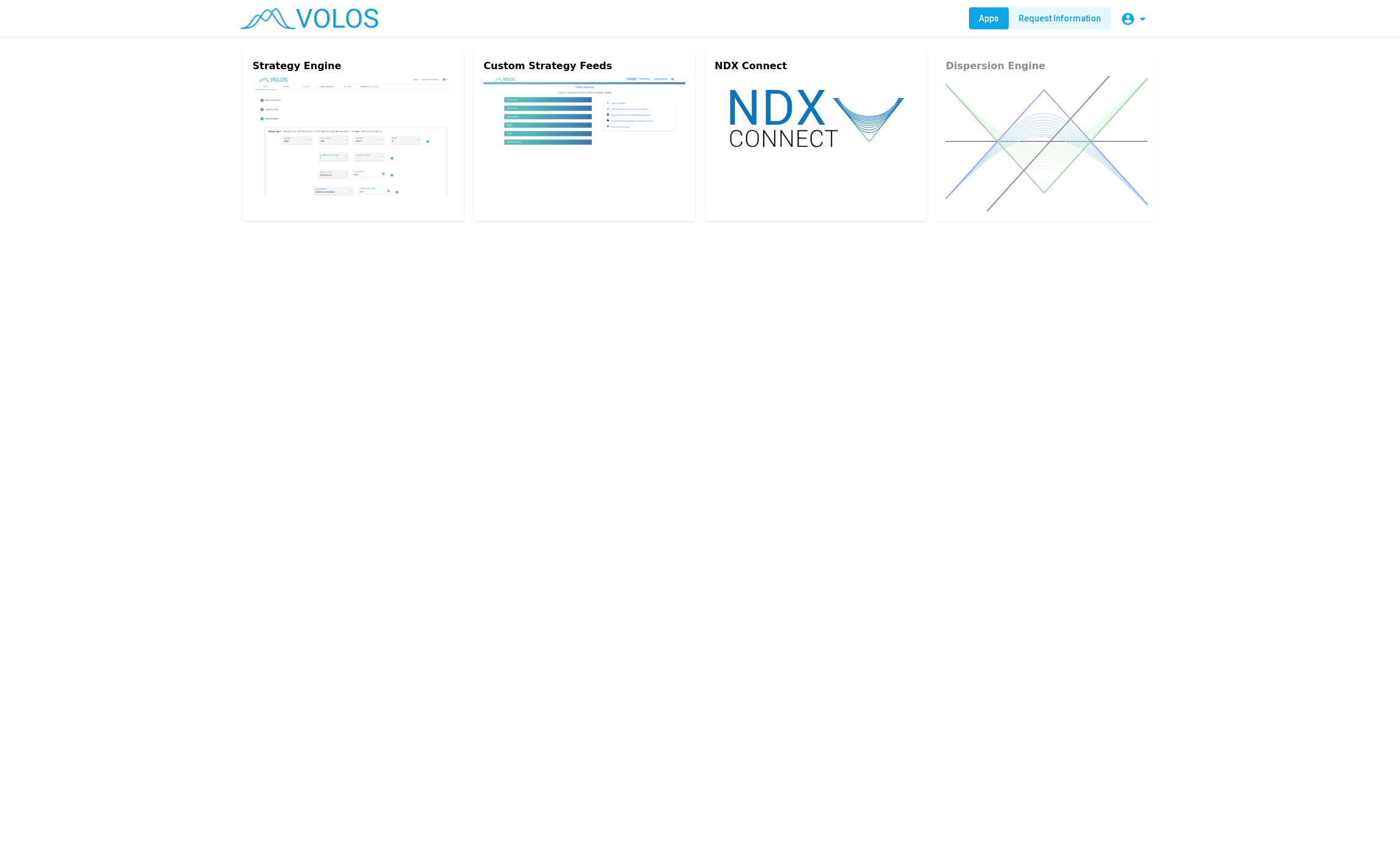
click at [1069, 17] on span "Request Information" at bounding box center [1060, 18] width 83 height 10
click at [1143, 19] on mat-icon "arrow_drop_down" at bounding box center [1142, 18] width 14 height 14
click at [1143, 19] on div at bounding box center [700, 428] width 1400 height 855
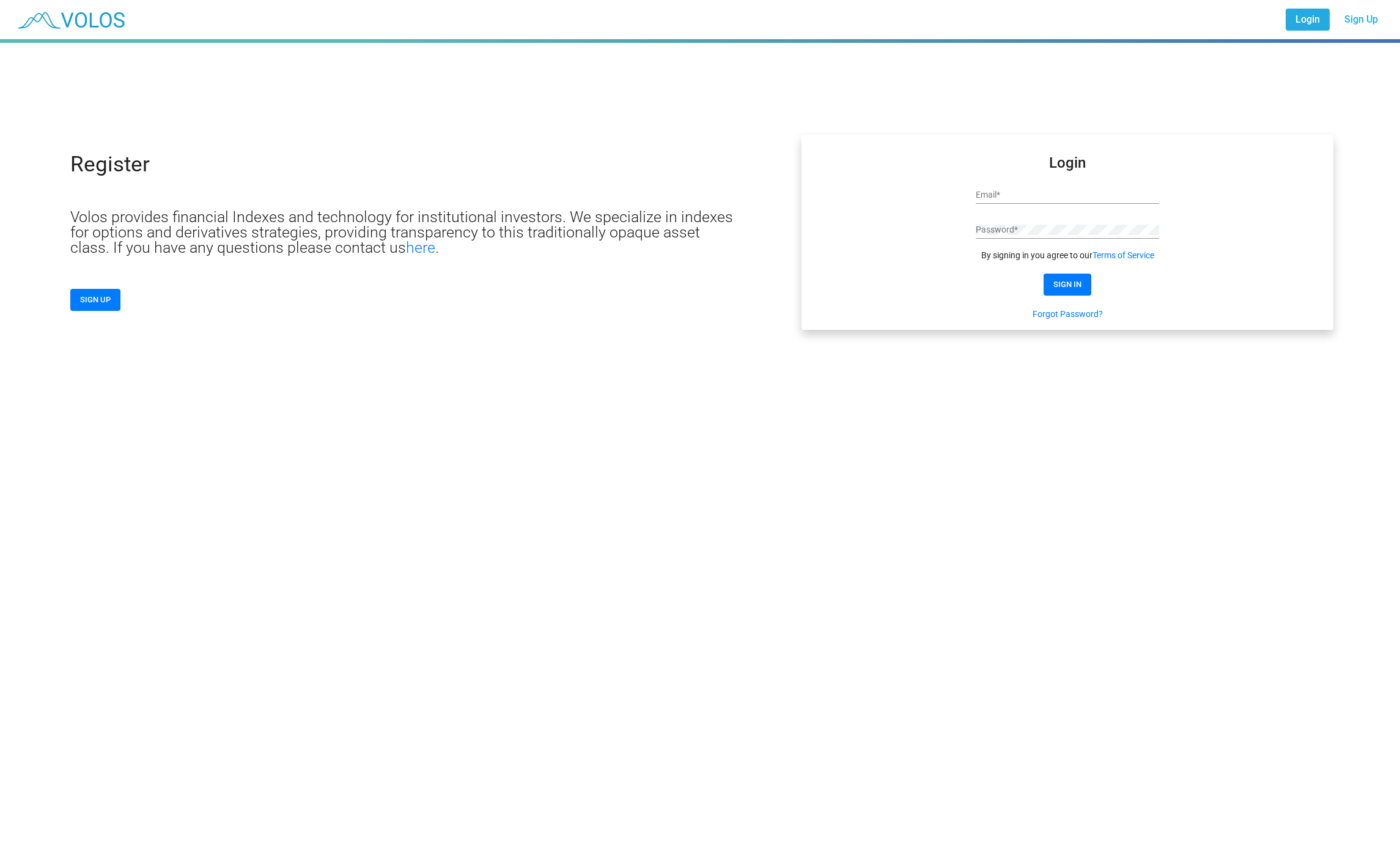
click at [1004, 192] on input "Email *" at bounding box center [1067, 195] width 183 height 10
click at [1016, 194] on input "Email *" at bounding box center [1067, 195] width 183 height 10
click at [1020, 193] on input "Email *" at bounding box center [1067, 195] width 183 height 10
type input "**********"
click at [1083, 280] on button "SIGN IN" at bounding box center [1067, 284] width 48 height 22
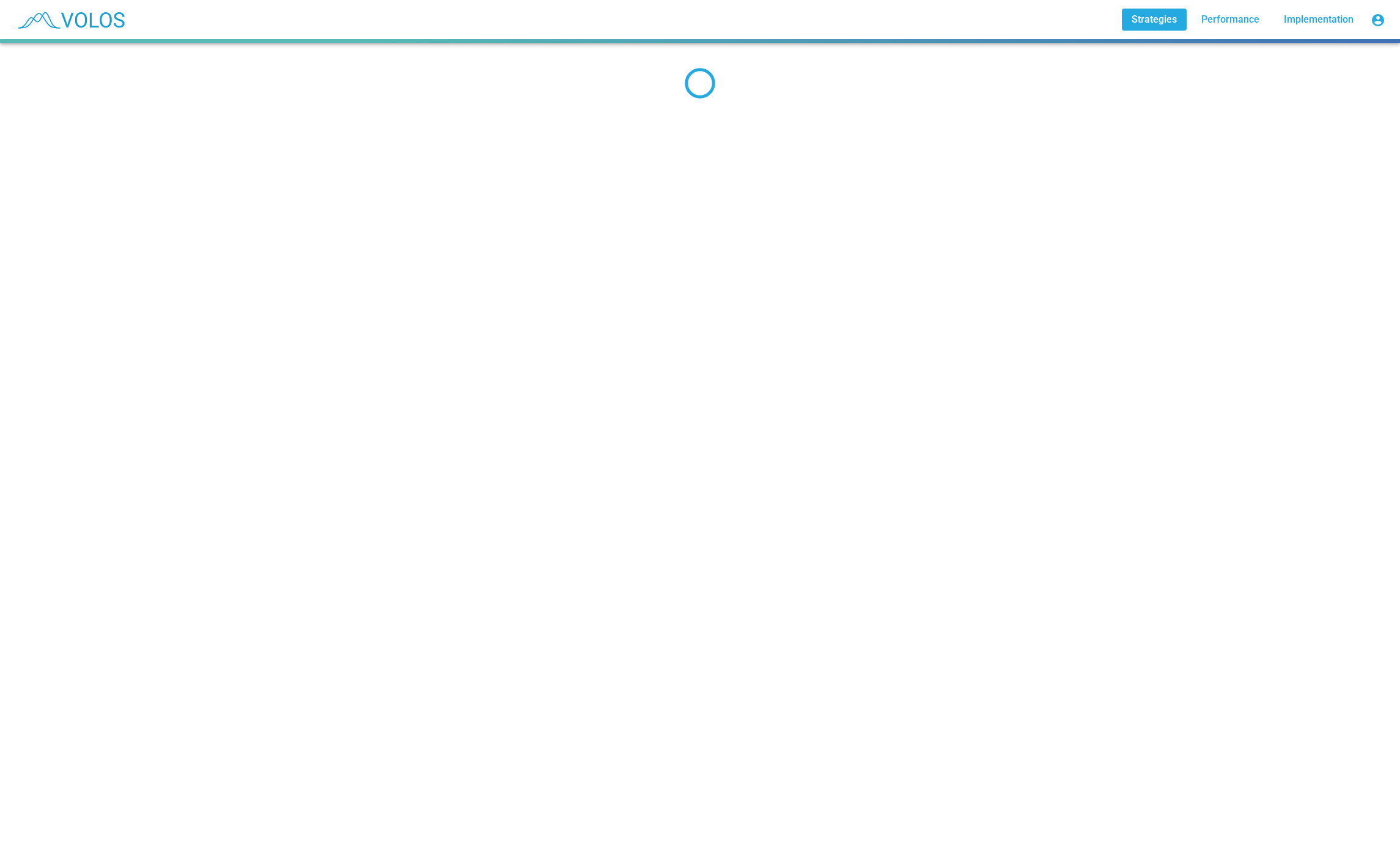
click at [1347, 17] on span "Implementation" at bounding box center [1319, 19] width 70 height 11
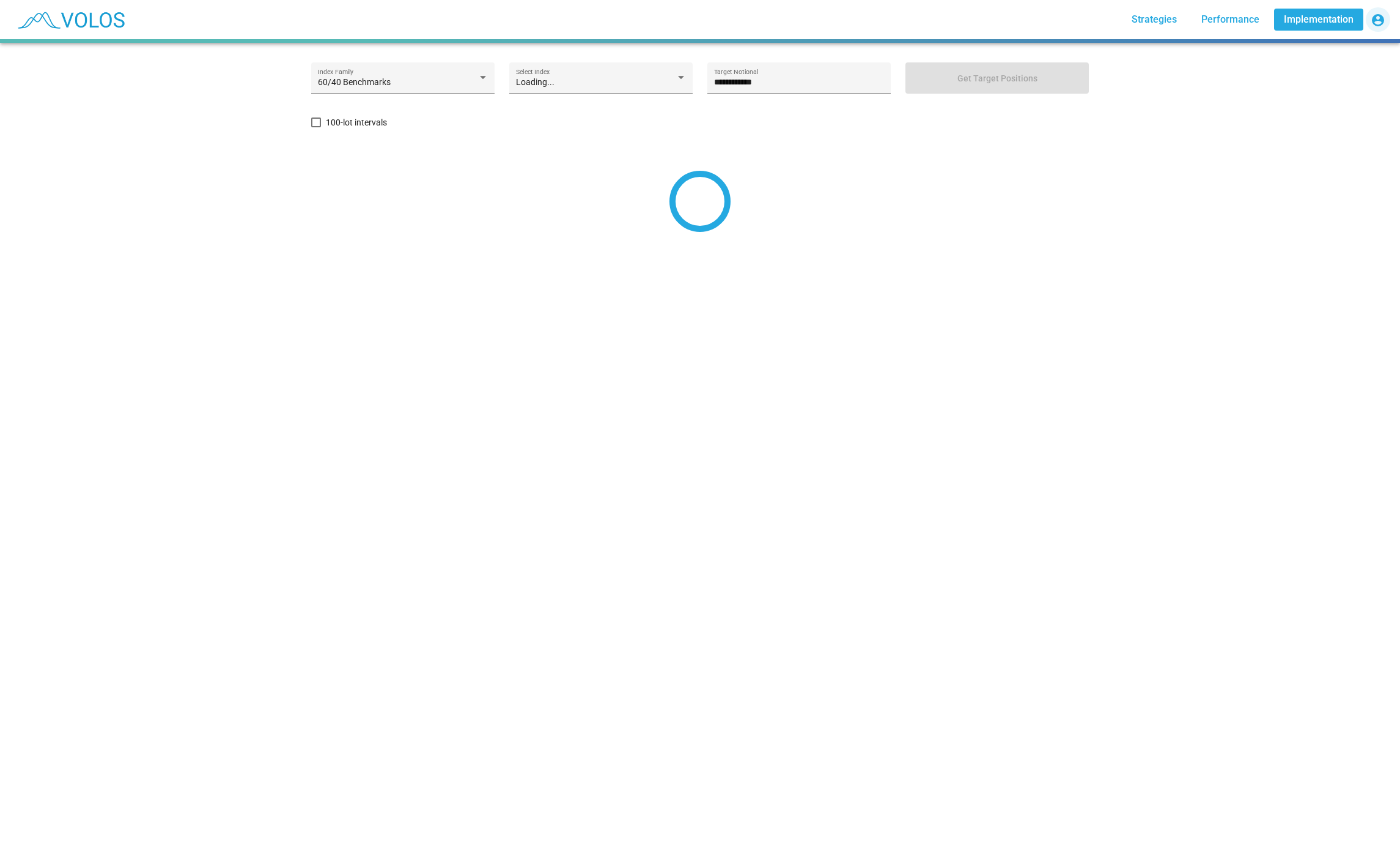
click at [1378, 15] on mat-icon "account_circle" at bounding box center [1378, 20] width 14 height 14
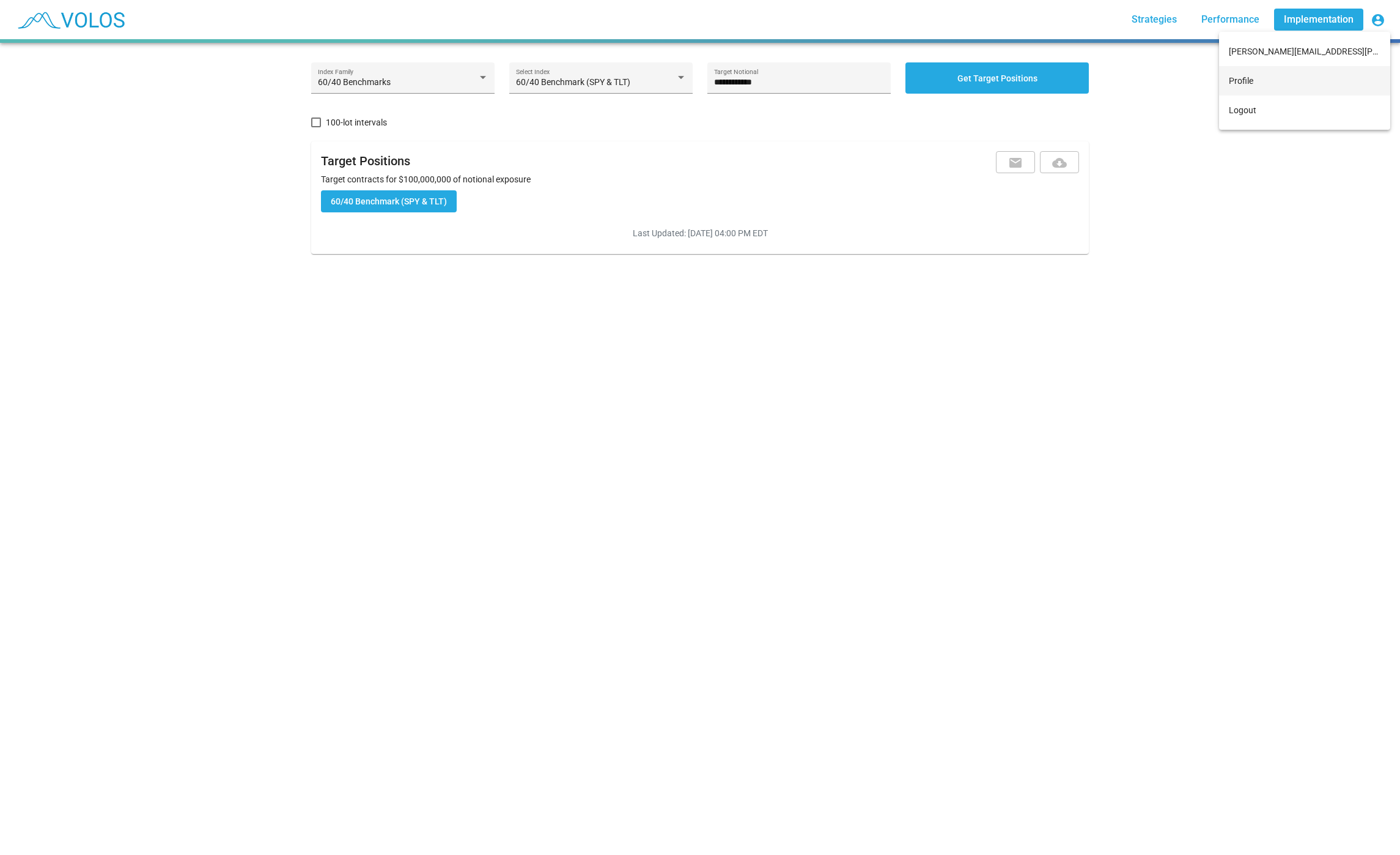
click at [1325, 76] on button "Profile" at bounding box center [1305, 80] width 171 height 30
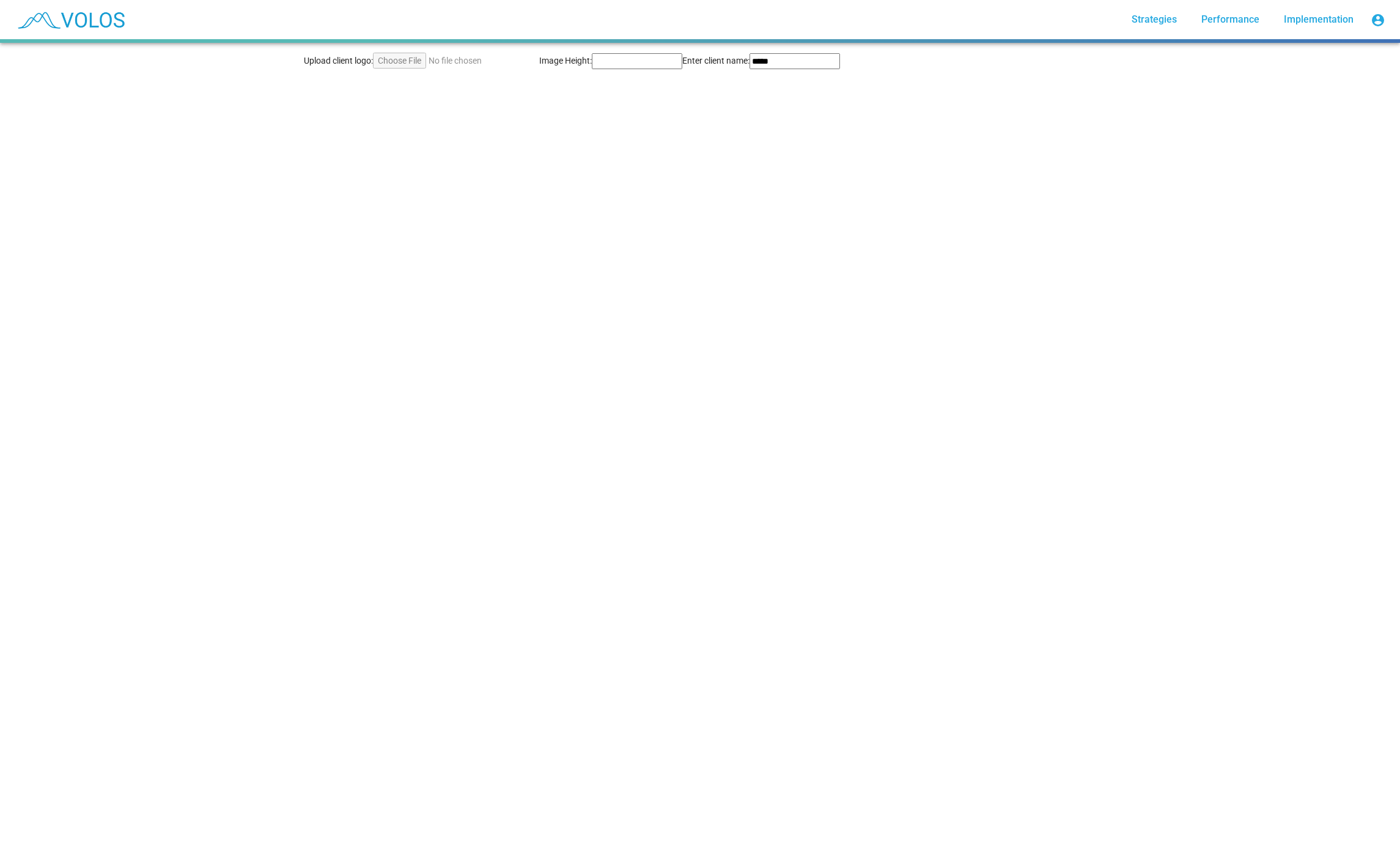
click at [1229, 30] on link "Performance" at bounding box center [1230, 19] width 78 height 22
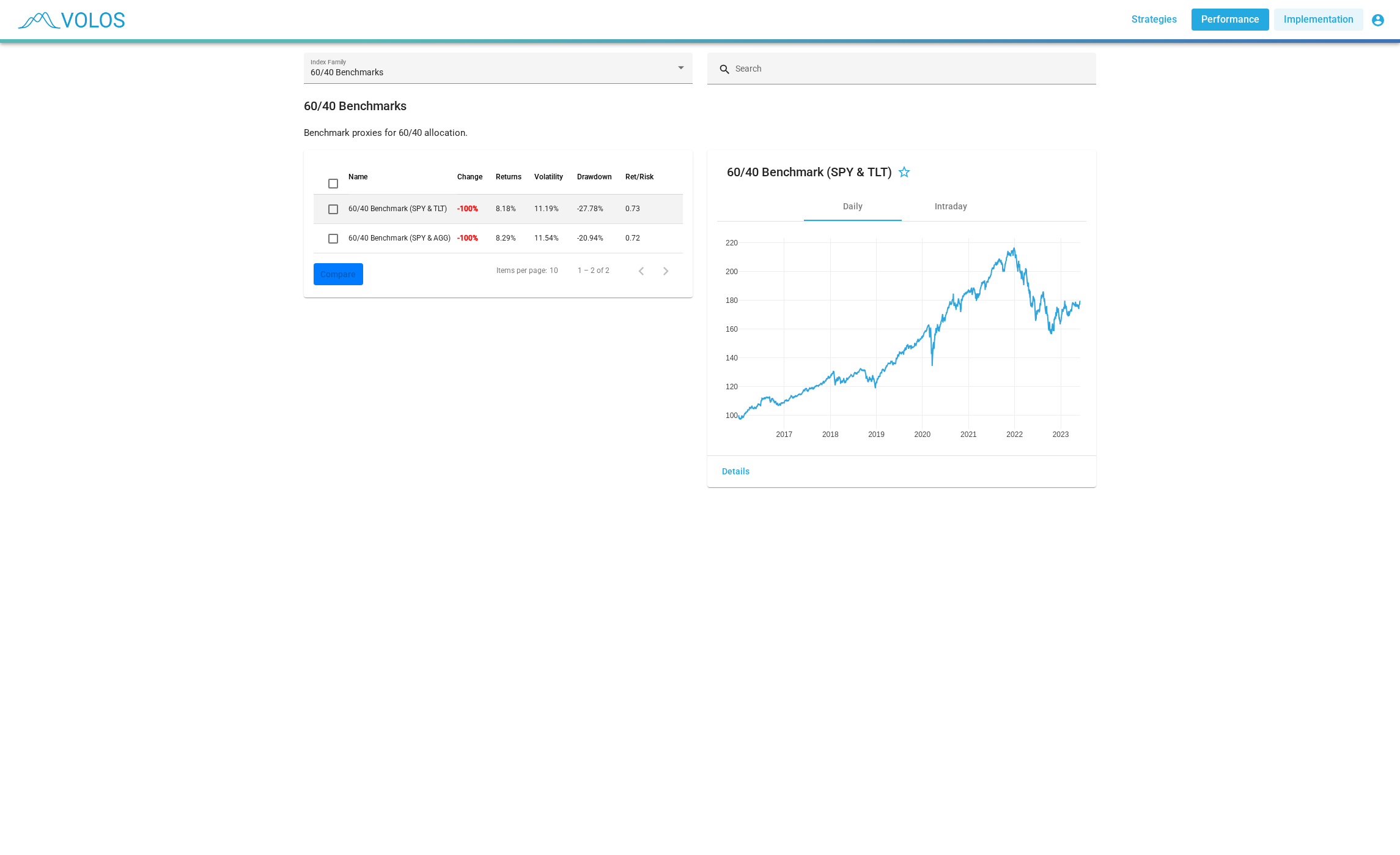
click at [1333, 14] on span "Implementation" at bounding box center [1319, 19] width 70 height 11
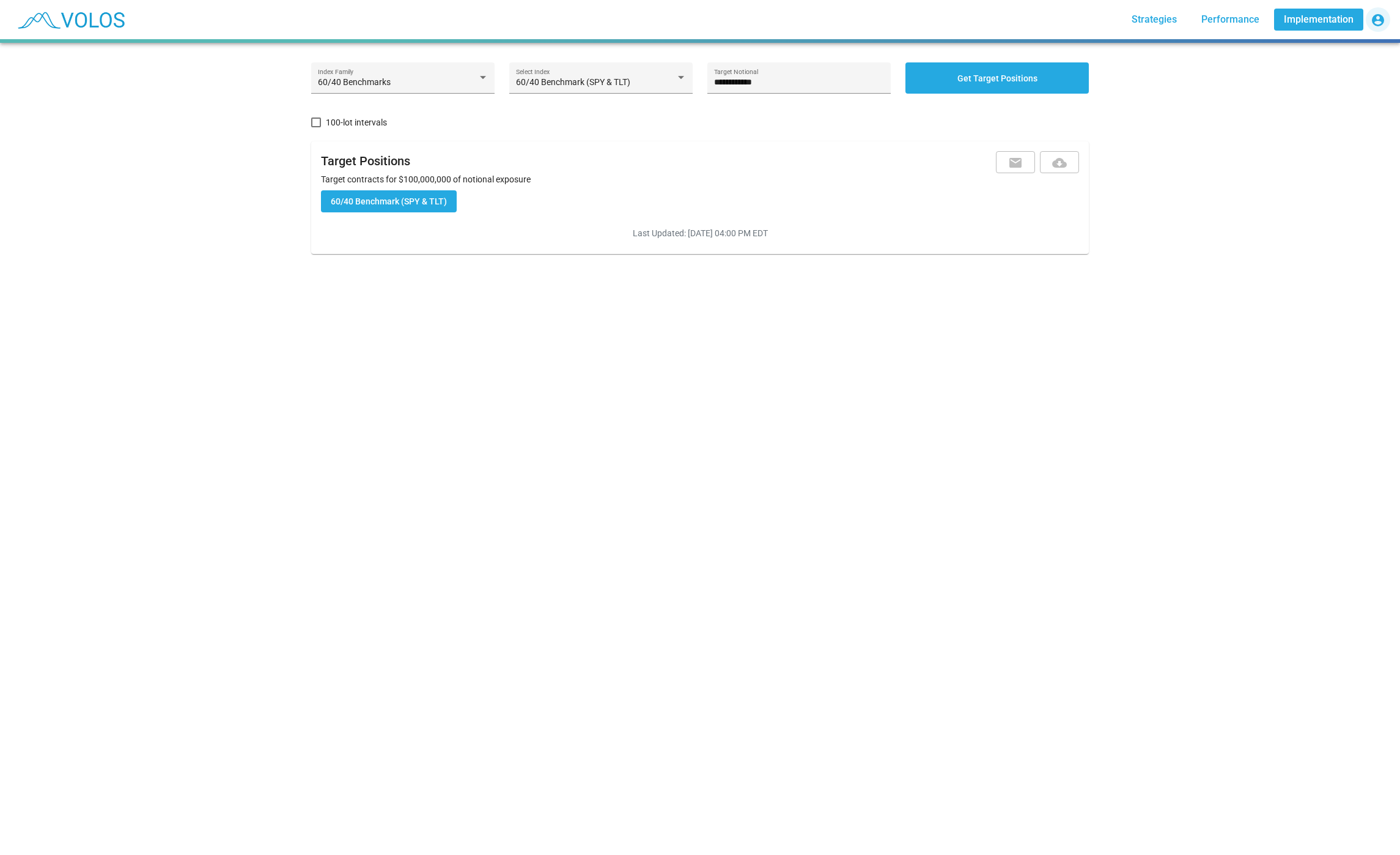
click at [1373, 20] on mat-icon "account_circle" at bounding box center [1378, 20] width 14 height 14
click at [1336, 52] on button "steffen.kern@lvam.de" at bounding box center [1305, 51] width 171 height 30
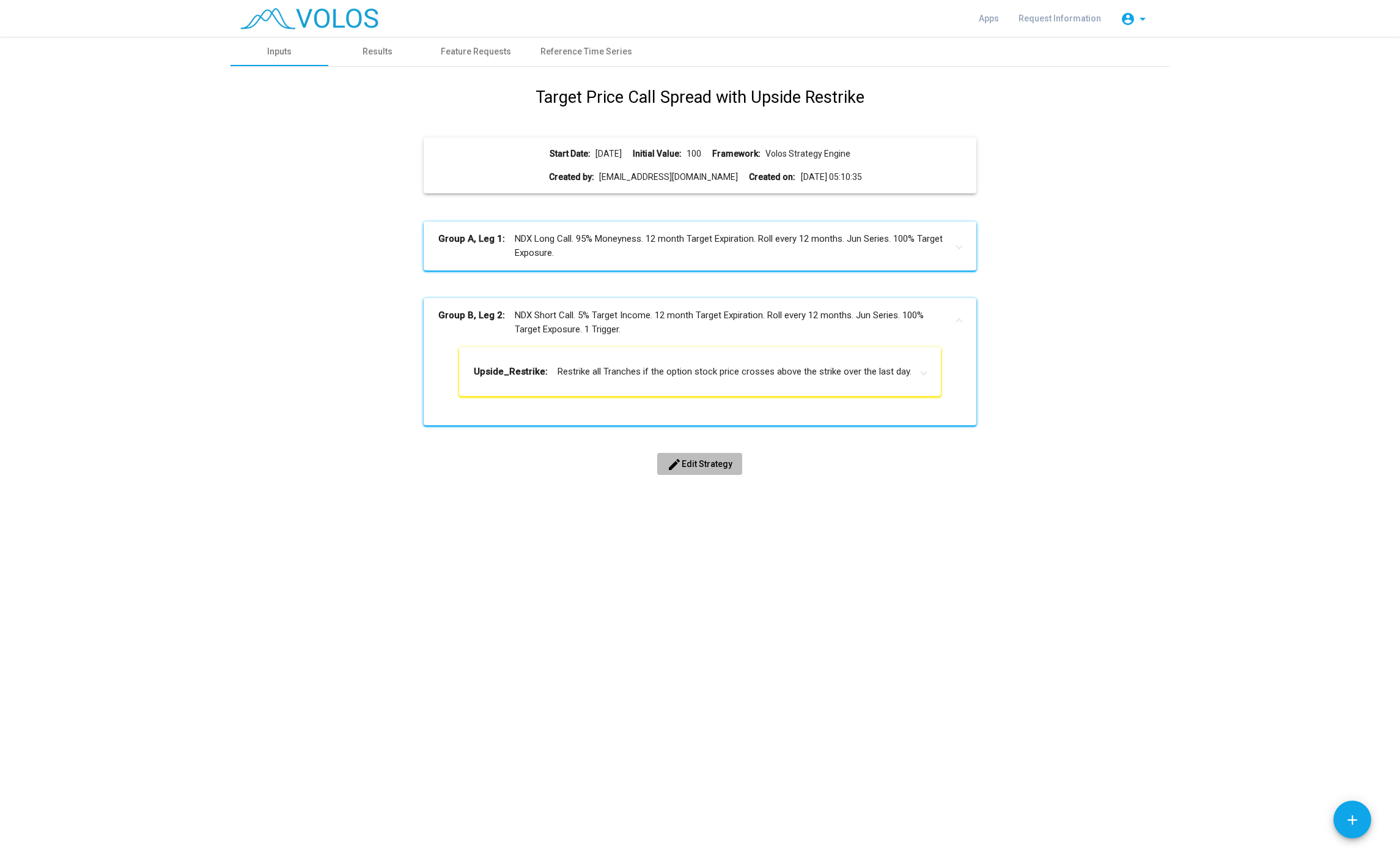
click at [695, 465] on span "edit Edit Strategy" at bounding box center [700, 463] width 65 height 10
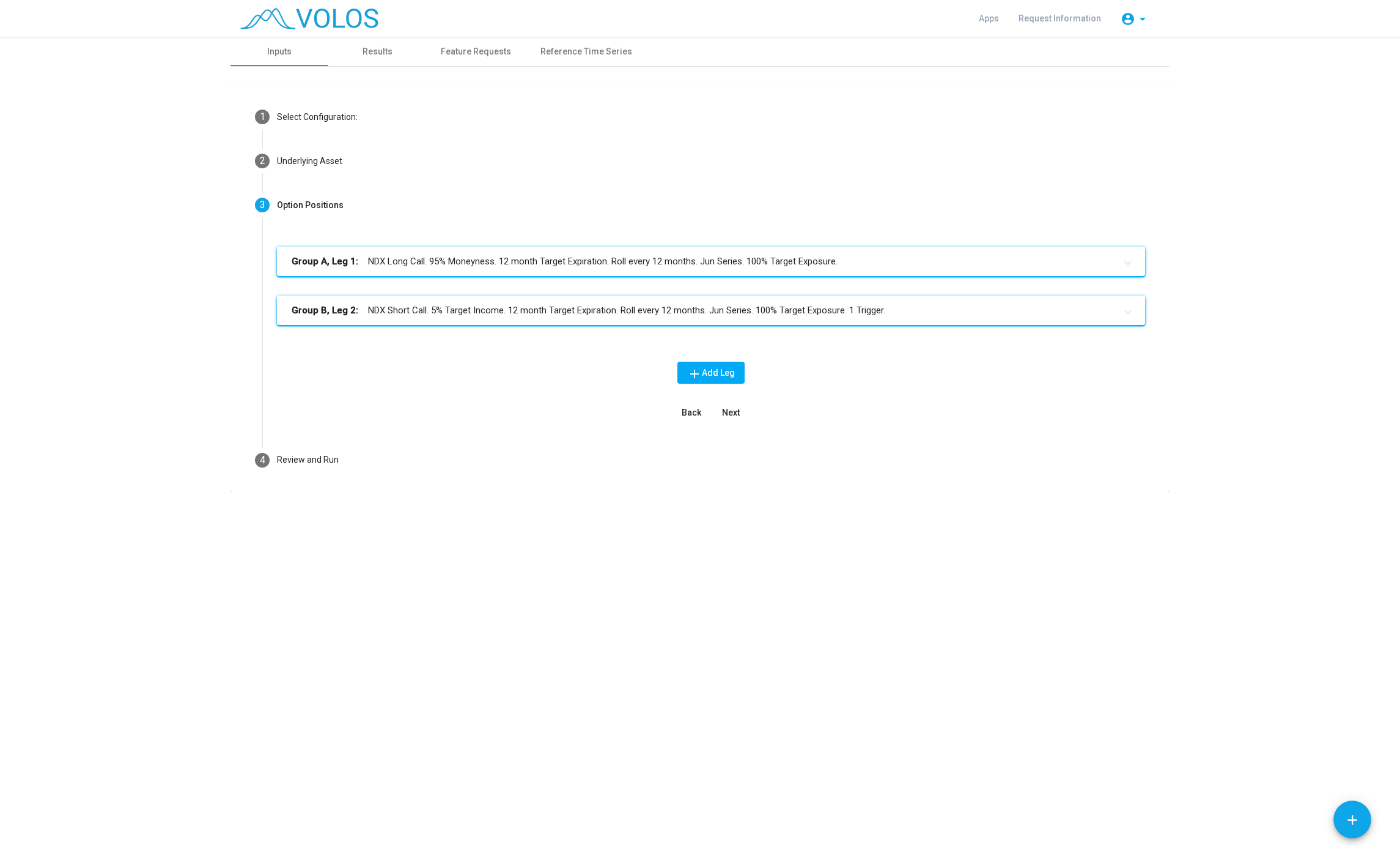
click at [630, 316] on mat-panel-title "Group B, Leg 2: NDX Short Call. 5% Target Income. 12 month Target Expiration. R…" at bounding box center [704, 310] width 824 height 14
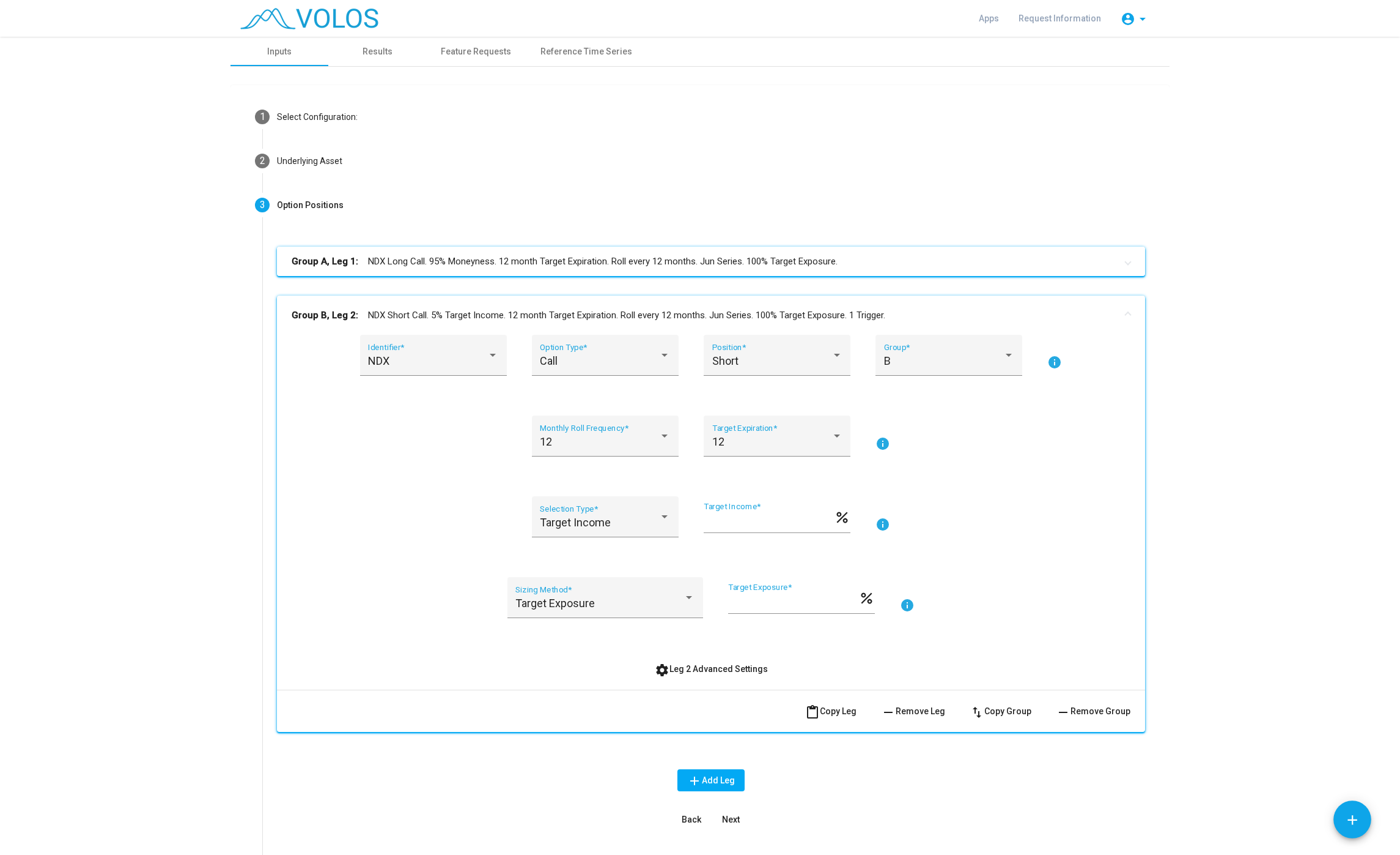
click at [615, 258] on mat-panel-title "Group A, Leg 1: NDX Long Call. 95% Moneyness. 12 month Target Expiration. Roll …" at bounding box center [704, 262] width 824 height 14
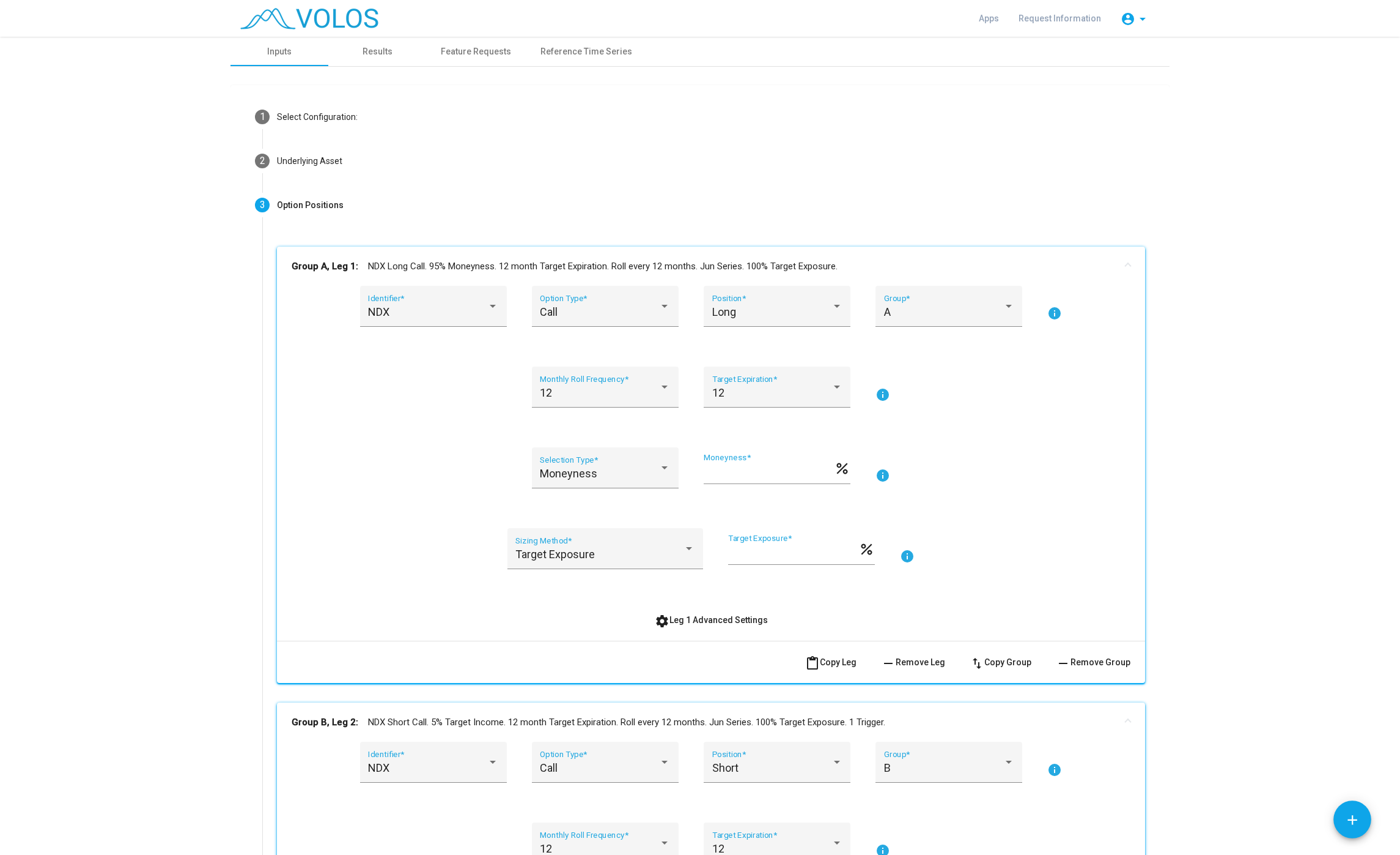
click at [737, 623] on span "settings Leg 1 Advanced Settings" at bounding box center [711, 619] width 113 height 10
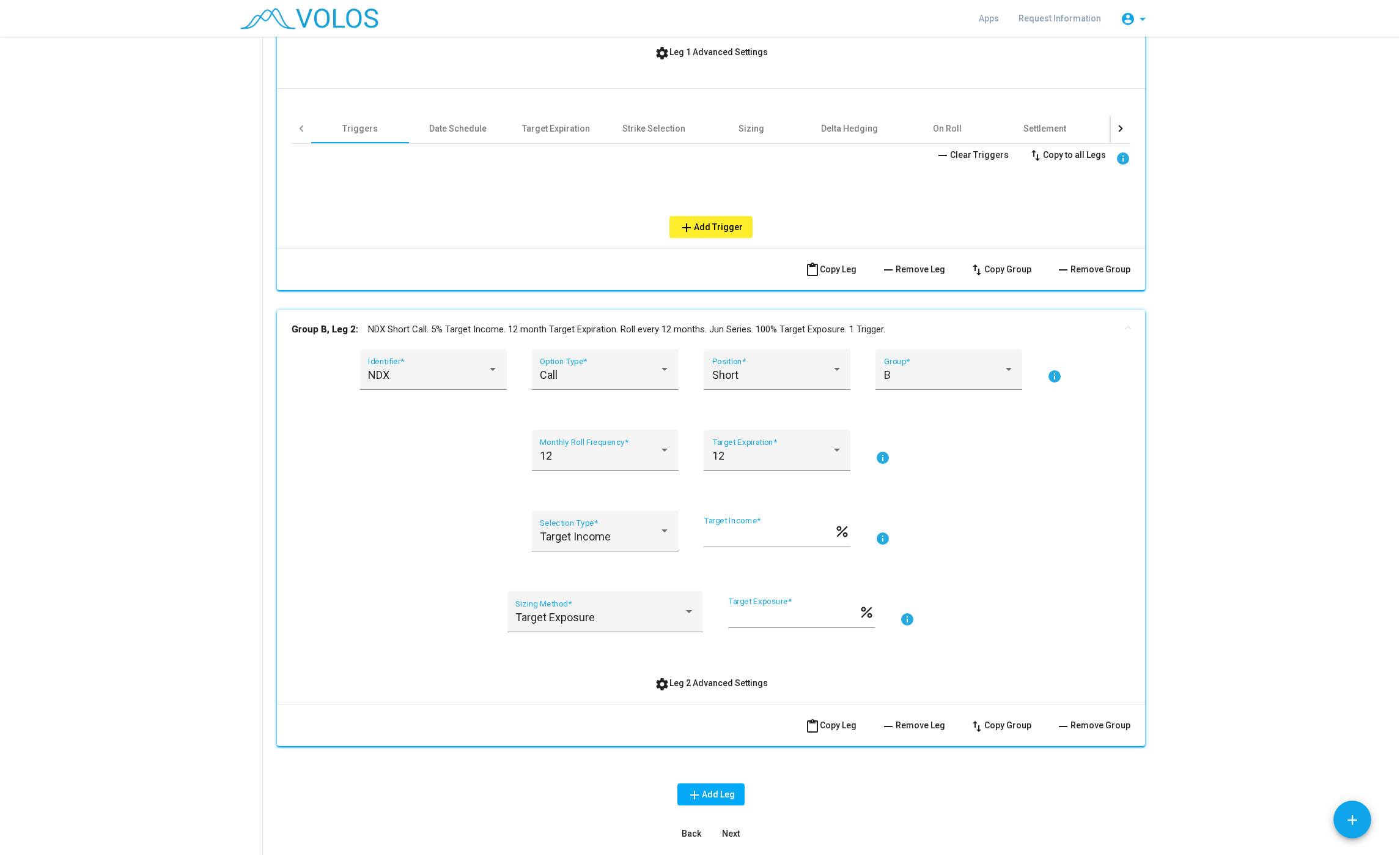
scroll to position [675, 0]
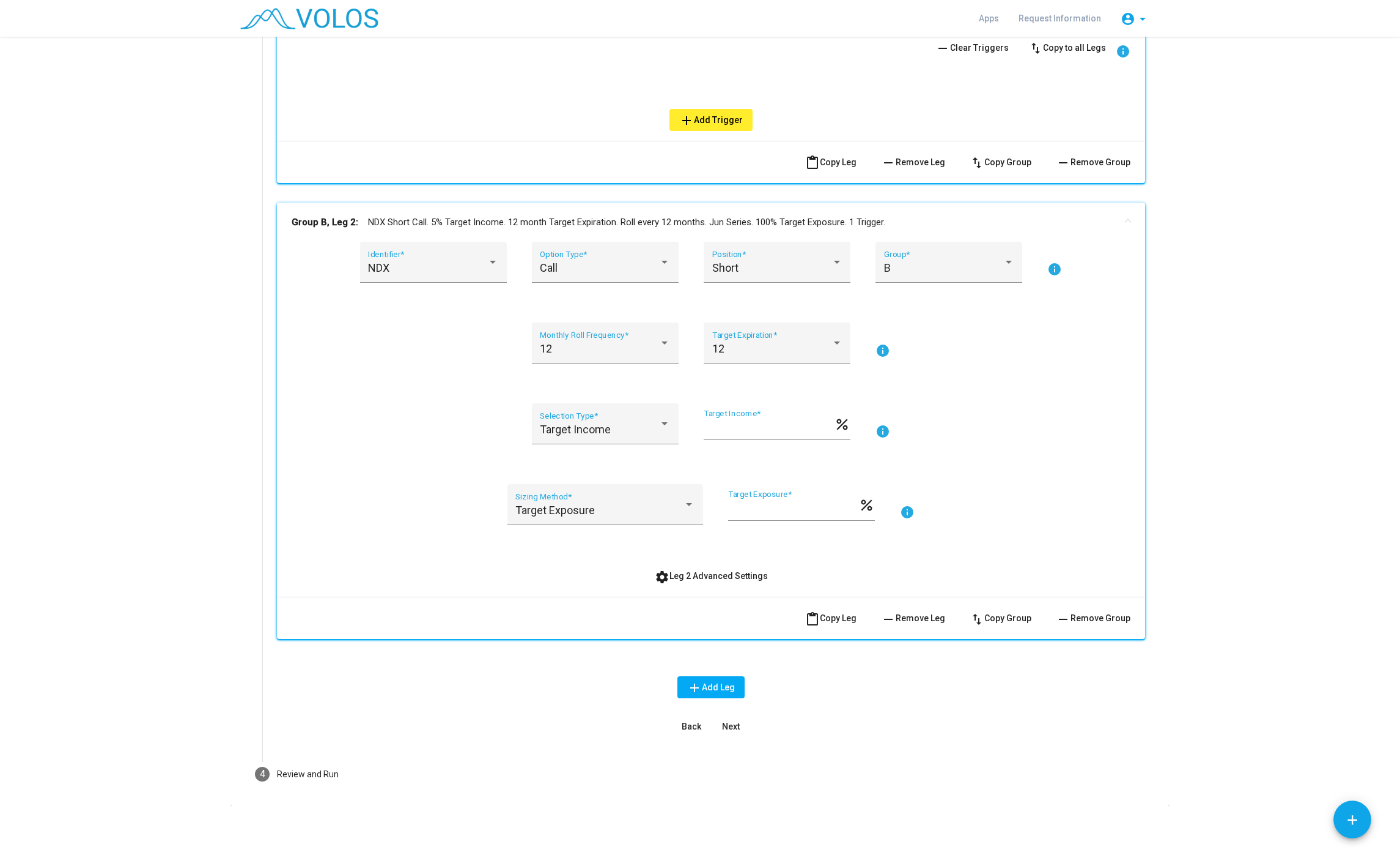
click at [727, 577] on span "settings Leg 2 Advanced Settings" at bounding box center [711, 575] width 113 height 10
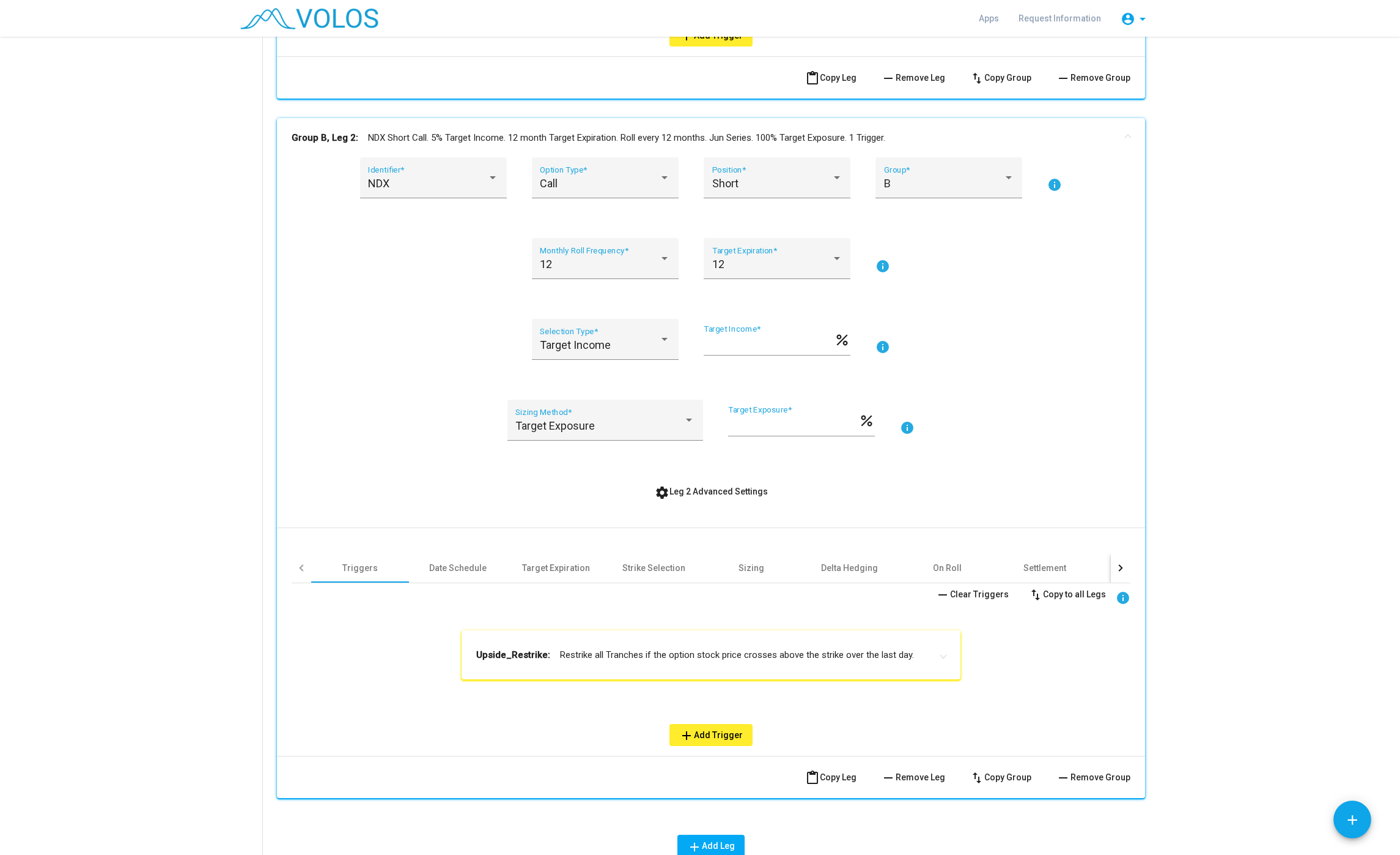
scroll to position [829, 0]
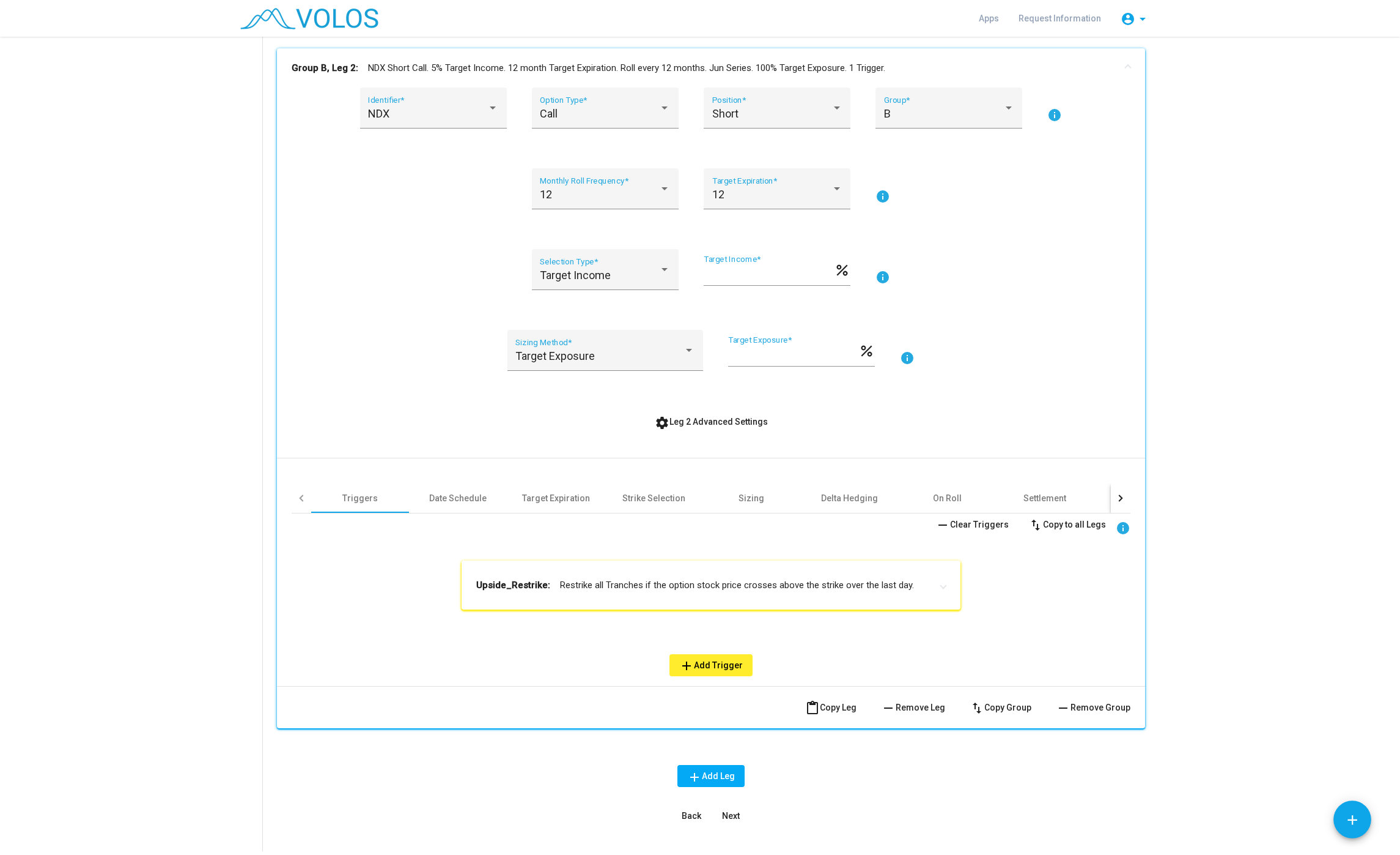
click at [636, 587] on mat-panel-title "Upside_Restrike: Restrike all Tranches if the option stock price crosses above …" at bounding box center [704, 585] width 455 height 12
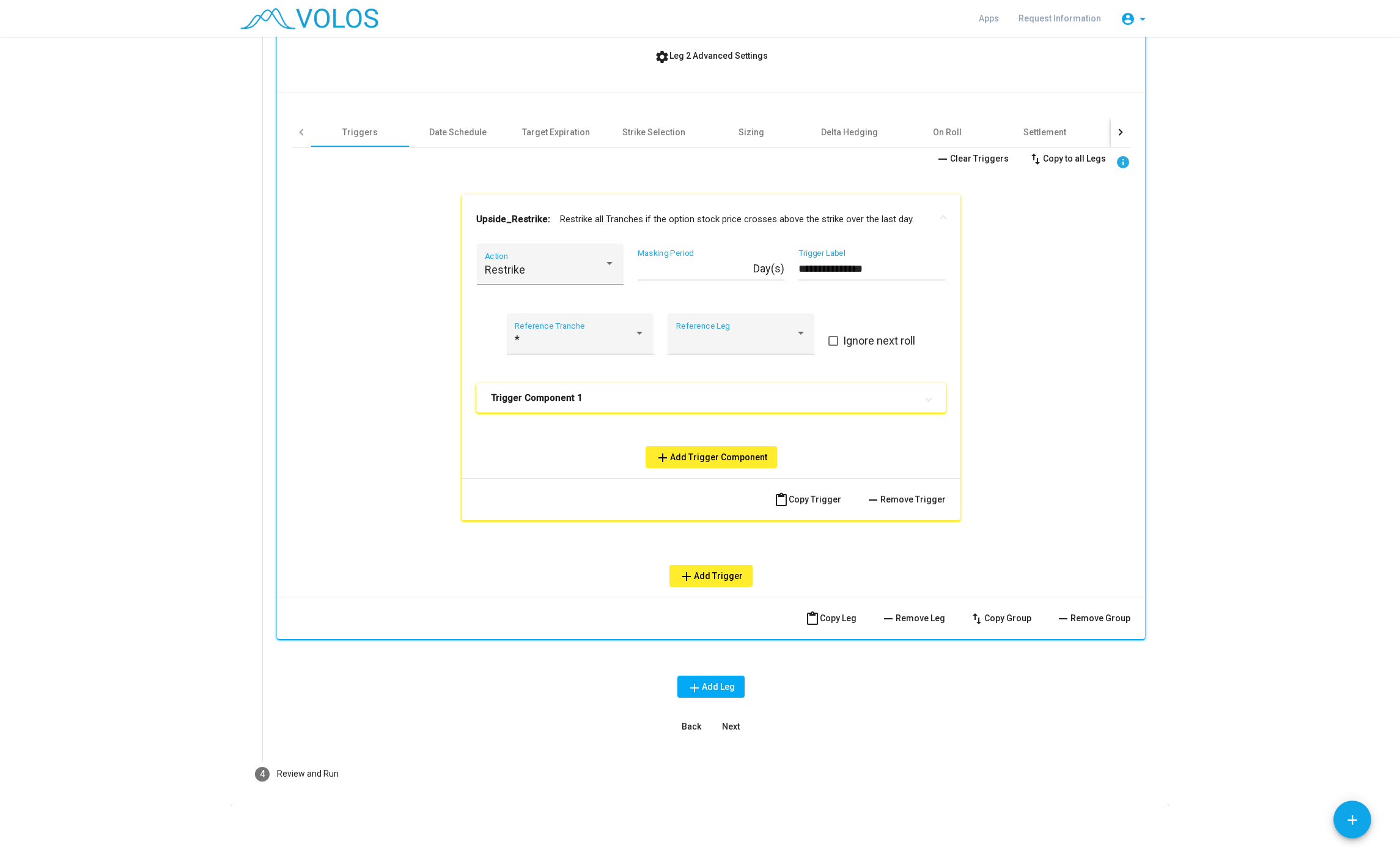
scroll to position [1041, 0]
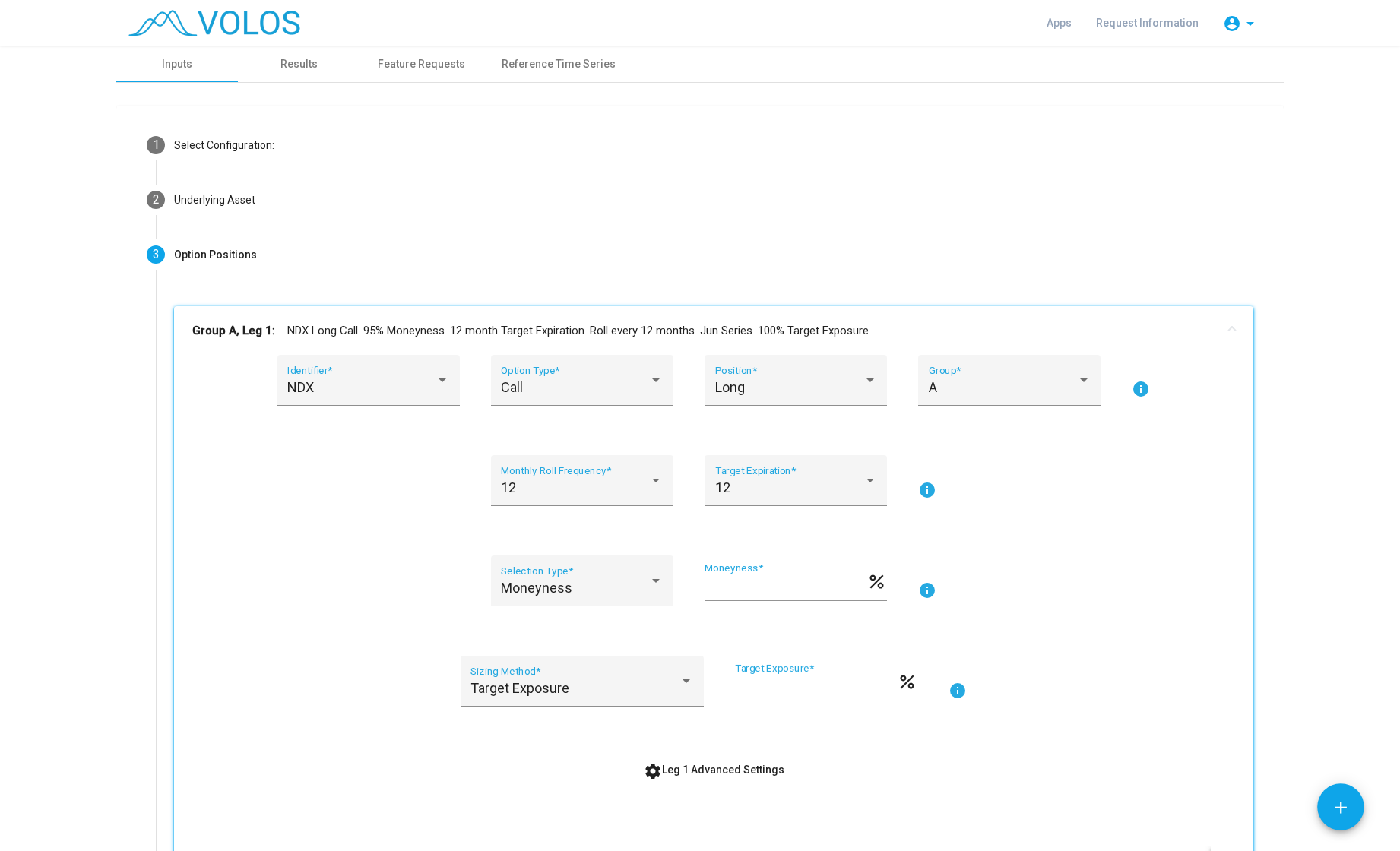
scroll to position [1293, 0]
